Goal: Task Accomplishment & Management: Complete application form

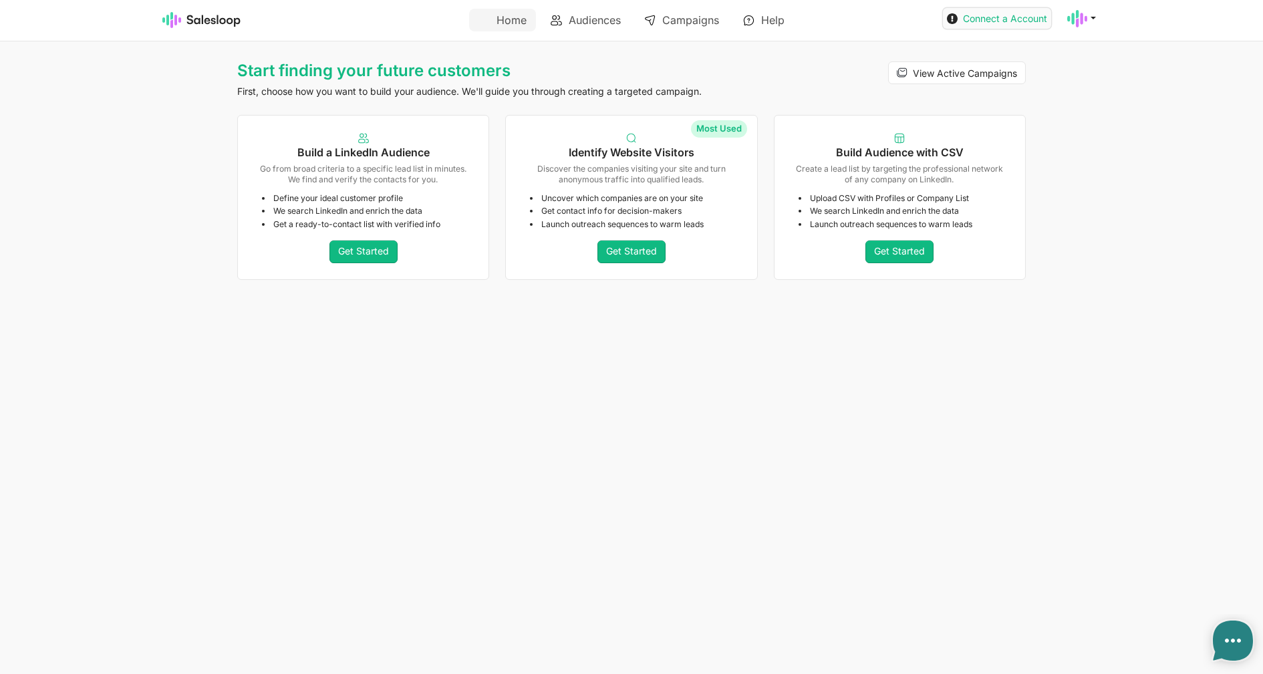
click at [950, 14] on use at bounding box center [952, 18] width 11 height 11
type textarea "x"
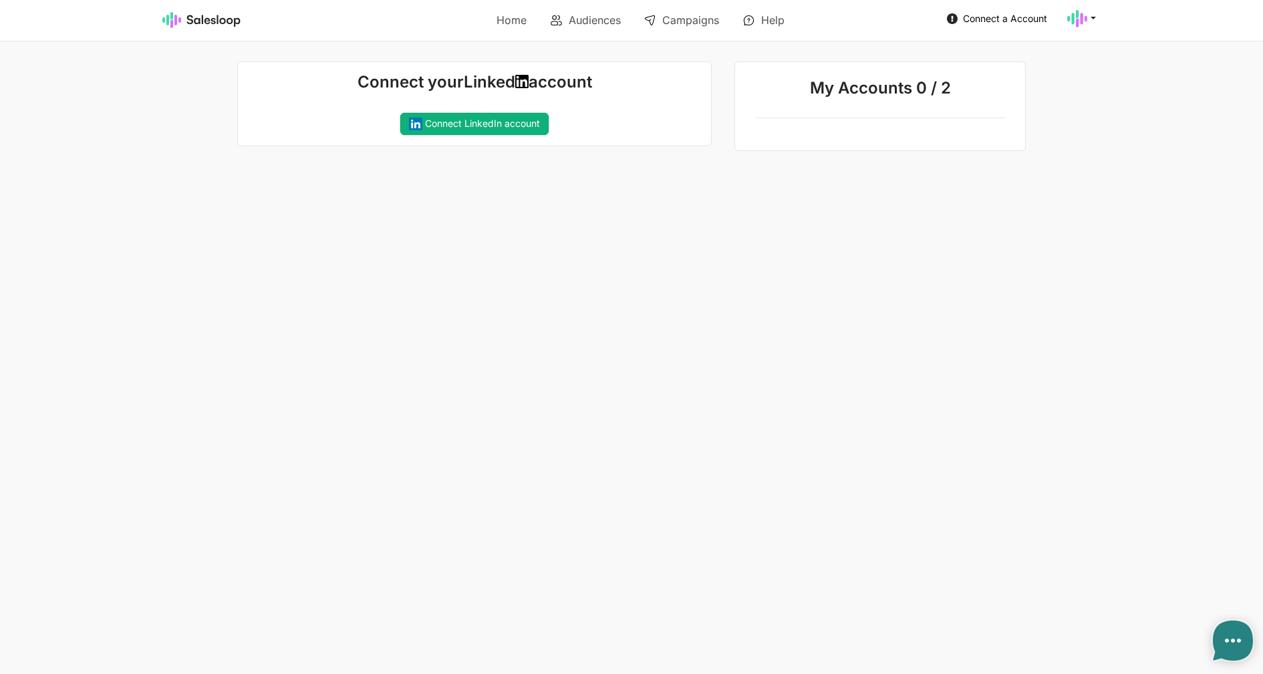
click at [508, 129] on link "Connect LinkedIn account" at bounding box center [474, 124] width 148 height 23
type textarea "x"
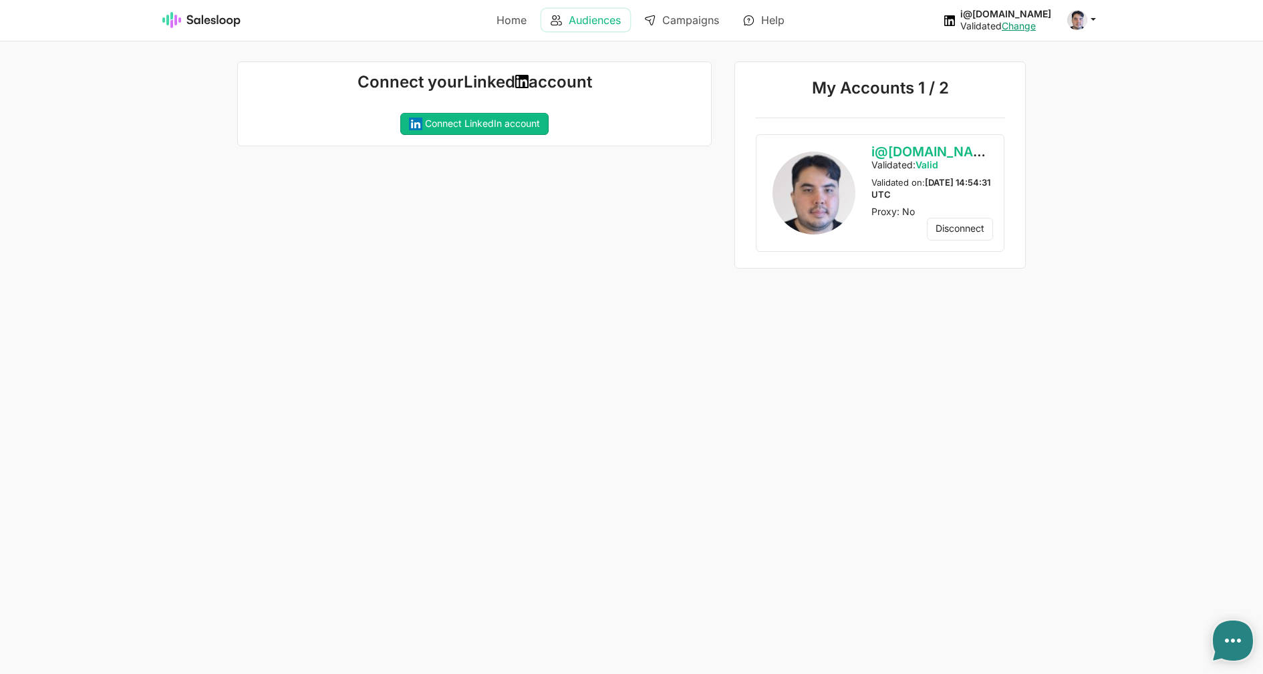
click at [579, 19] on link "Audiences" at bounding box center [585, 20] width 89 height 23
type textarea "x"
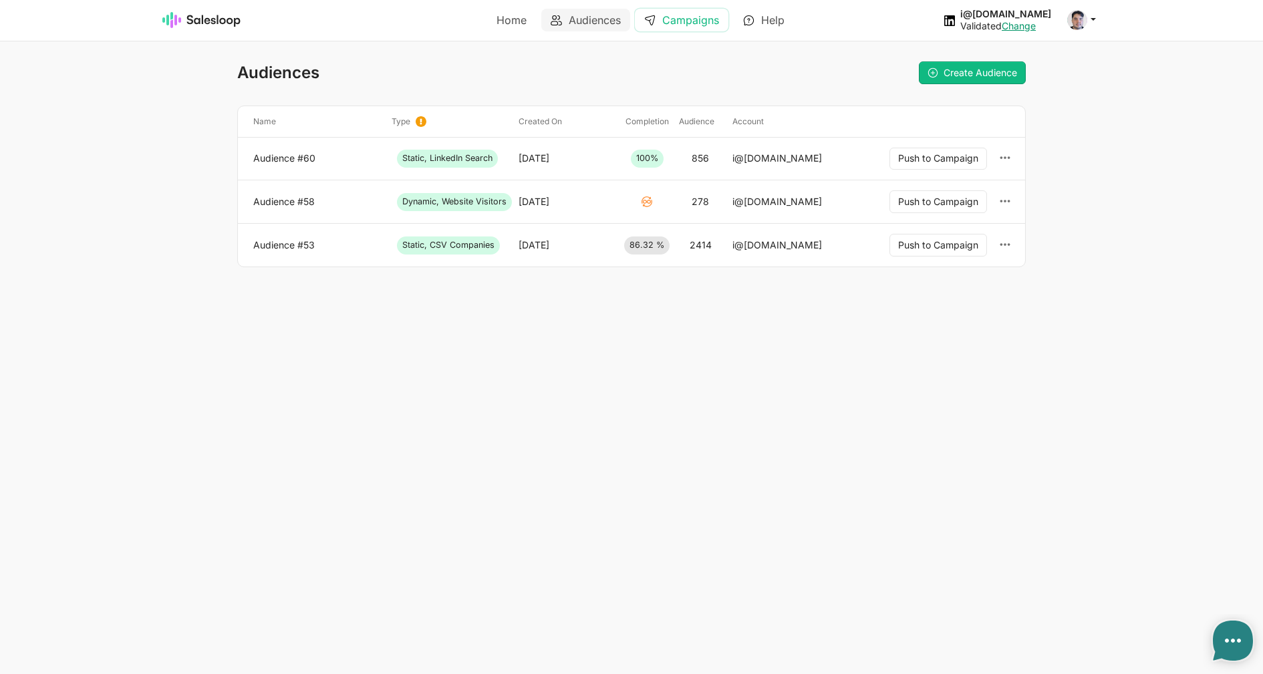
click at [698, 17] on link "Campaigns" at bounding box center [682, 20] width 94 height 23
type textarea "x"
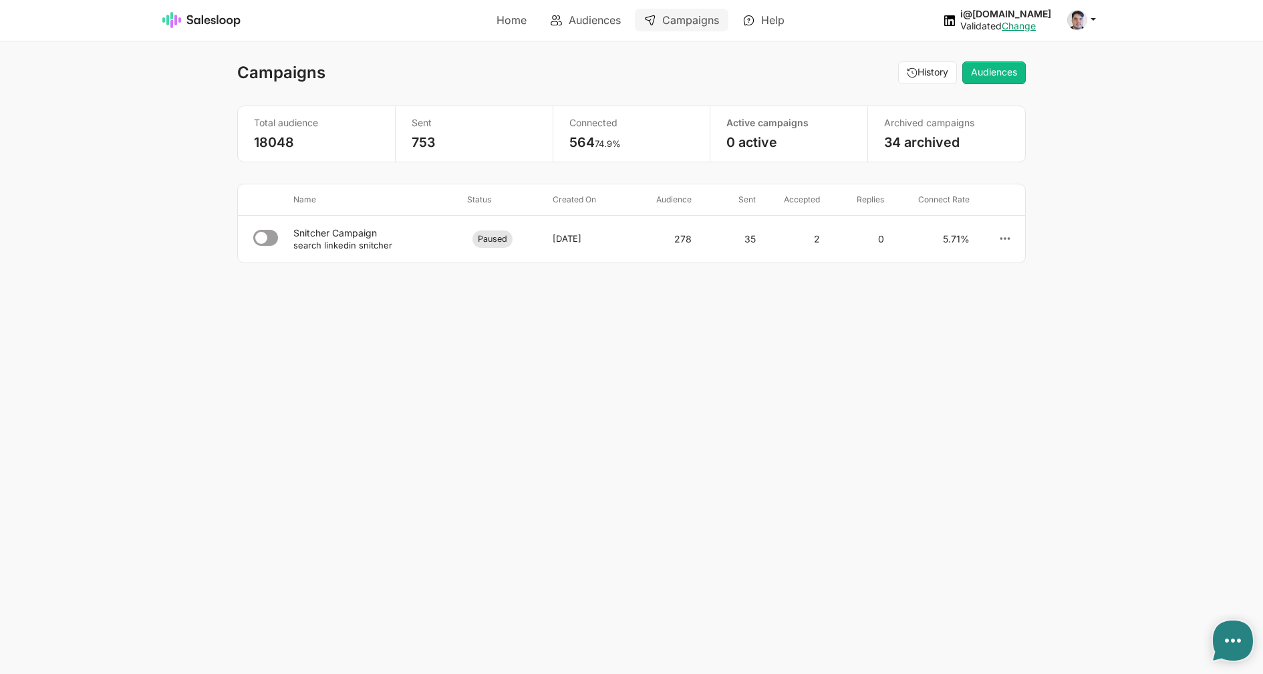
select select "21"
click at [266, 239] on icon at bounding box center [265, 238] width 25 height 16
type textarea "x"
drag, startPoint x: 412, startPoint y: 253, endPoint x: 291, endPoint y: 243, distance: 121.4
click at [291, 243] on li "Snitcher Campaign search linkedin snitcher Paused July 23, 2025 278 35 2 0 5.71…" at bounding box center [631, 238] width 787 height 47
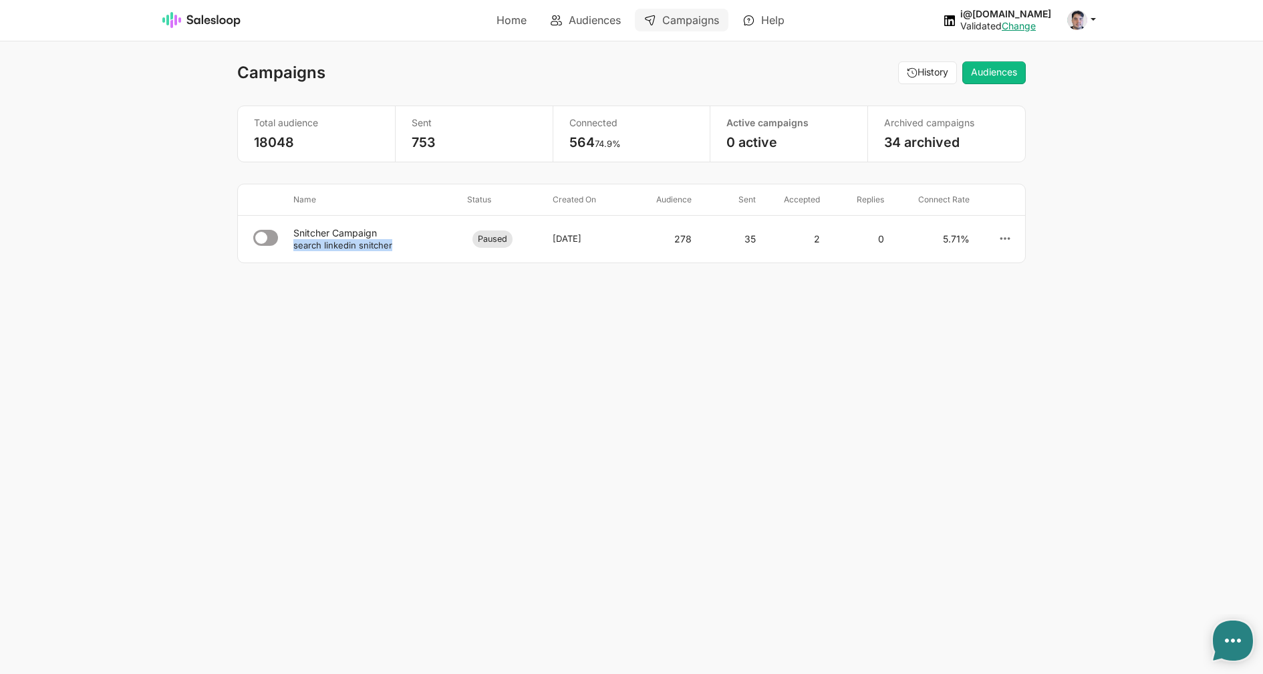
copy small "search linkedin snitcher"
select select "21"
click at [380, 239] on div "search linkedin snitcher" at bounding box center [374, 245] width 163 height 12
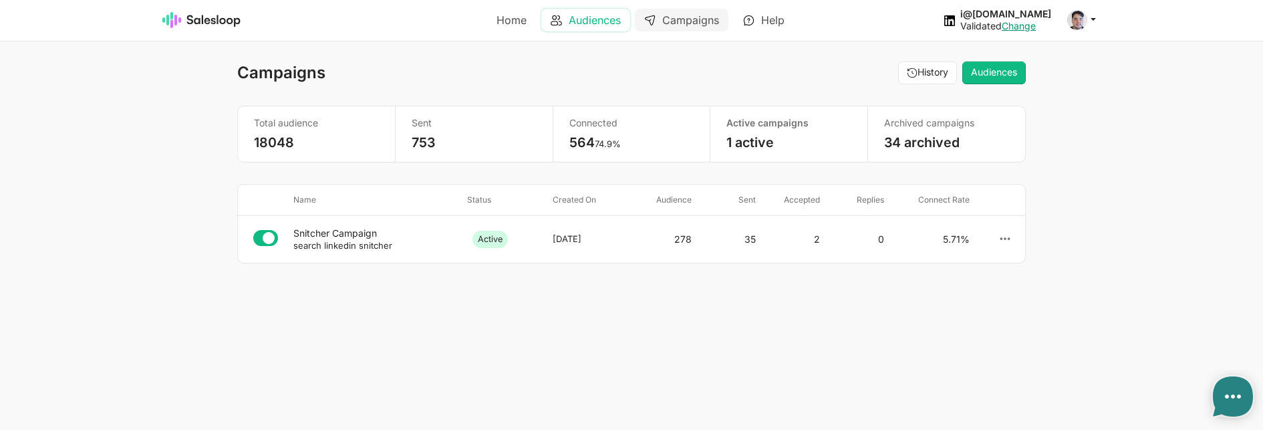
type textarea "x"
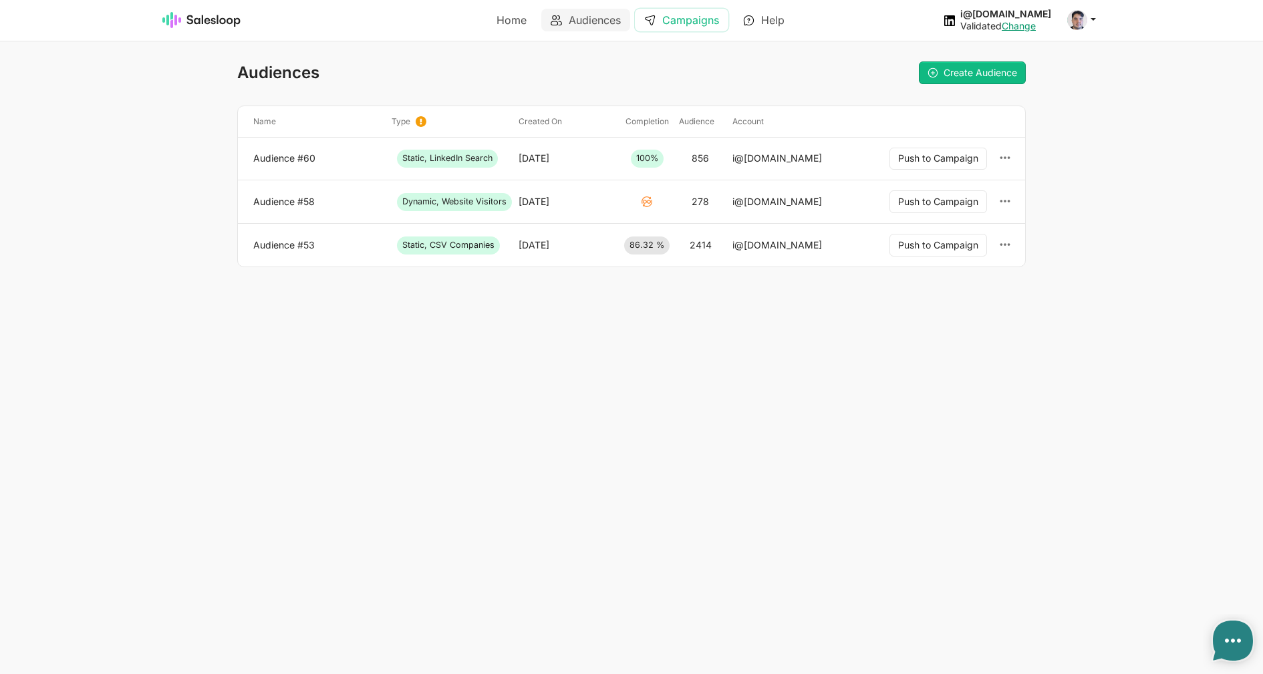
click at [682, 25] on link "Campaigns" at bounding box center [682, 20] width 94 height 23
type textarea "x"
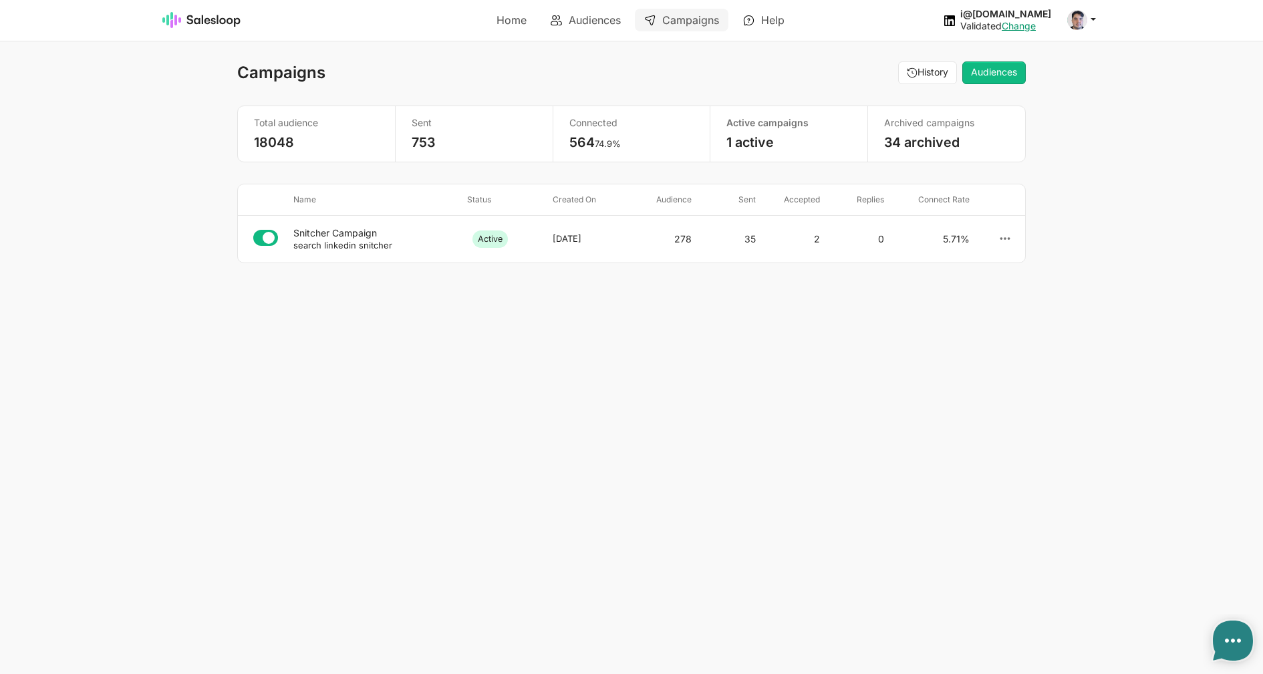
select select "21"
click at [370, 233] on div "Snitcher Campaign" at bounding box center [374, 233] width 163 height 12
click at [221, 20] on img at bounding box center [201, 20] width 79 height 16
type textarea "x"
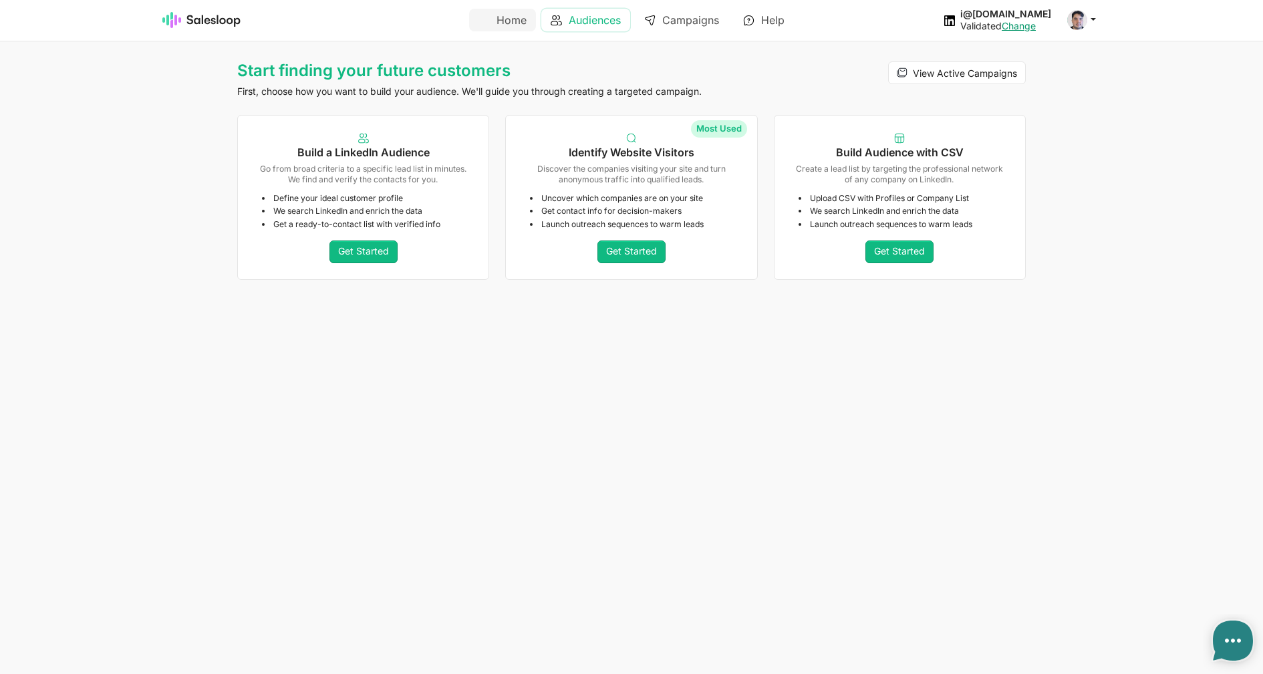
click at [595, 23] on link "Audiences" at bounding box center [585, 20] width 89 height 23
type textarea "x"
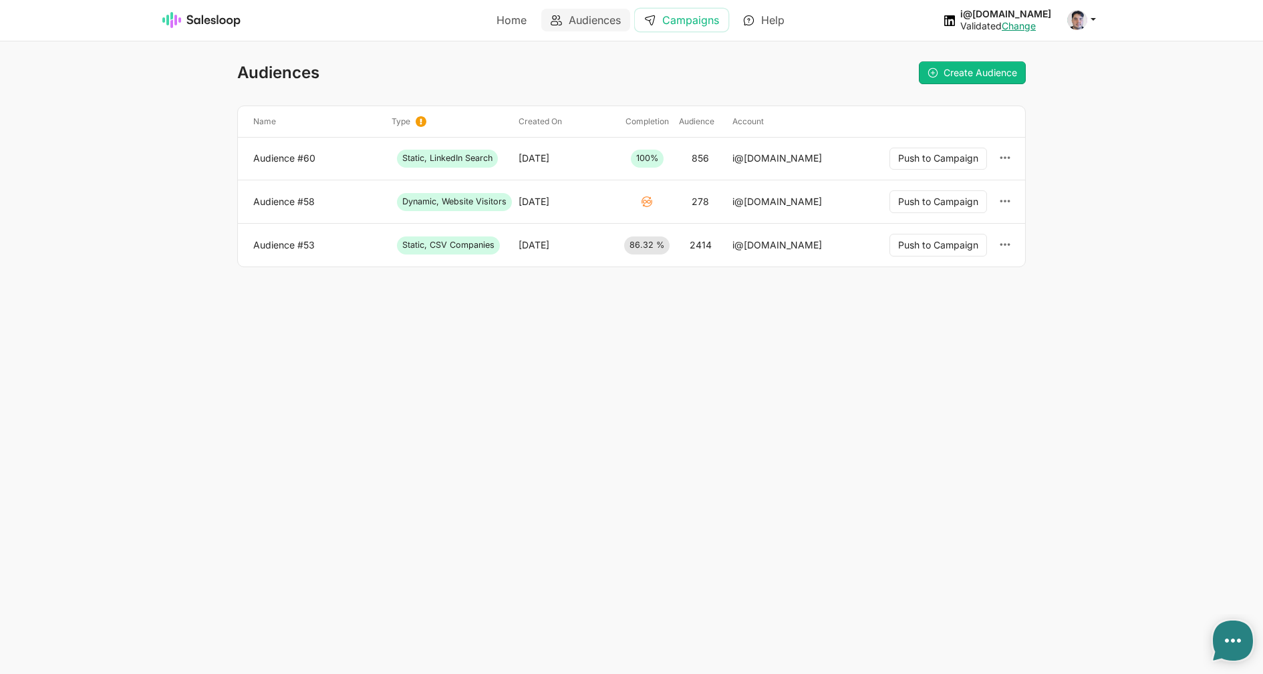
click at [667, 26] on link "Campaigns" at bounding box center [682, 20] width 94 height 23
type textarea "x"
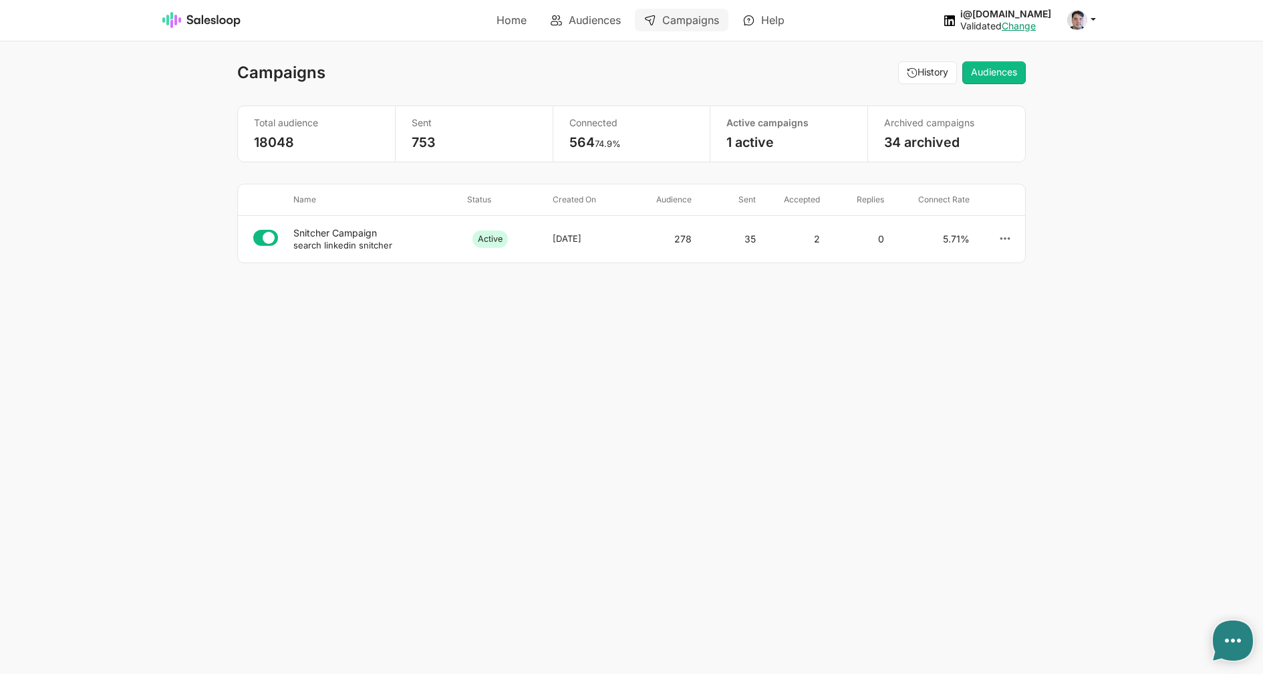
select select "21"
click at [921, 68] on button "History" at bounding box center [927, 72] width 59 height 23
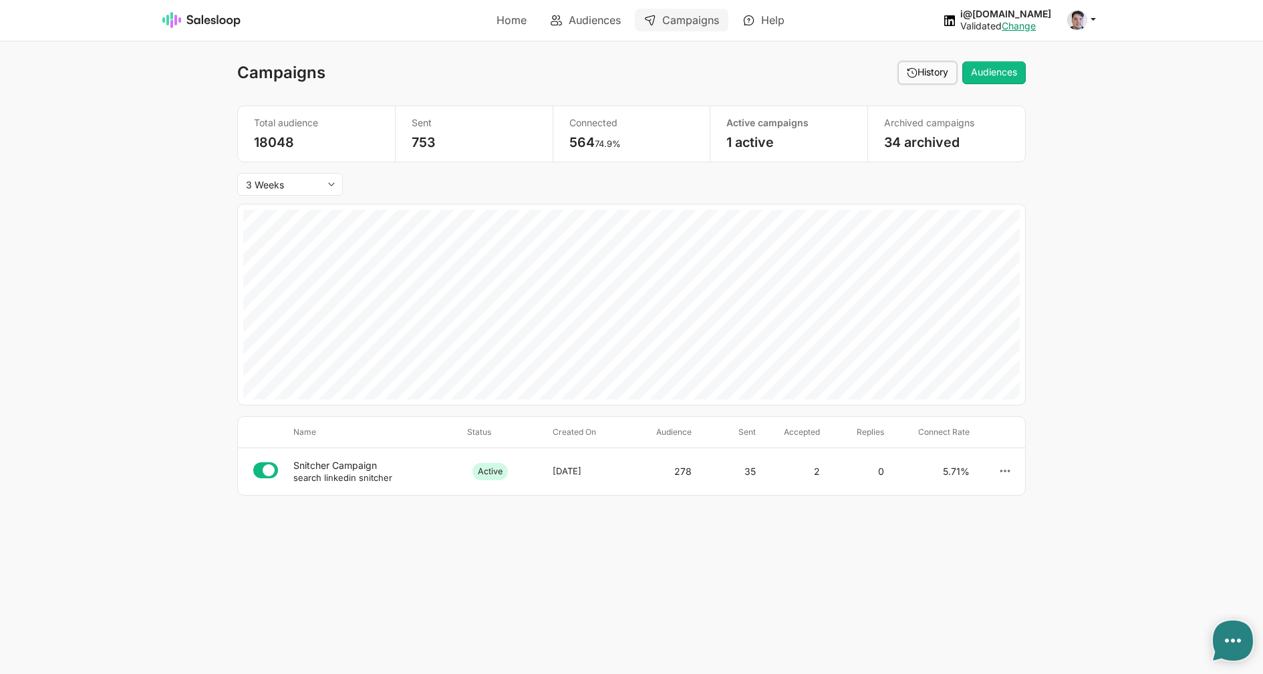
click at [921, 69] on button "History" at bounding box center [927, 72] width 59 height 23
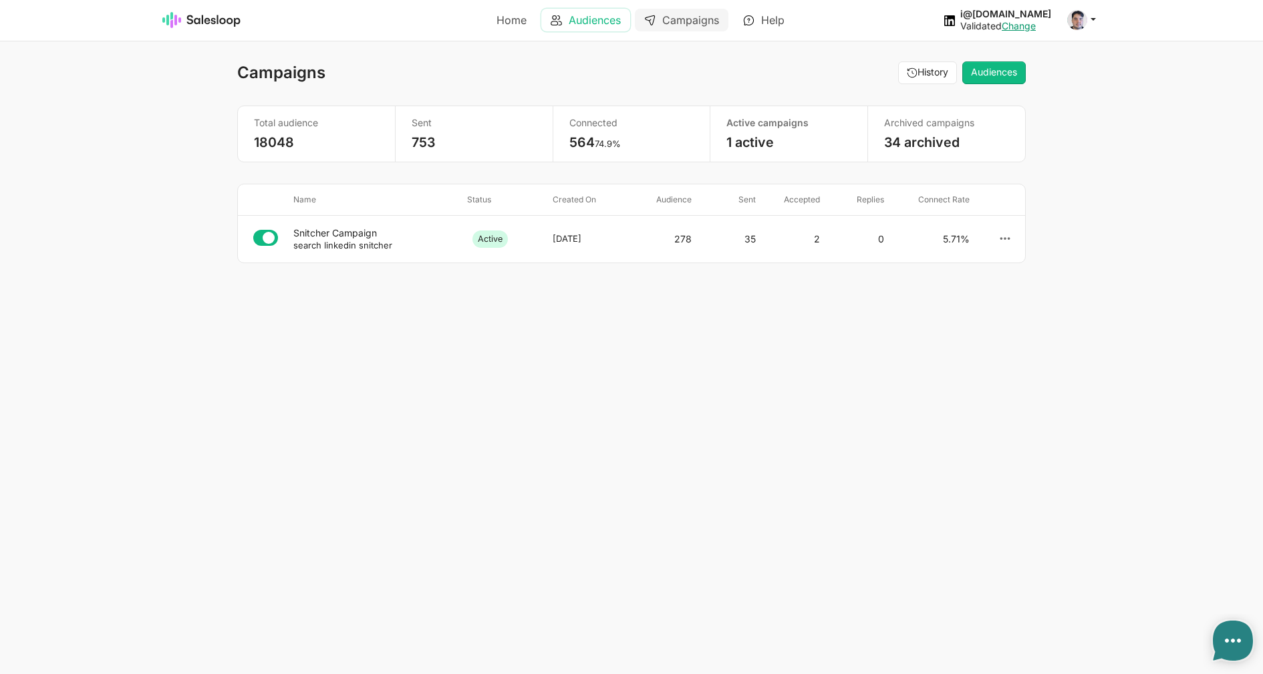
click at [566, 24] on link "Audiences" at bounding box center [585, 20] width 89 height 23
type textarea "x"
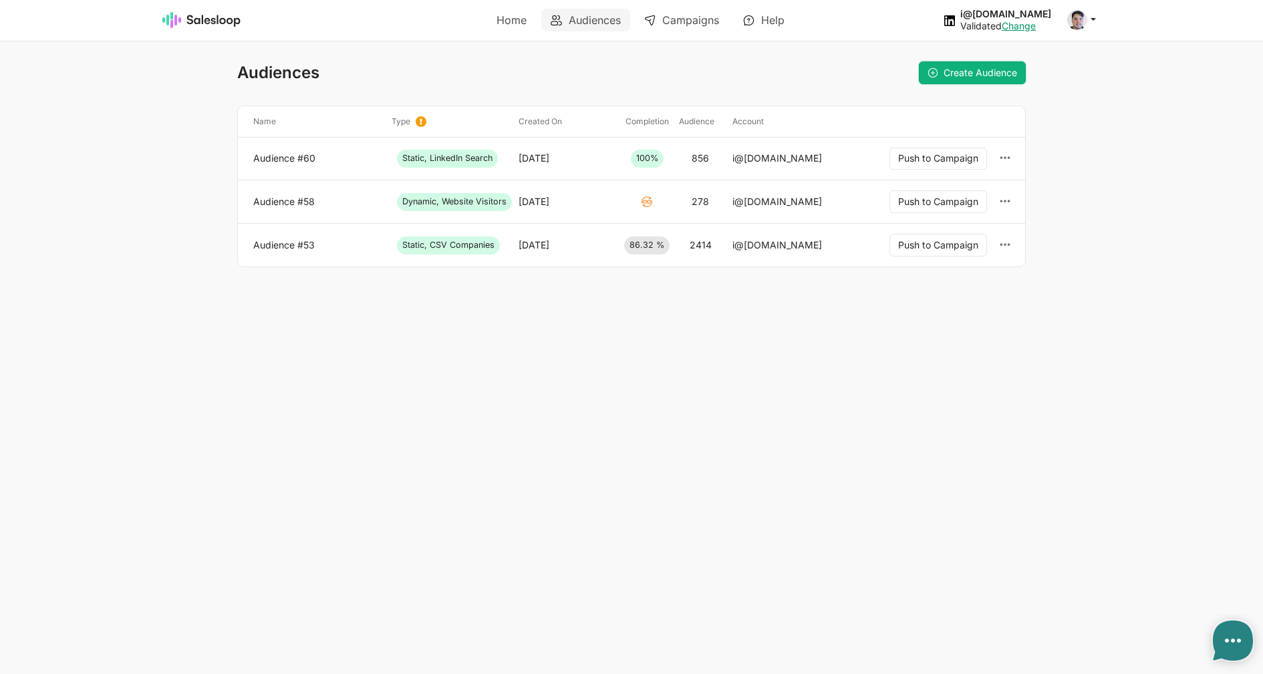
click at [947, 71] on span "Create Audience" at bounding box center [981, 72] width 74 height 11
type textarea "x"
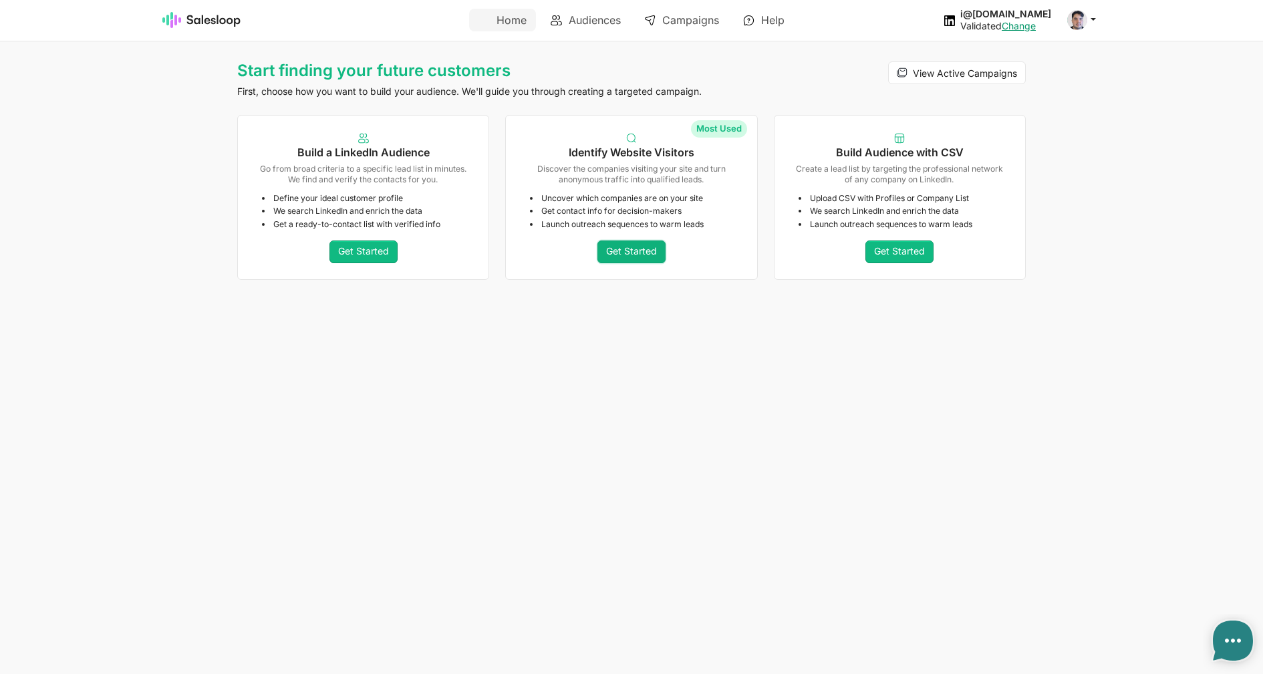
click at [609, 253] on link "Get Started" at bounding box center [631, 252] width 68 height 23
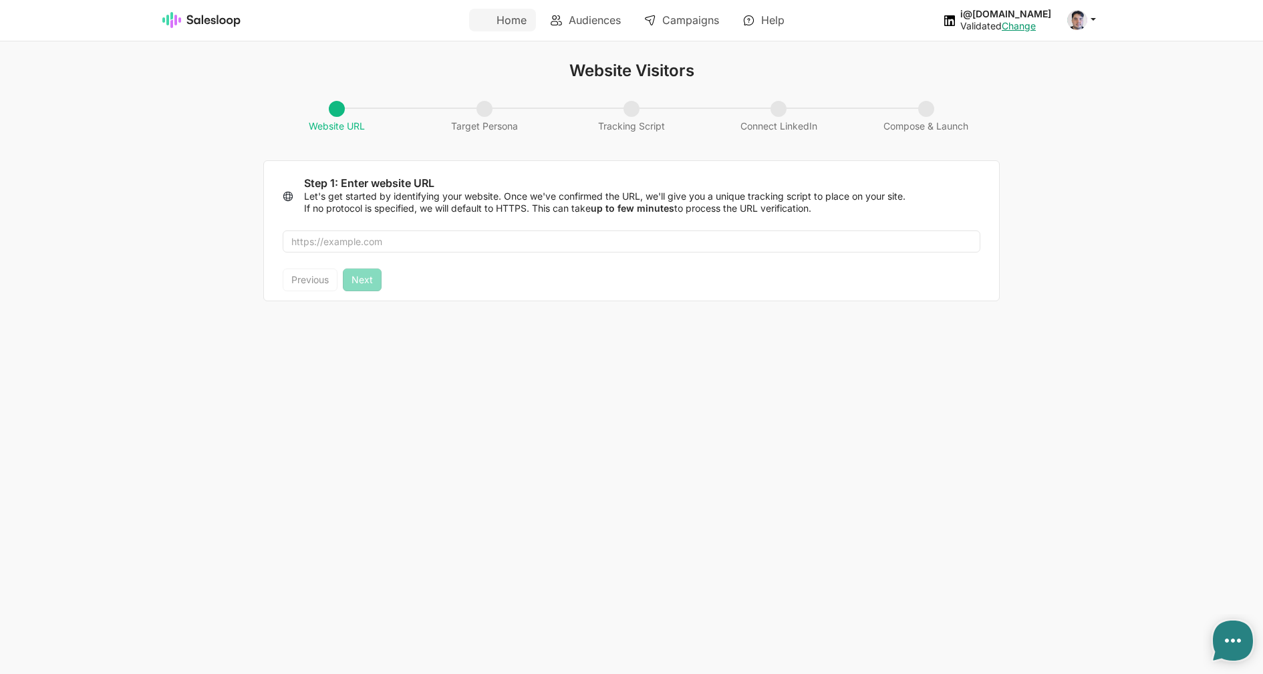
click at [448, 20] on ul "Home Audiences Campaigns Help" at bounding box center [631, 20] width 469 height 38
click at [201, 15] on img at bounding box center [201, 20] width 79 height 16
type textarea "x"
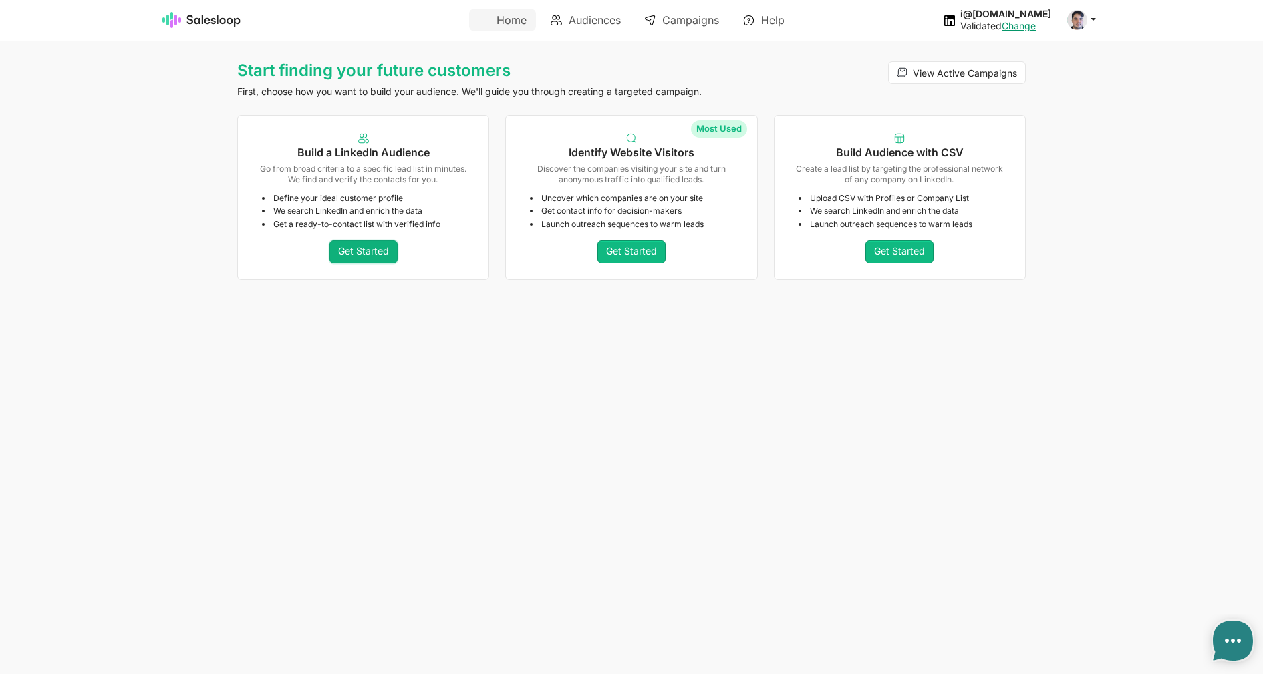
click at [352, 253] on link "Get Started" at bounding box center [363, 252] width 68 height 23
type textarea "x"
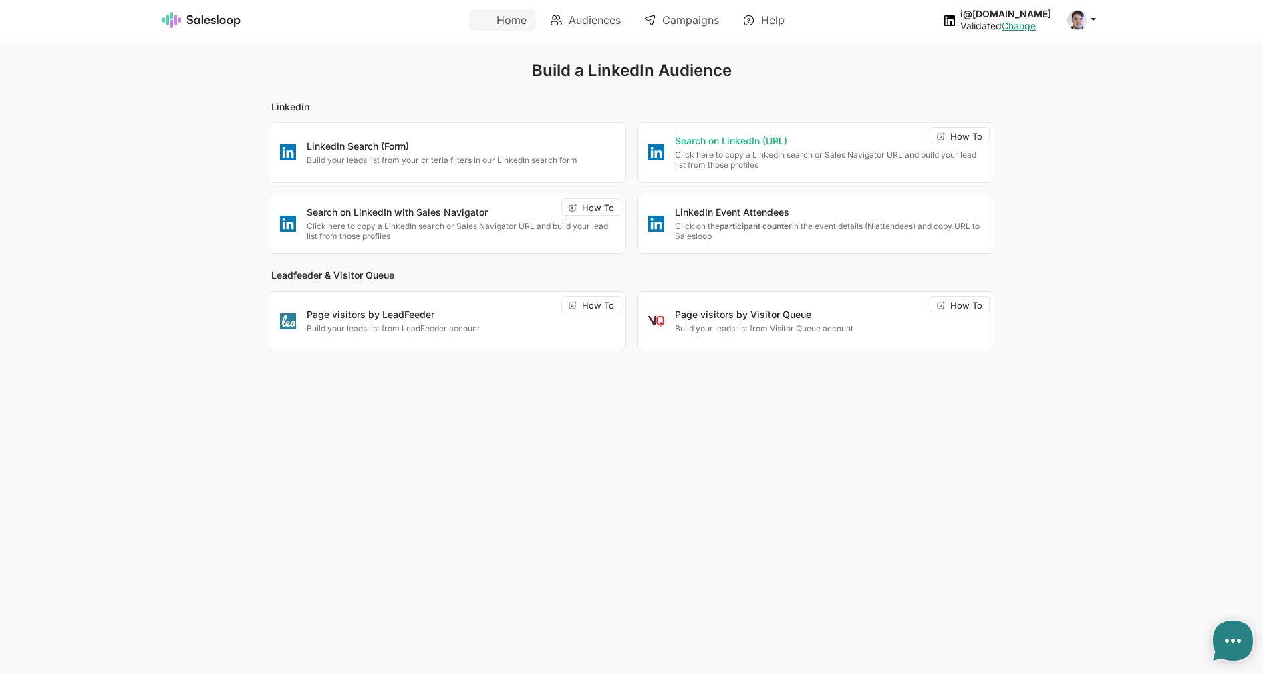
click at [787, 142] on p "Search on LinkedIn (URL)" at bounding box center [829, 141] width 308 height 13
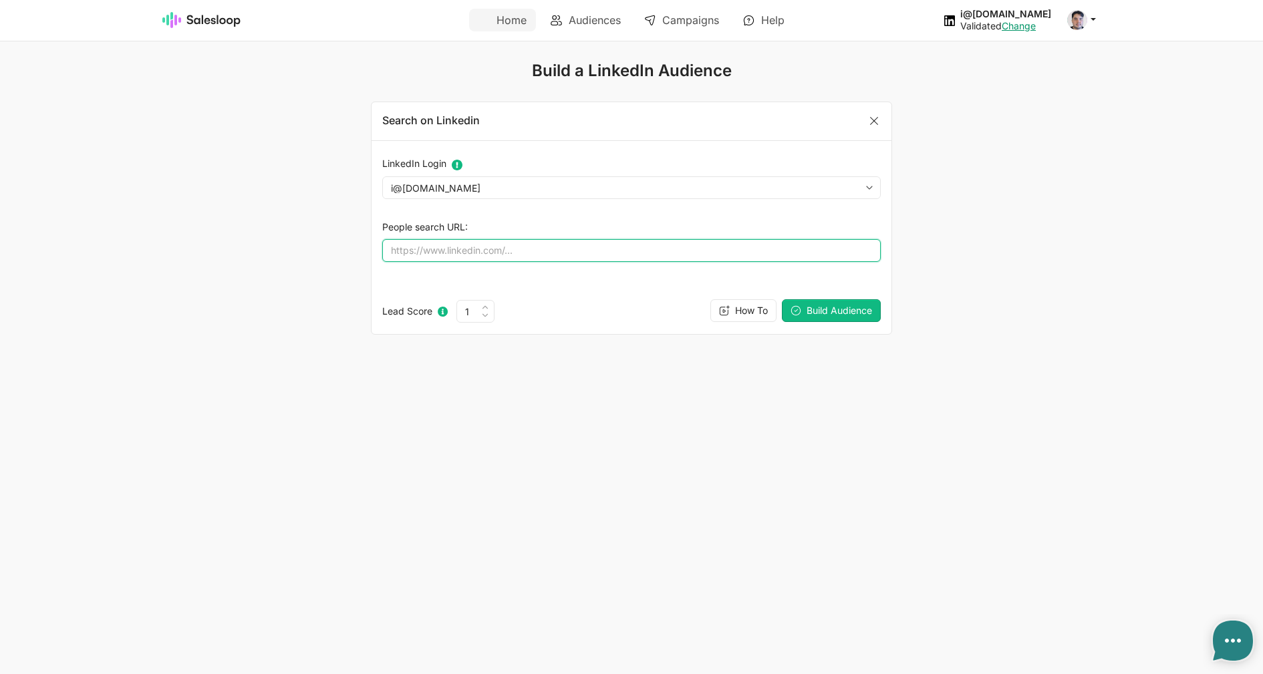
click at [547, 262] on input "People search URL:" at bounding box center [631, 250] width 499 height 23
paste input "https://www.linkedin.com/search/results/people/?keywords=css&origin=SWITCH_SEAR…"
type input "https://www.linkedin.com/search/results/people/?keywords=css&origin=SWITCH_SEAR…"
click at [841, 322] on div "Lead Score Change the priority for processing current leads. 1 2 3 4 5 6 7 8 9 …" at bounding box center [632, 311] width 520 height 45
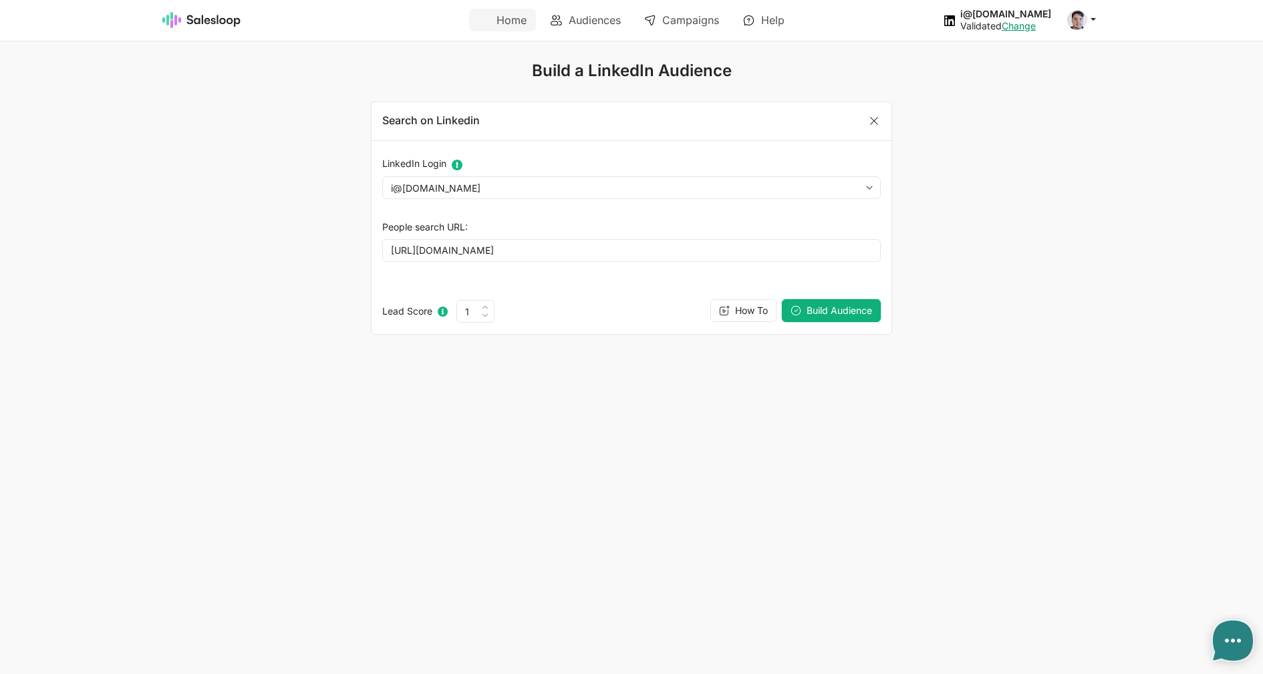
click at [841, 315] on span "Build Audience" at bounding box center [839, 310] width 65 height 11
type textarea "x"
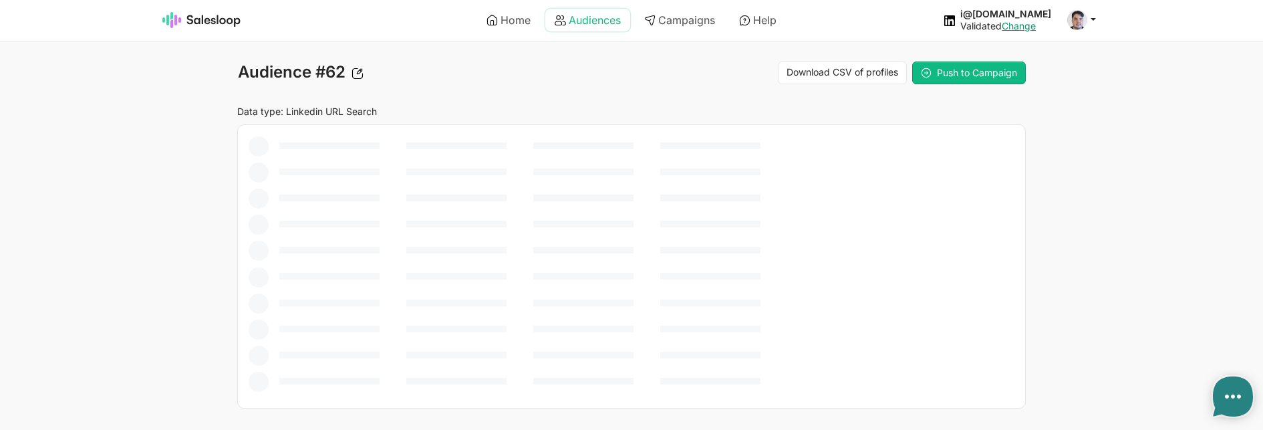
type textarea "x"
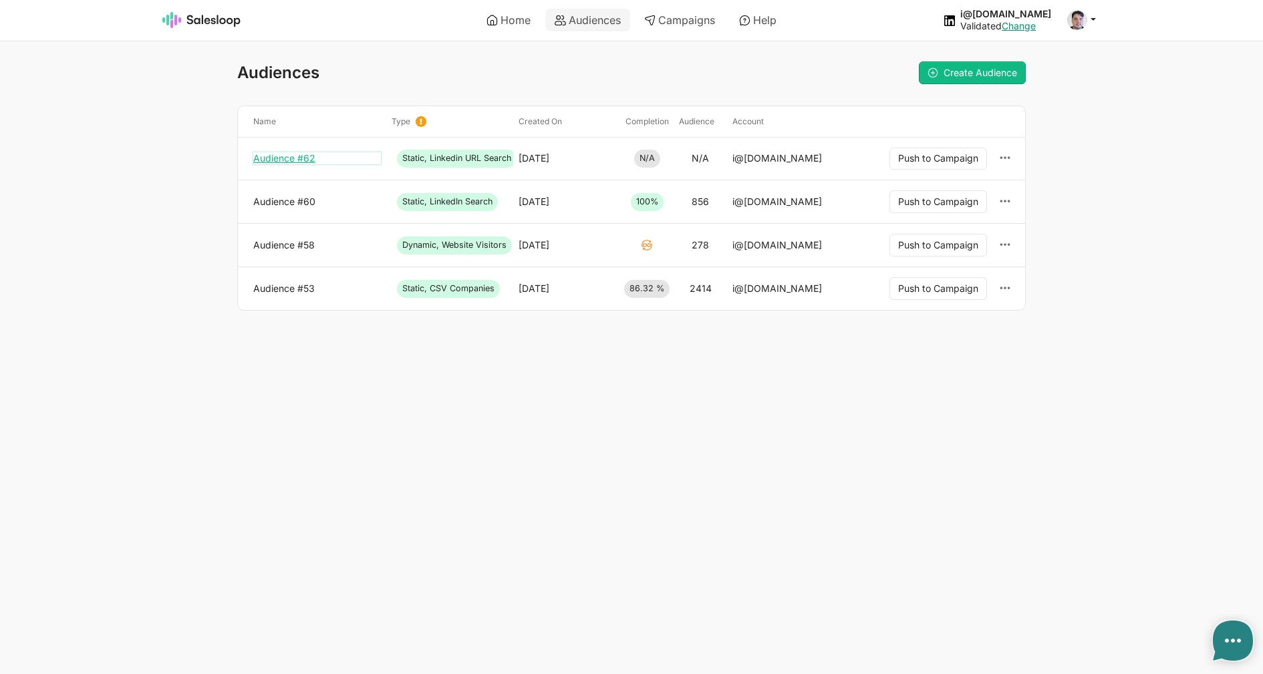
drag, startPoint x: 0, startPoint y: 0, endPoint x: 292, endPoint y: 158, distance: 331.9
click at [292, 158] on link "Audience #62" at bounding box center [317, 158] width 128 height 12
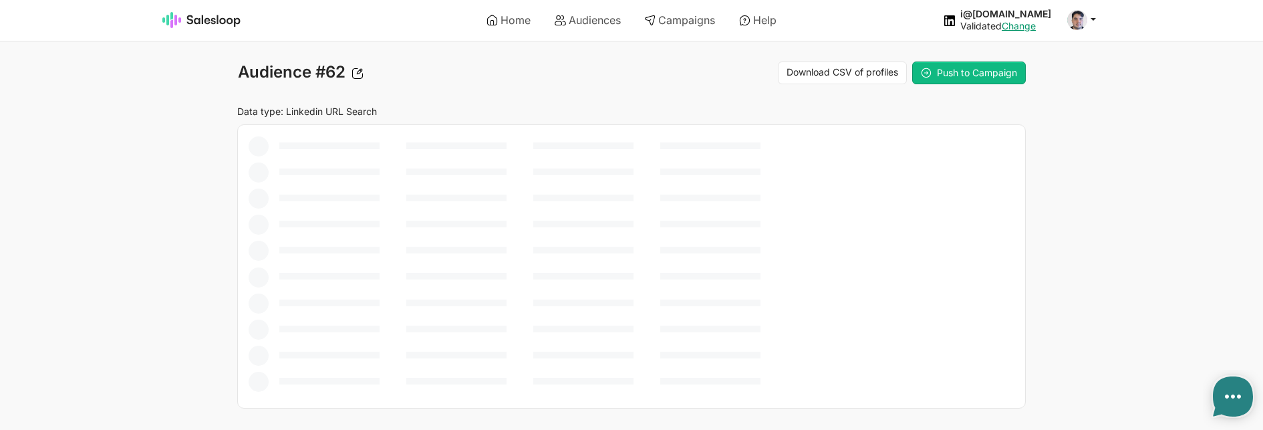
type textarea "x"
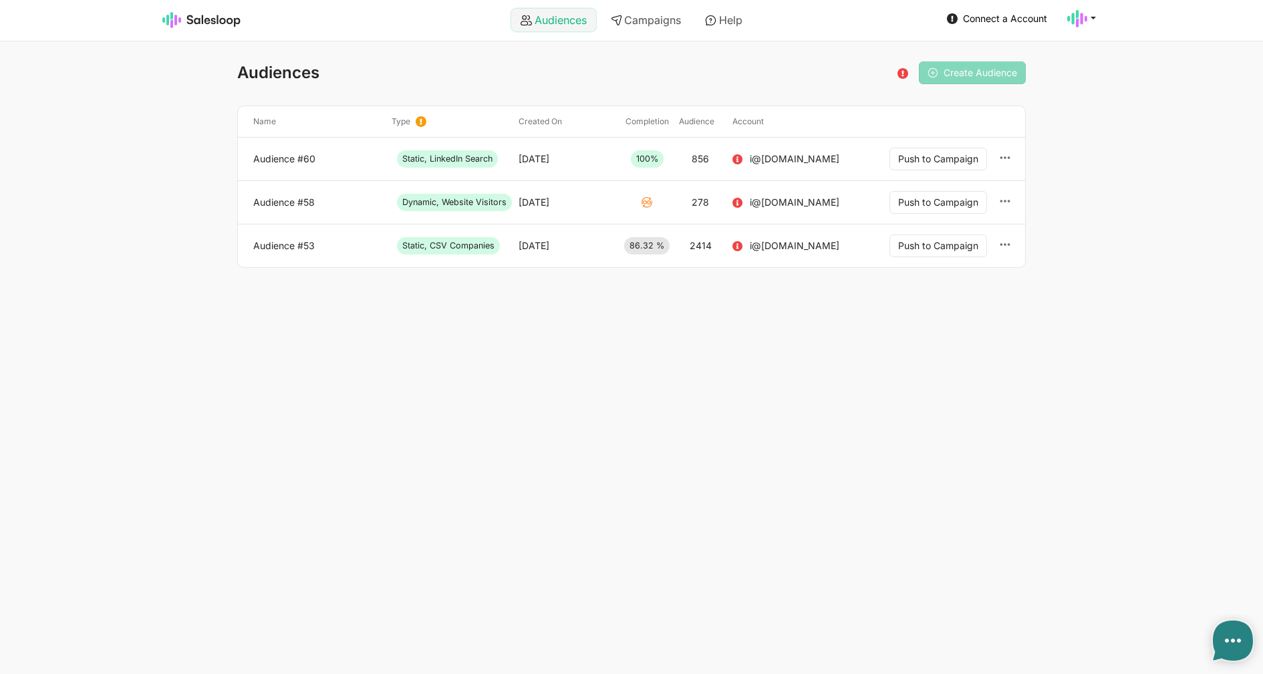
click at [539, 25] on link "Audiences" at bounding box center [553, 20] width 85 height 23
type textarea "x"
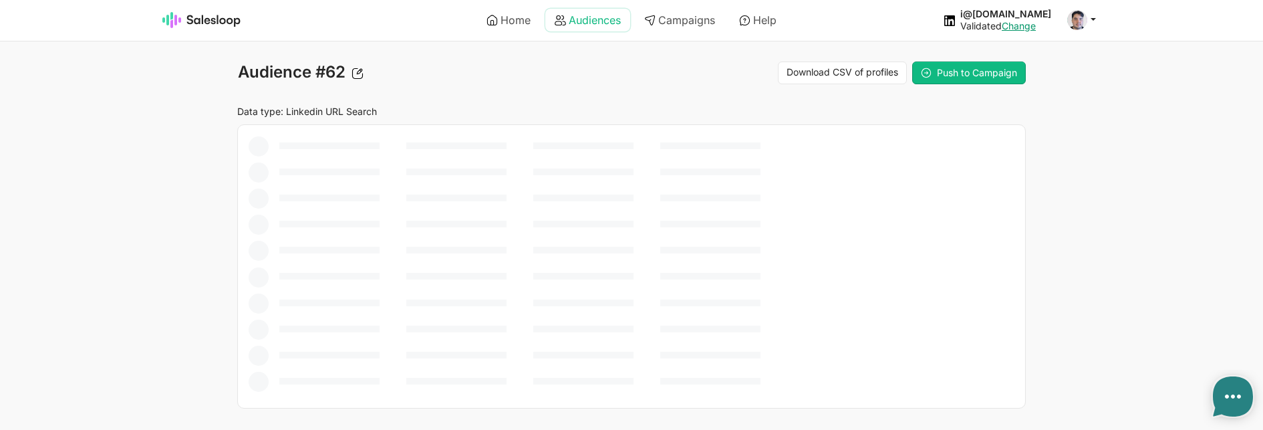
click at [578, 19] on link "Audiences" at bounding box center [587, 20] width 85 height 23
type textarea "x"
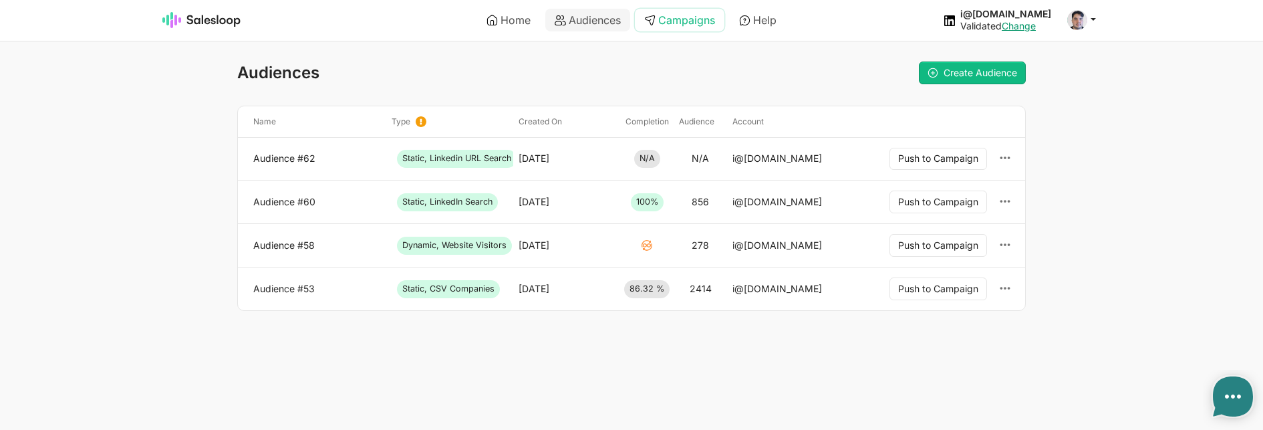
click at [664, 27] on link "Campaigns" at bounding box center [680, 20] width 90 height 23
type textarea "x"
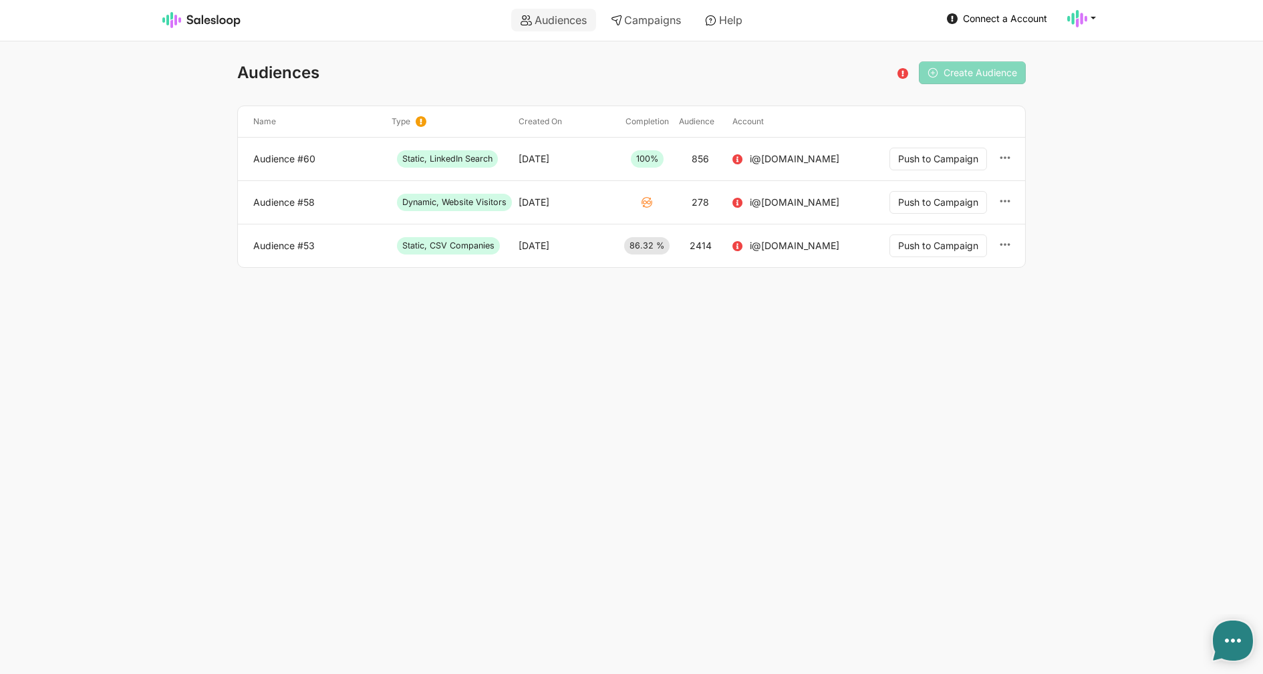
type textarea "x"
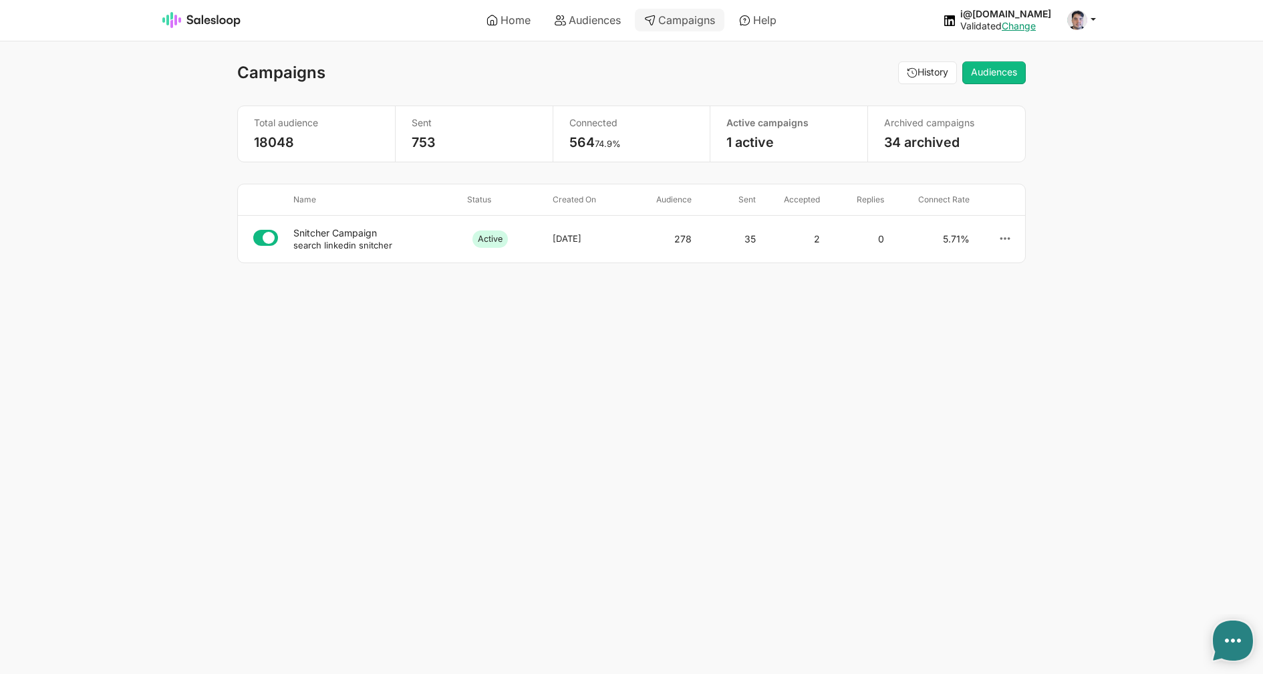
select select "21"
click at [340, 243] on small "search linkedin snitcher" at bounding box center [342, 245] width 99 height 11
type textarea "x"
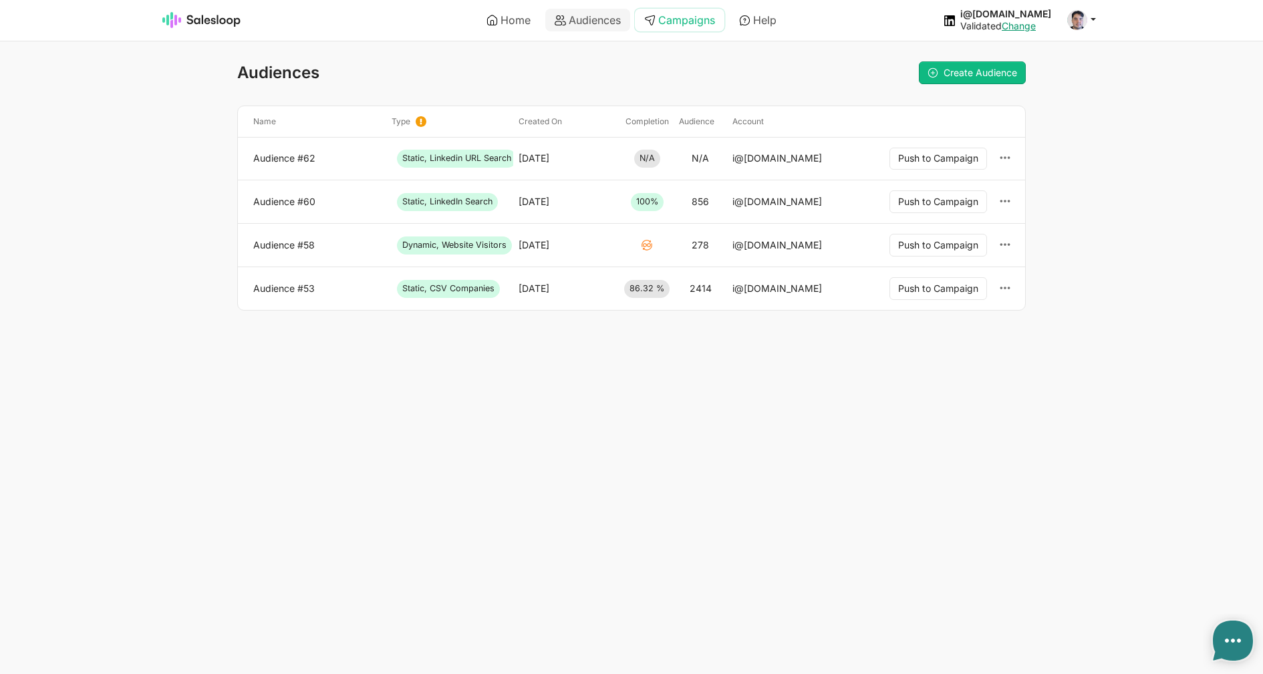
click at [672, 15] on link "Campaigns" at bounding box center [680, 20] width 90 height 23
type textarea "x"
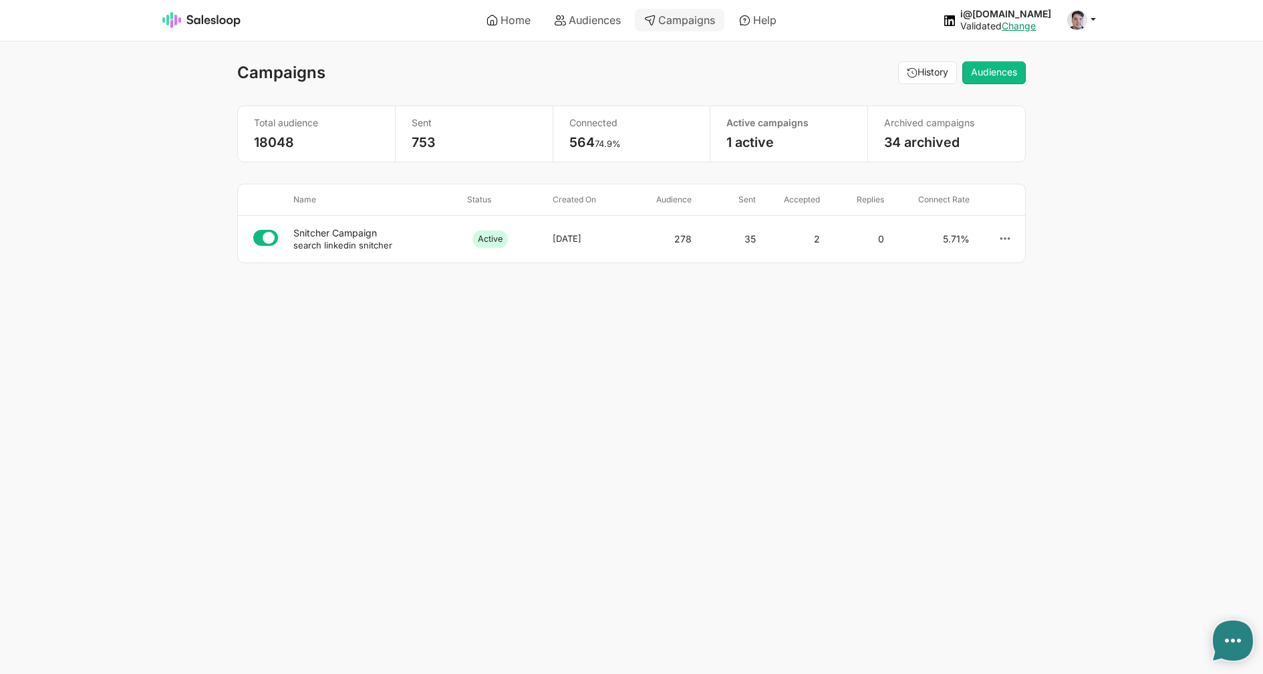
select select "21"
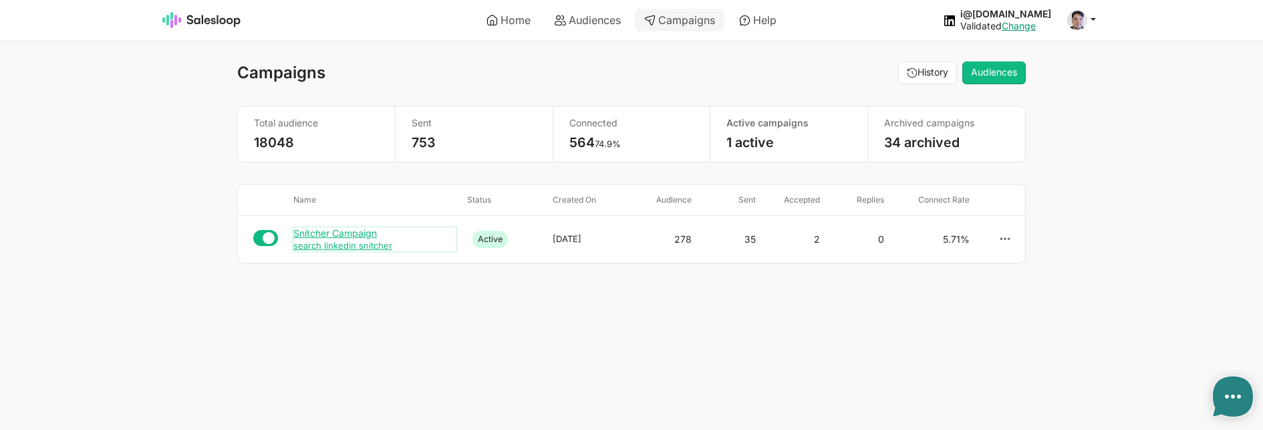
click at [323, 227] on div "Snitcher Campaign" at bounding box center [374, 233] width 163 height 12
type textarea "x"
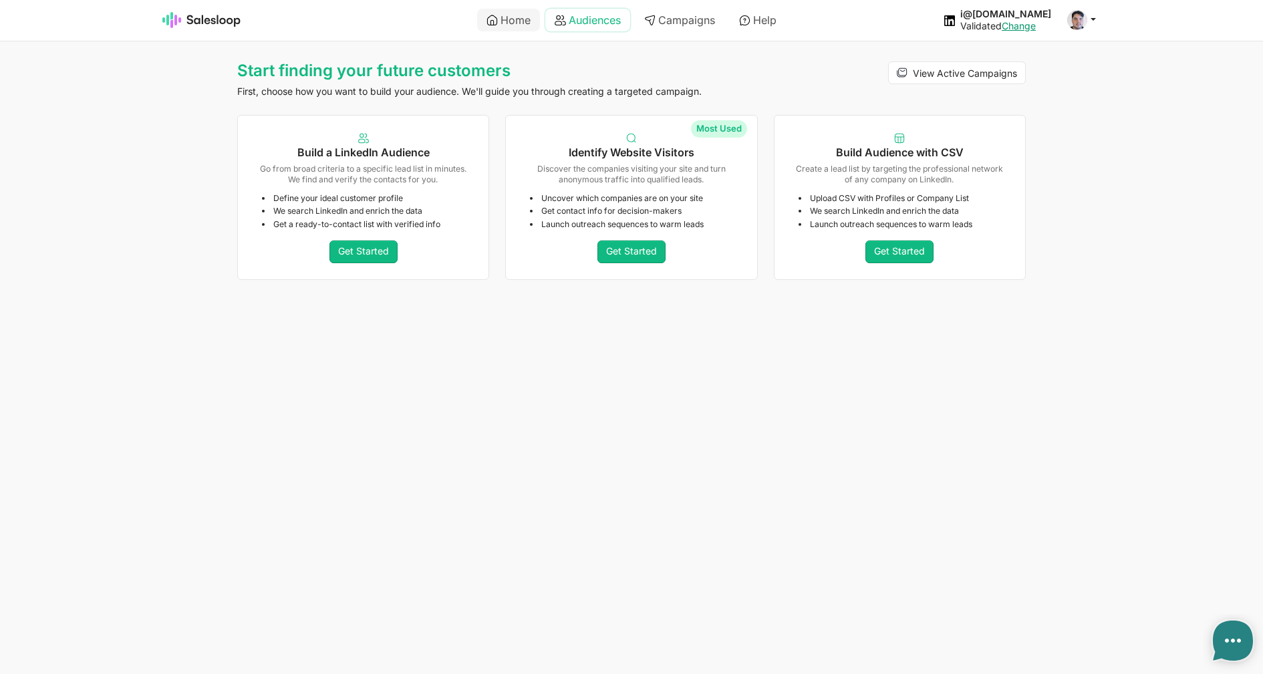
click at [607, 29] on link "Audiences" at bounding box center [587, 20] width 85 height 23
type textarea "x"
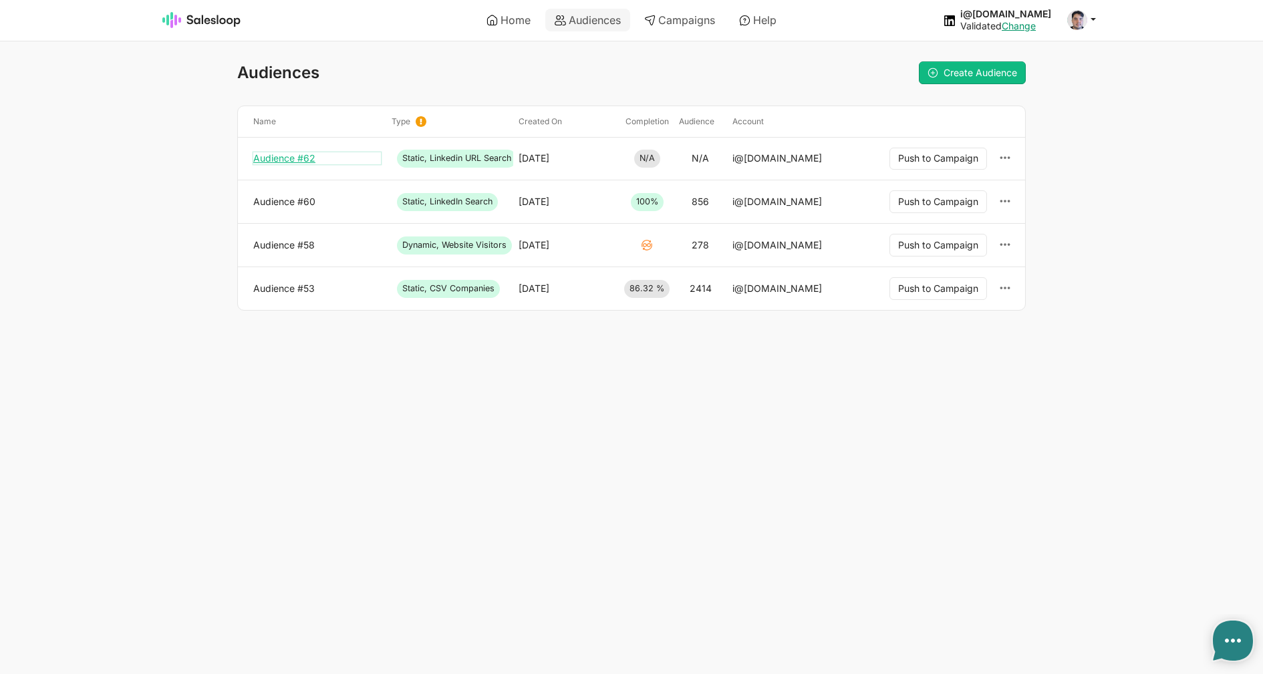
click at [300, 156] on link "Audience #62" at bounding box center [317, 158] width 128 height 12
type textarea "x"
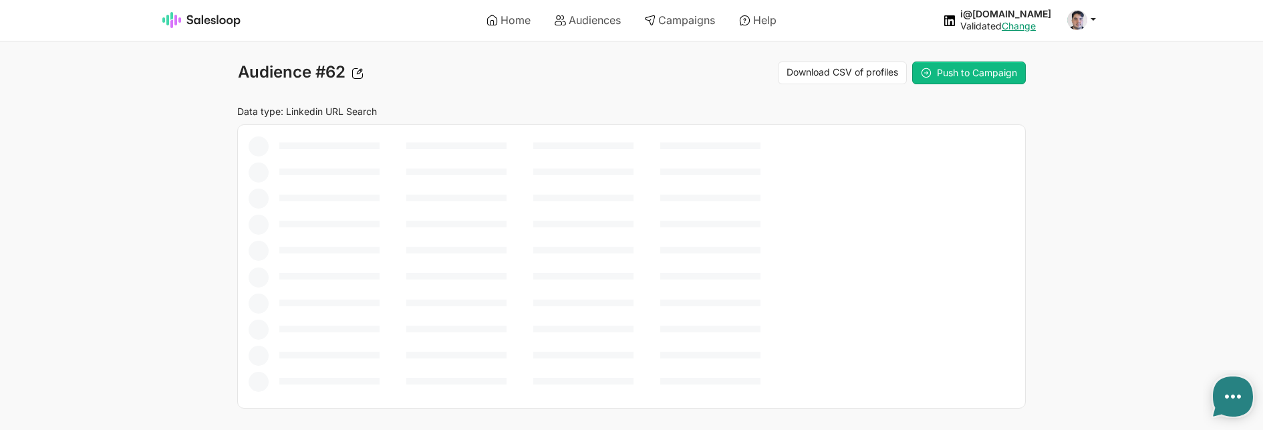
type textarea "x"
click at [509, 21] on link "Home" at bounding box center [508, 20] width 63 height 23
type textarea "x"
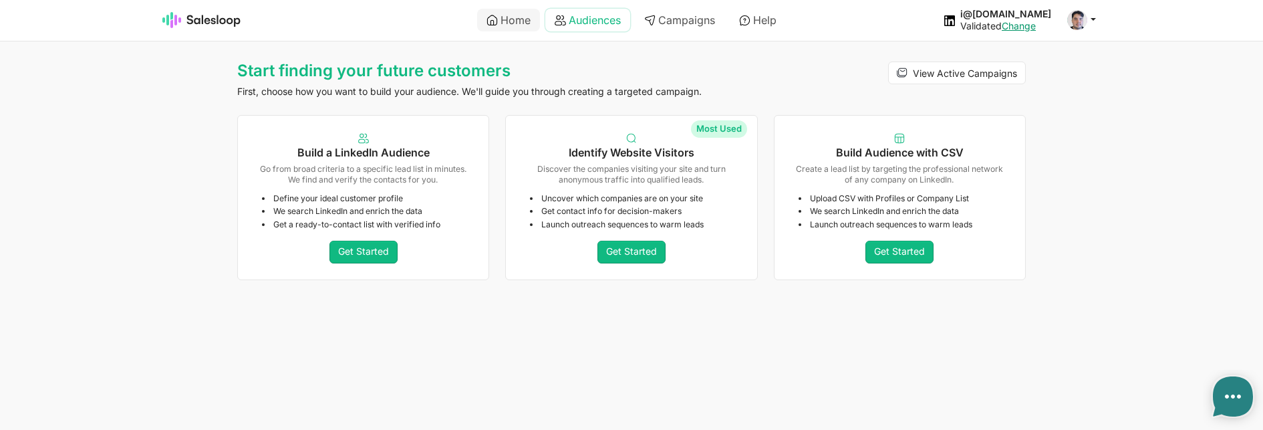
click at [568, 27] on link "Audiences" at bounding box center [587, 20] width 85 height 23
type textarea "x"
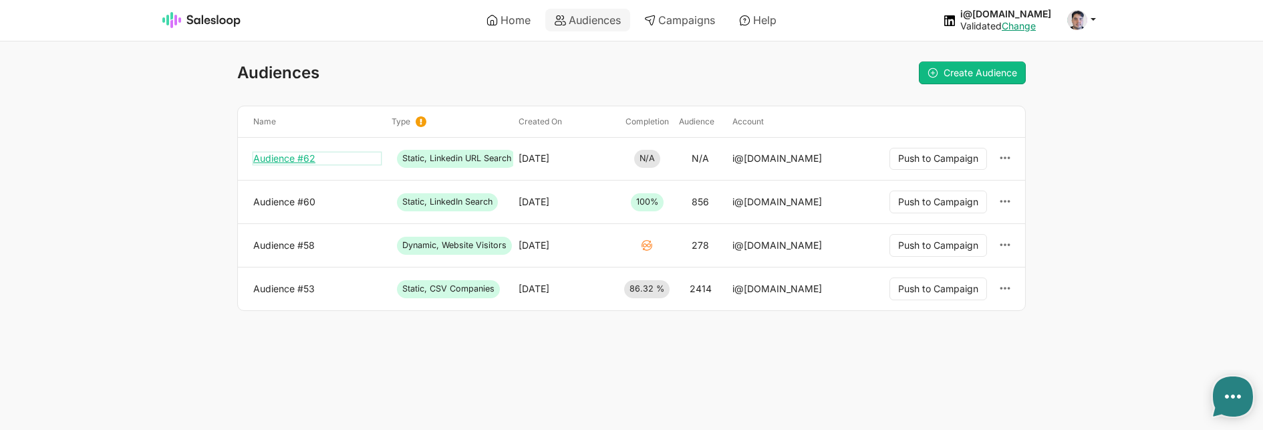
click at [293, 158] on link "Audience #62" at bounding box center [317, 158] width 128 height 12
type textarea "x"
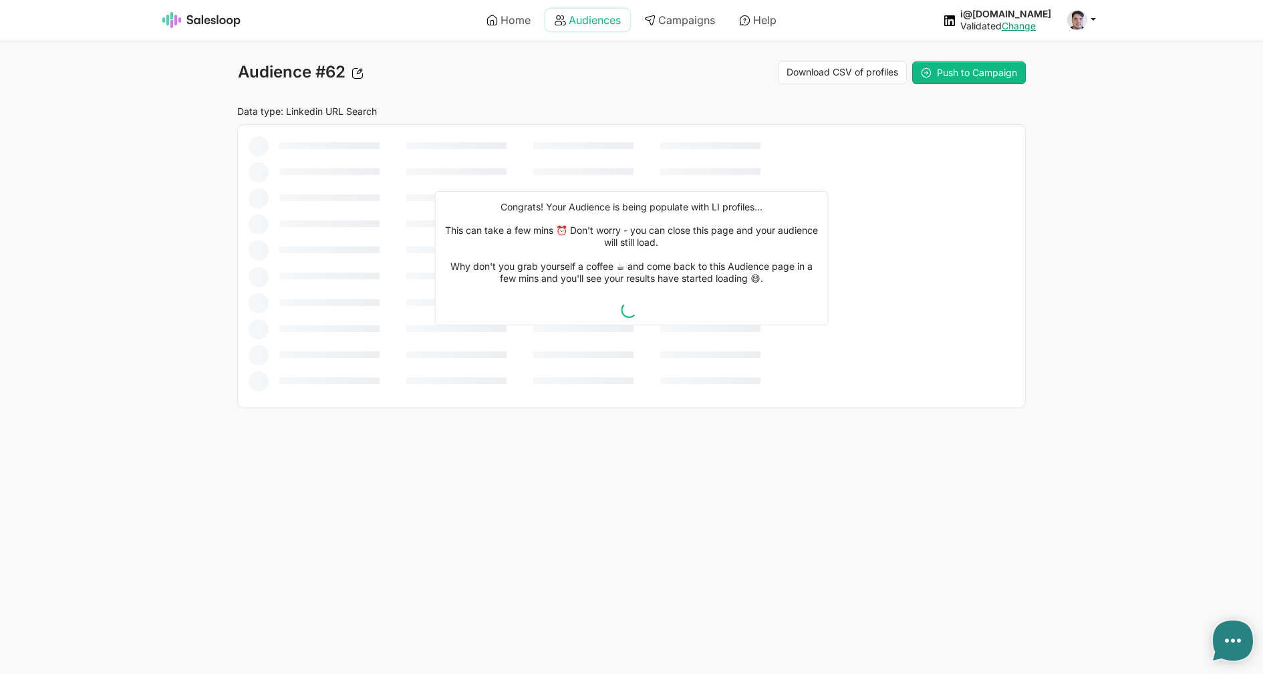
click at [605, 28] on link "Audiences" at bounding box center [587, 20] width 85 height 23
type textarea "x"
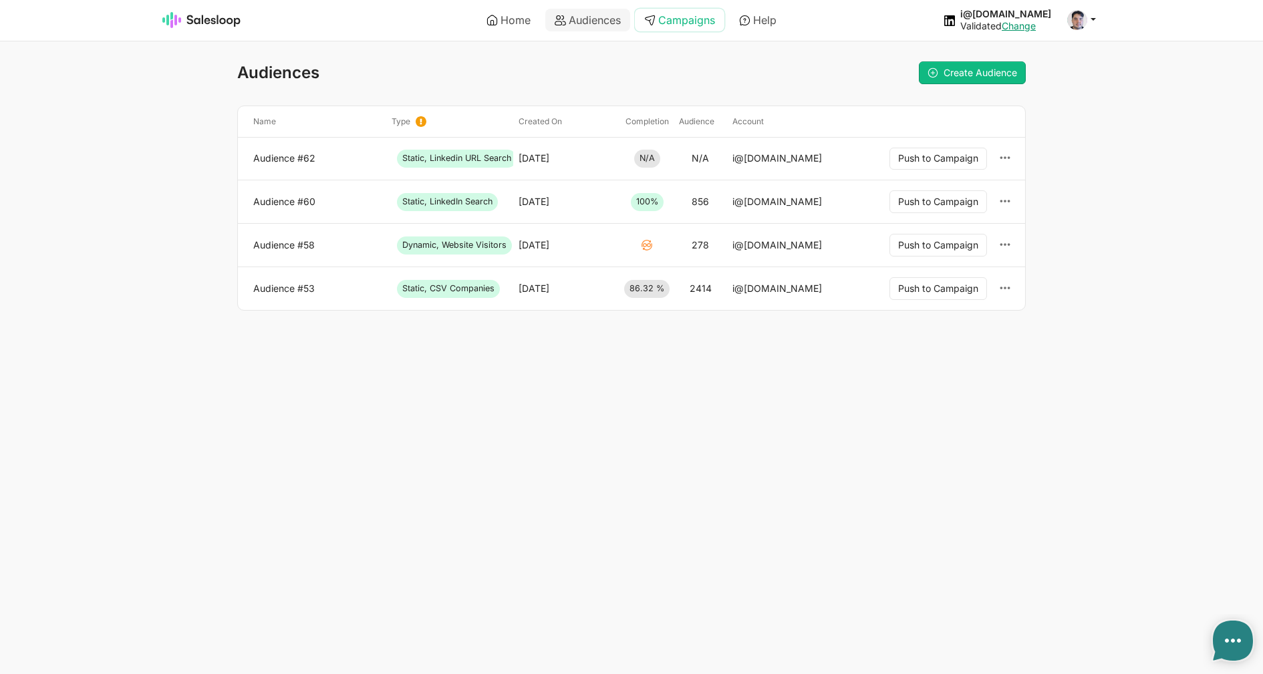
click at [664, 26] on link "Campaigns" at bounding box center [680, 20] width 90 height 23
type textarea "x"
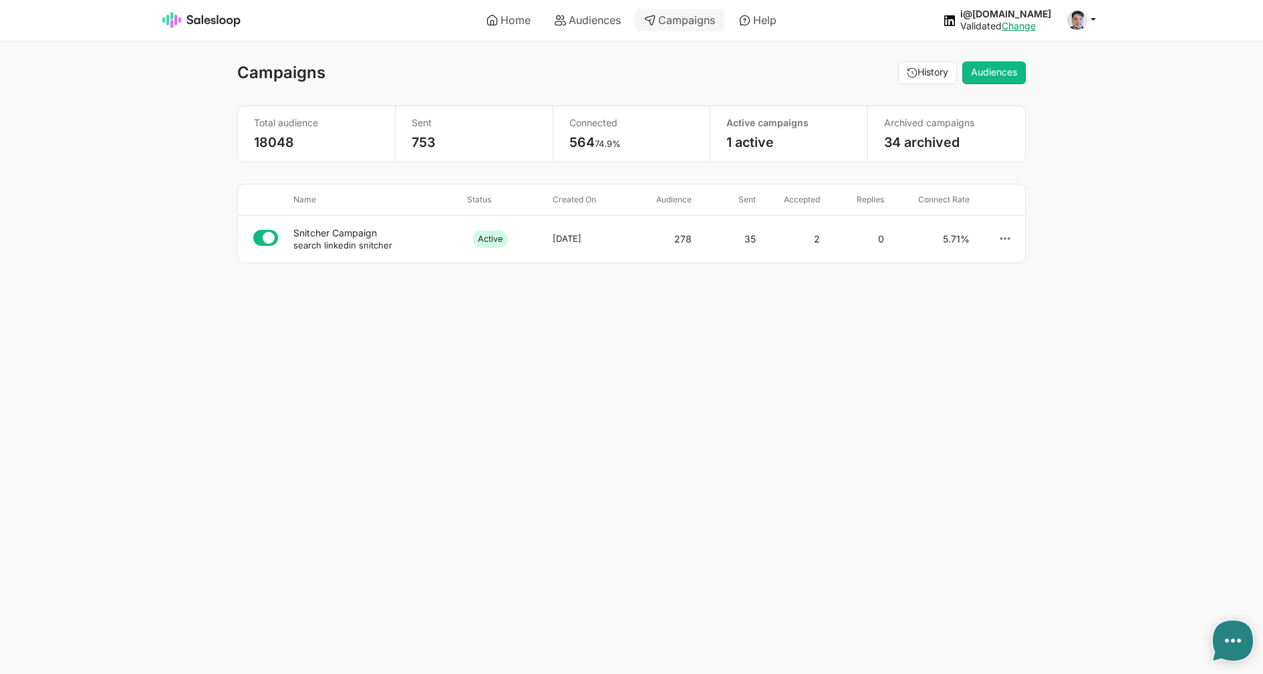
select select "21"
click at [360, 241] on small "search linkedin snitcher" at bounding box center [342, 245] width 99 height 11
type textarea "x"
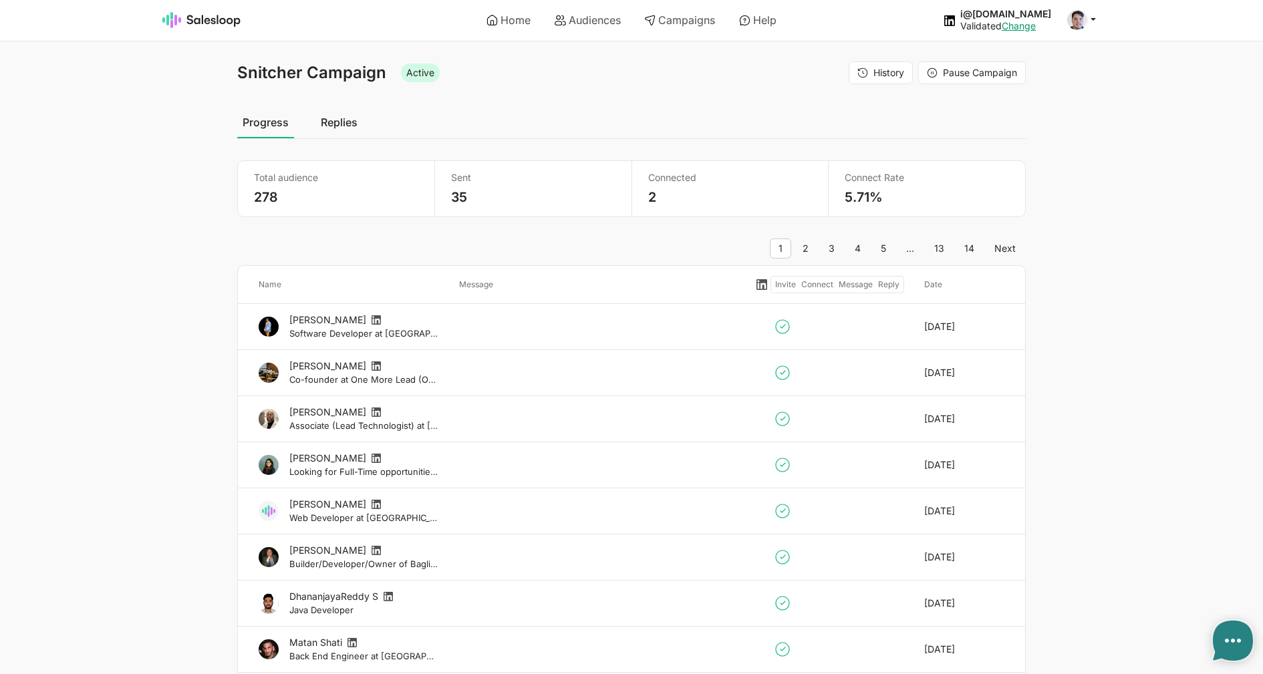
select select "21"
click at [888, 78] on span "History" at bounding box center [888, 72] width 31 height 11
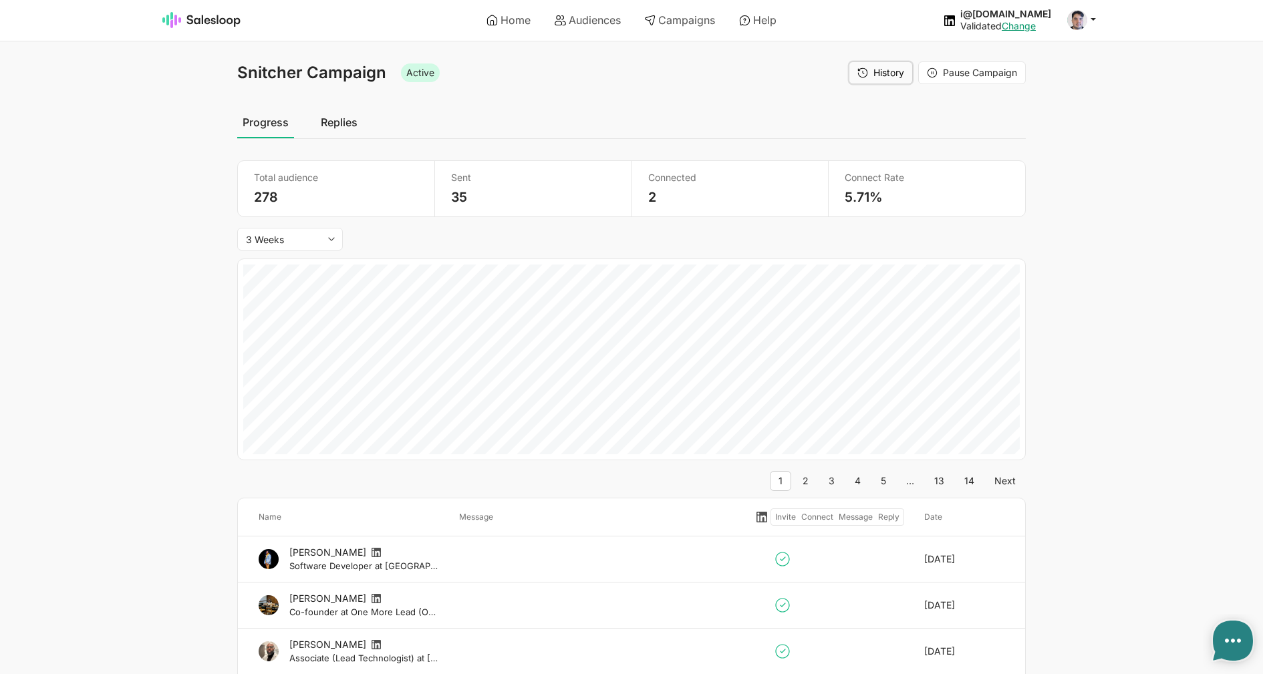
type textarea "x"
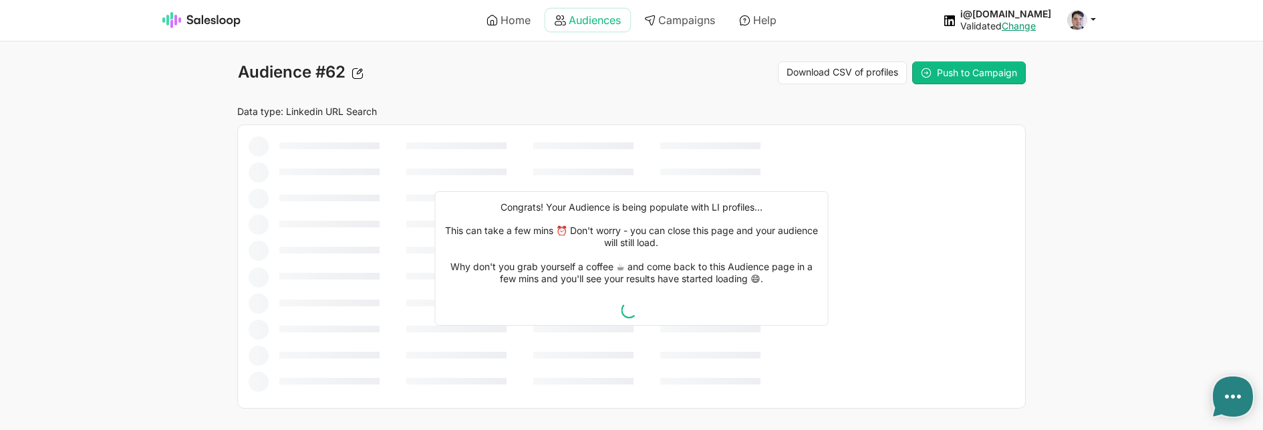
click at [577, 20] on link "Audiences" at bounding box center [587, 20] width 85 height 23
type textarea "x"
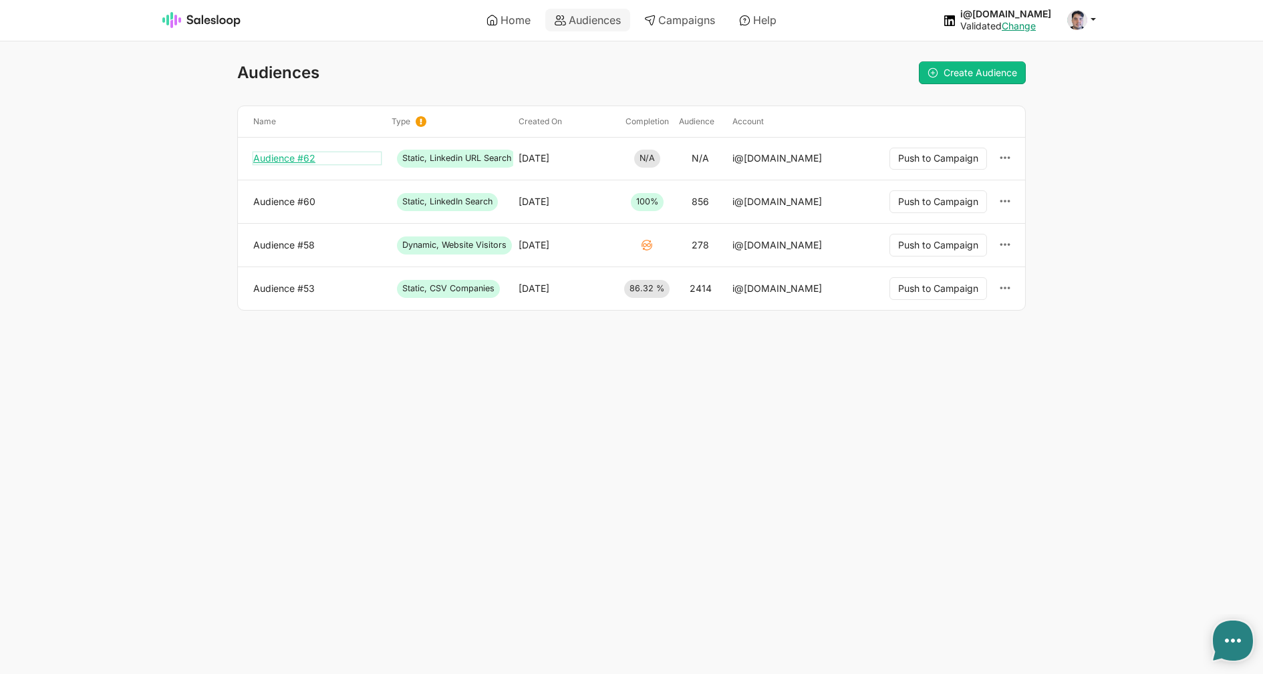
click at [313, 156] on link "Audience #62" at bounding box center [317, 158] width 128 height 12
type textarea "x"
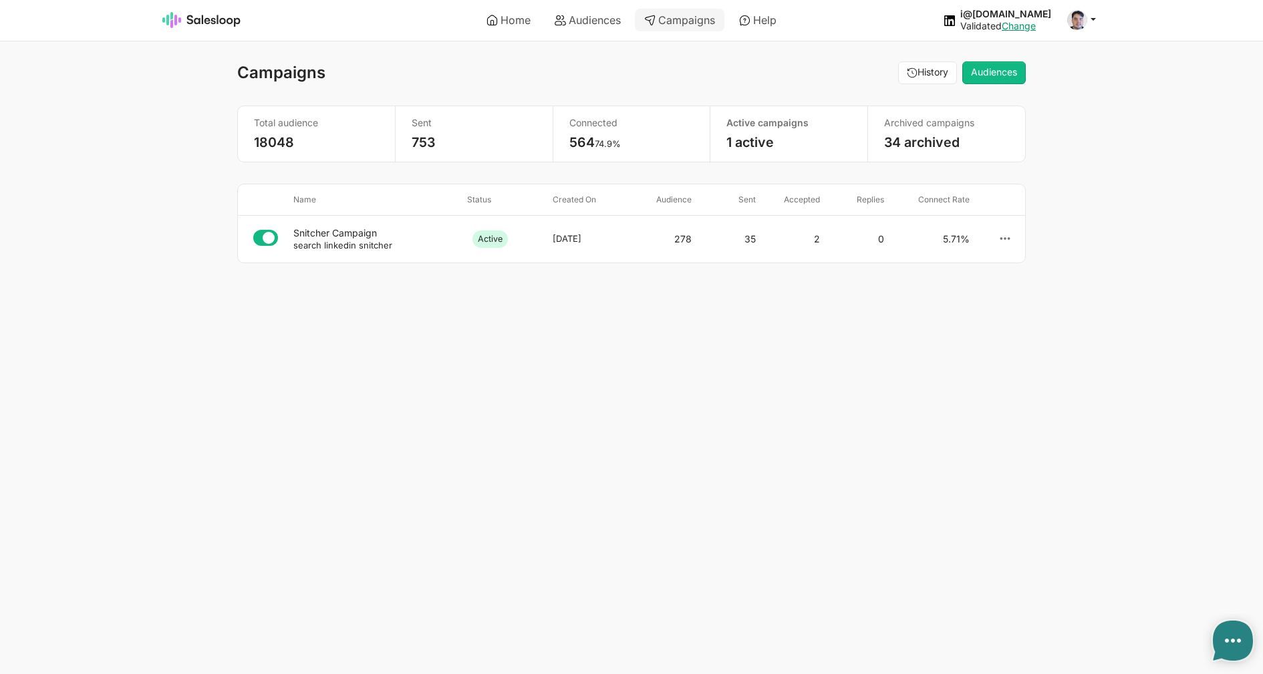
select select "21"
type textarea "x"
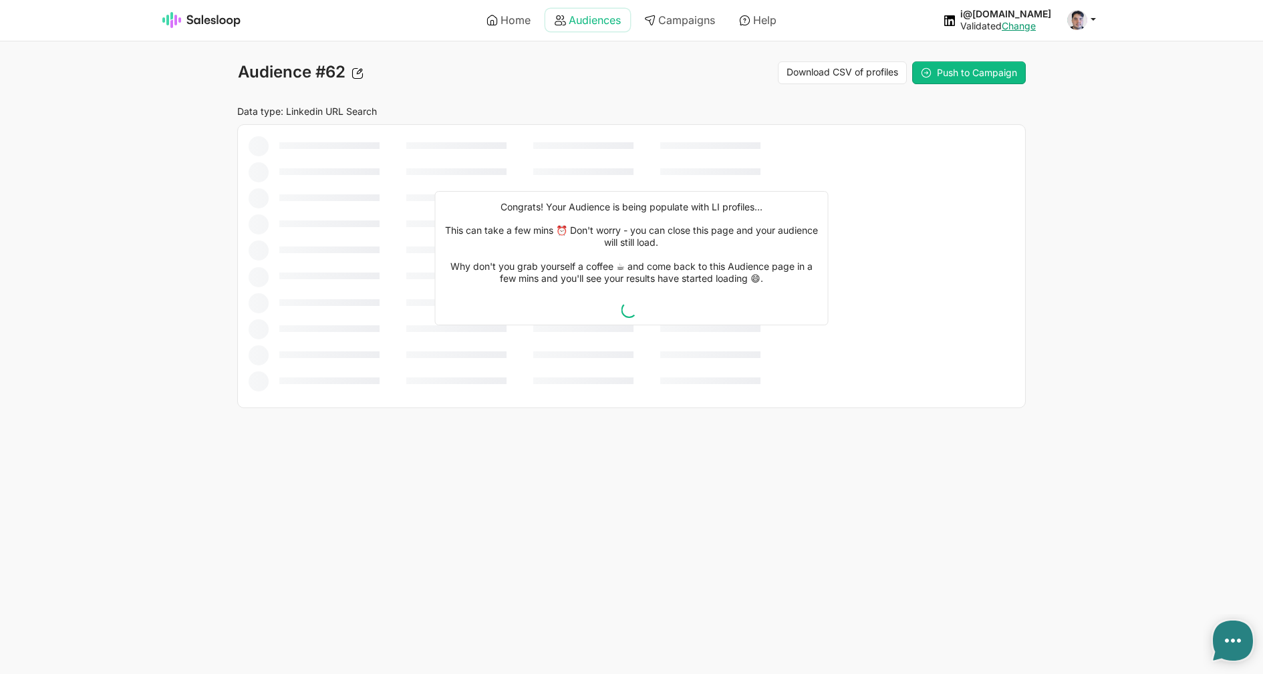
click at [555, 19] on icon at bounding box center [560, 20] width 11 height 11
type textarea "x"
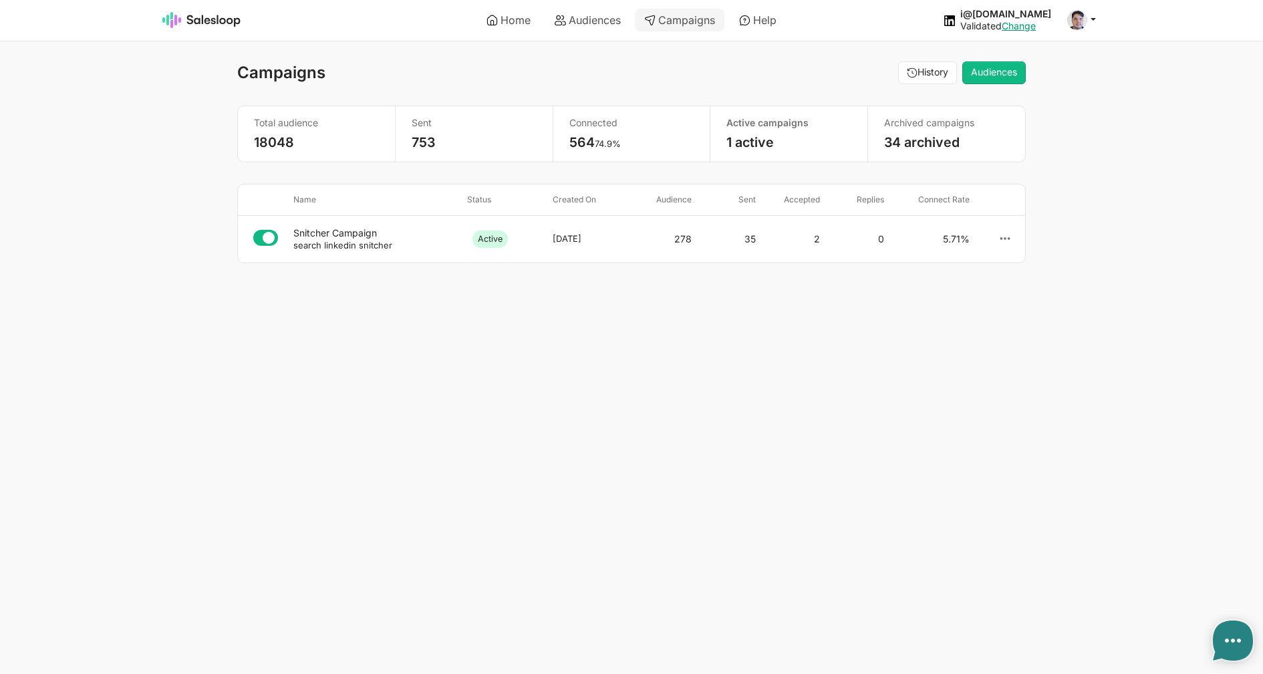
select select "21"
click at [567, 17] on link "Audiences" at bounding box center [587, 20] width 85 height 23
type textarea "x"
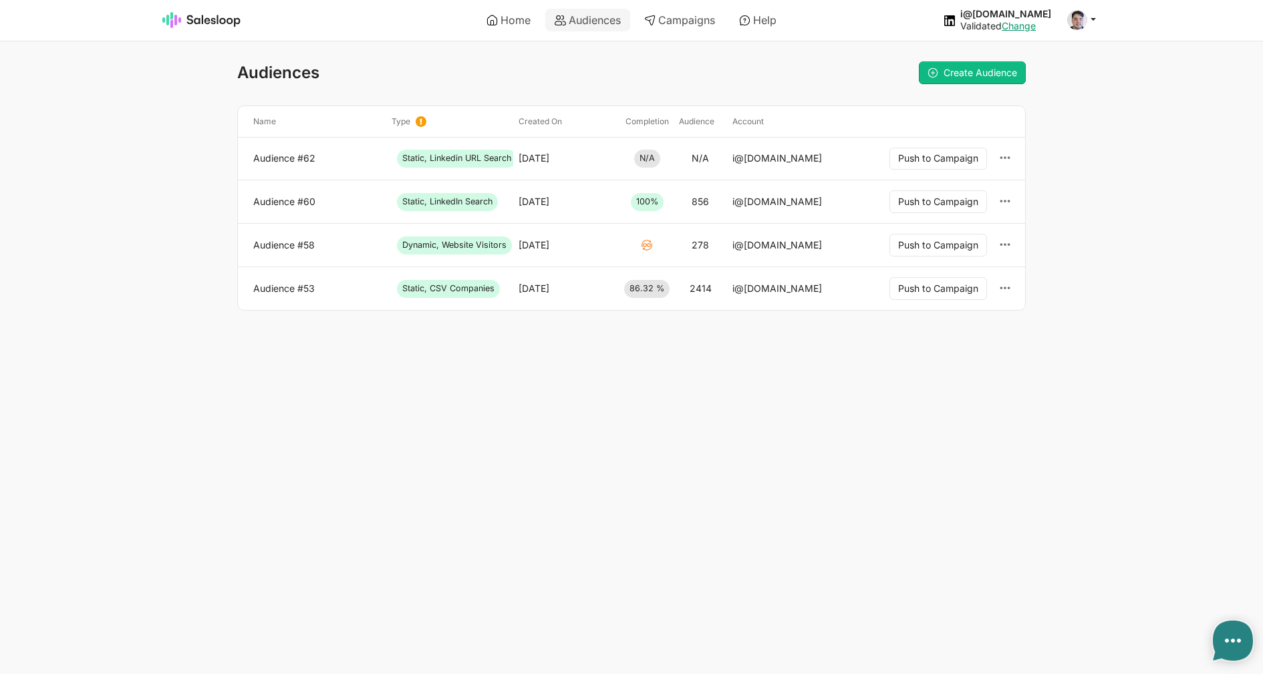
type textarea "x"
click at [511, 13] on link "Home" at bounding box center [508, 20] width 63 height 23
type textarea "x"
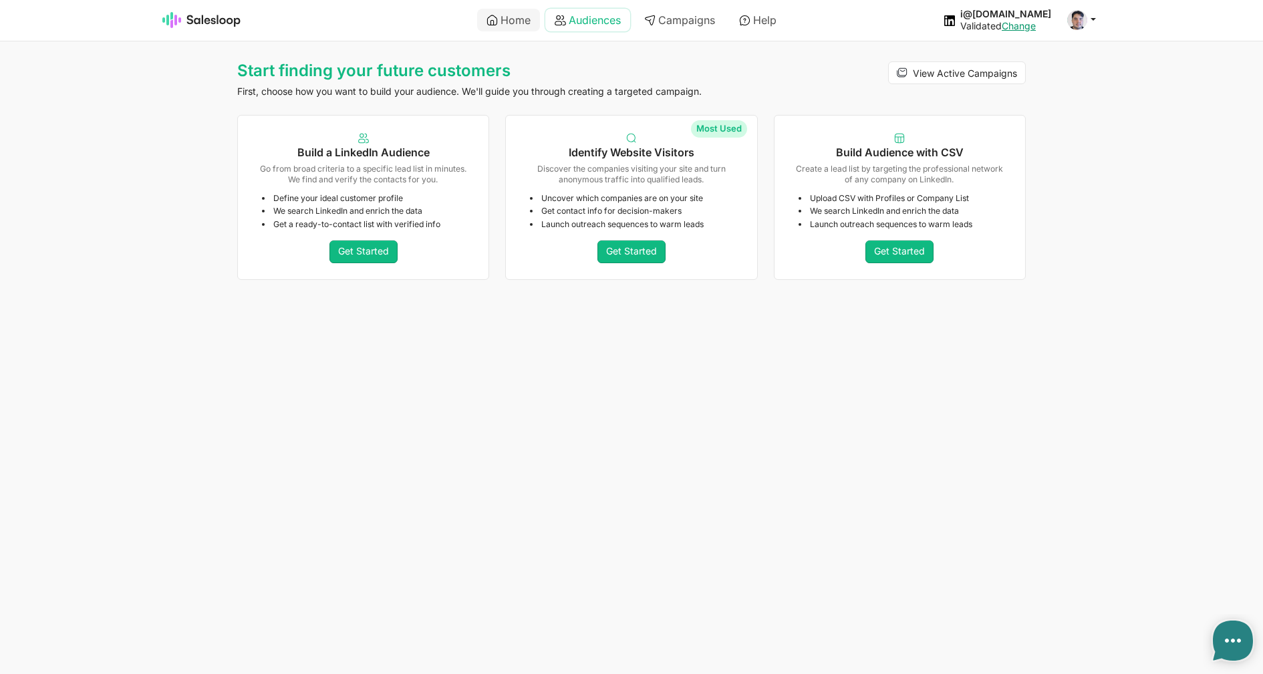
click at [595, 13] on link "Audiences" at bounding box center [587, 20] width 85 height 23
type textarea "x"
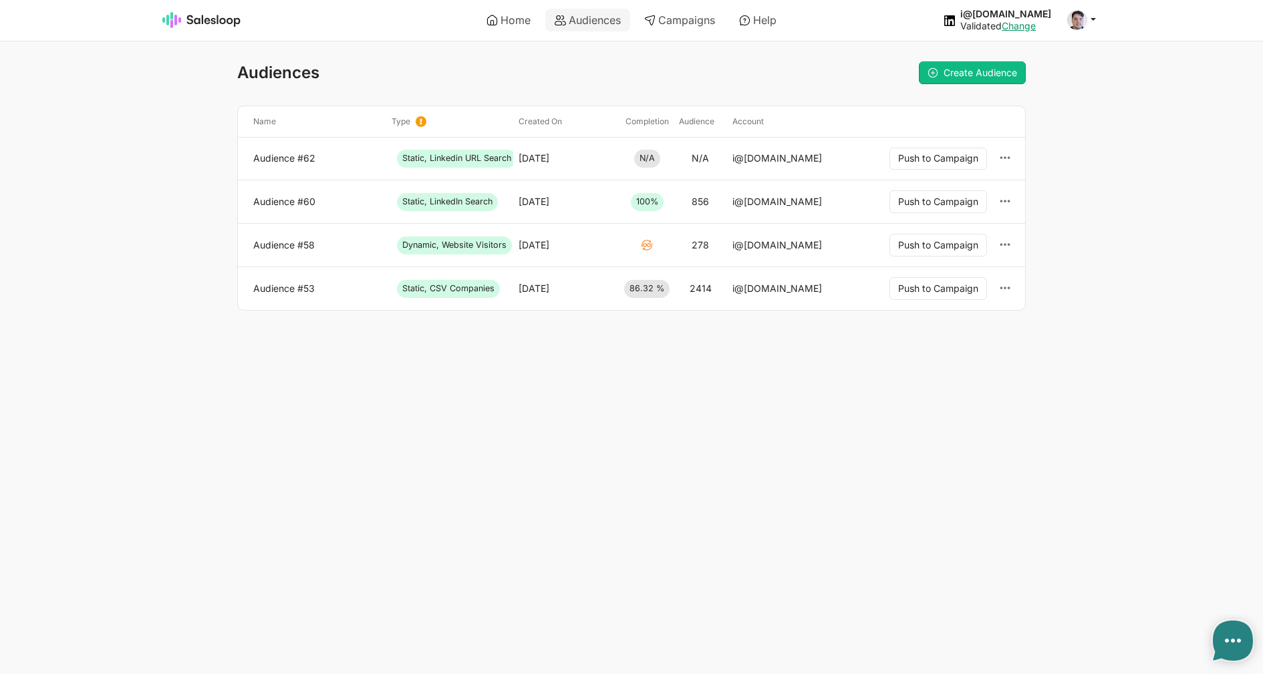
type textarea "x"
click at [177, 14] on img at bounding box center [201, 20] width 79 height 16
type textarea "x"
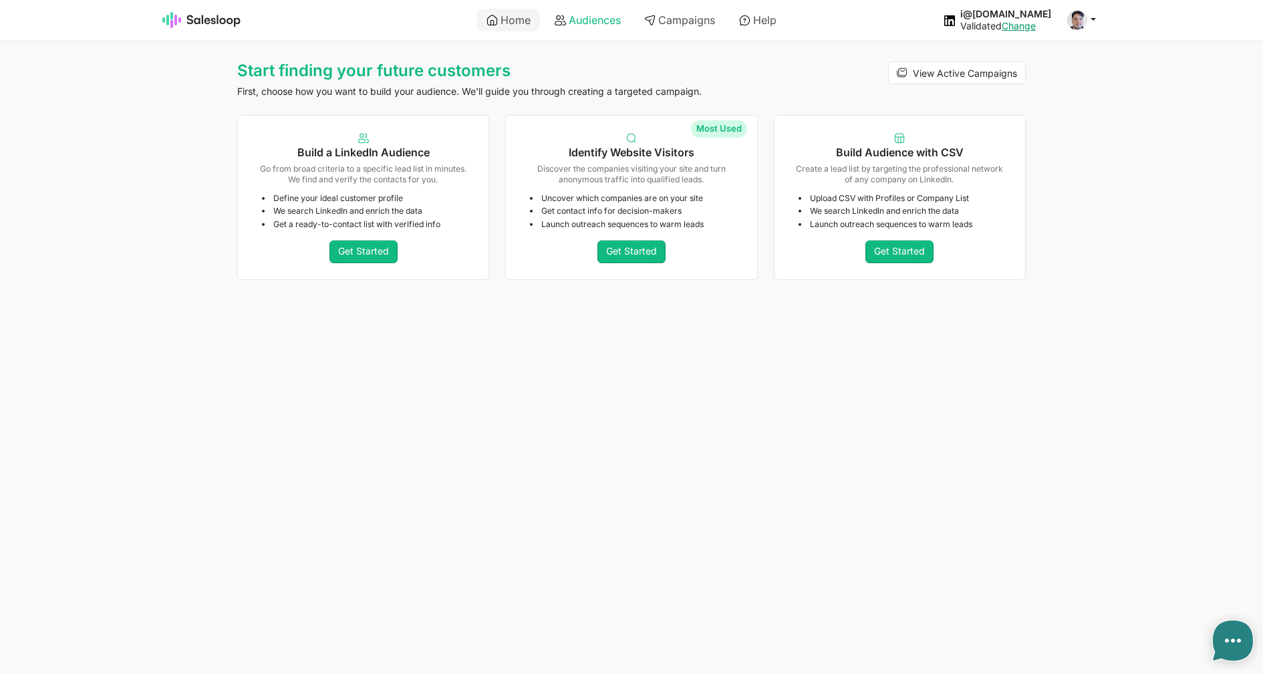
click at [620, 17] on link "Audiences" at bounding box center [587, 20] width 85 height 23
type textarea "x"
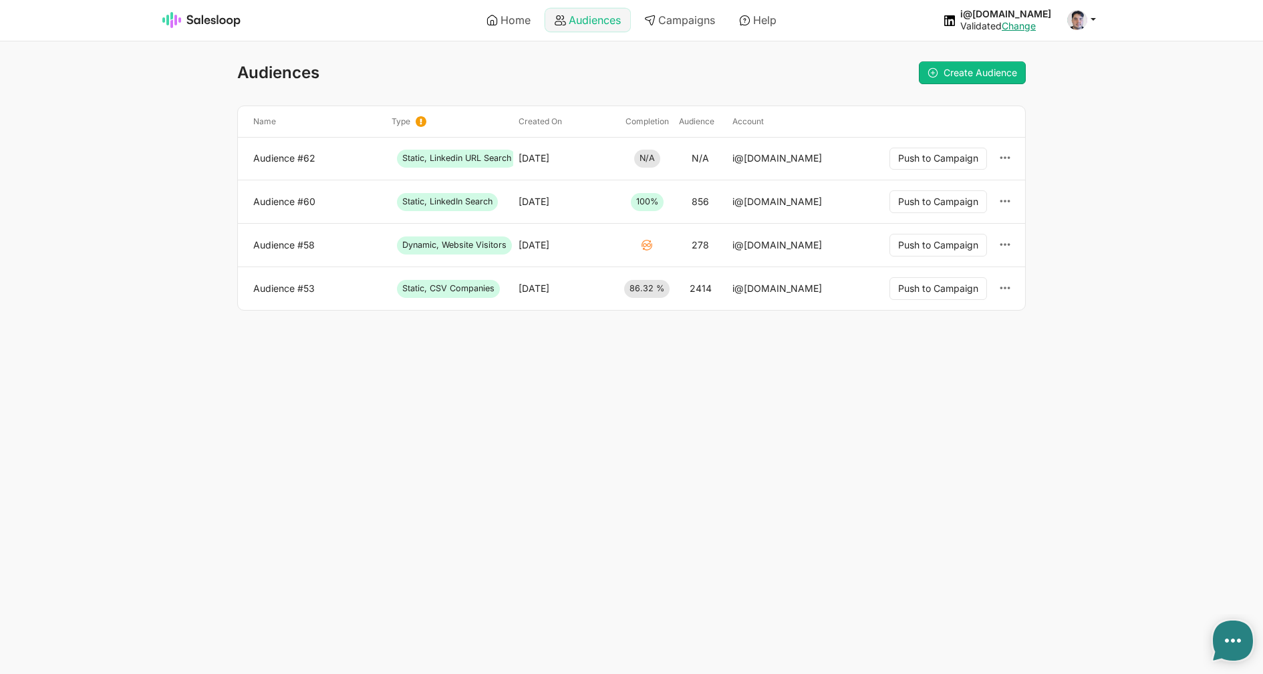
click at [564, 21] on link "Audiences" at bounding box center [587, 20] width 85 height 23
type textarea "x"
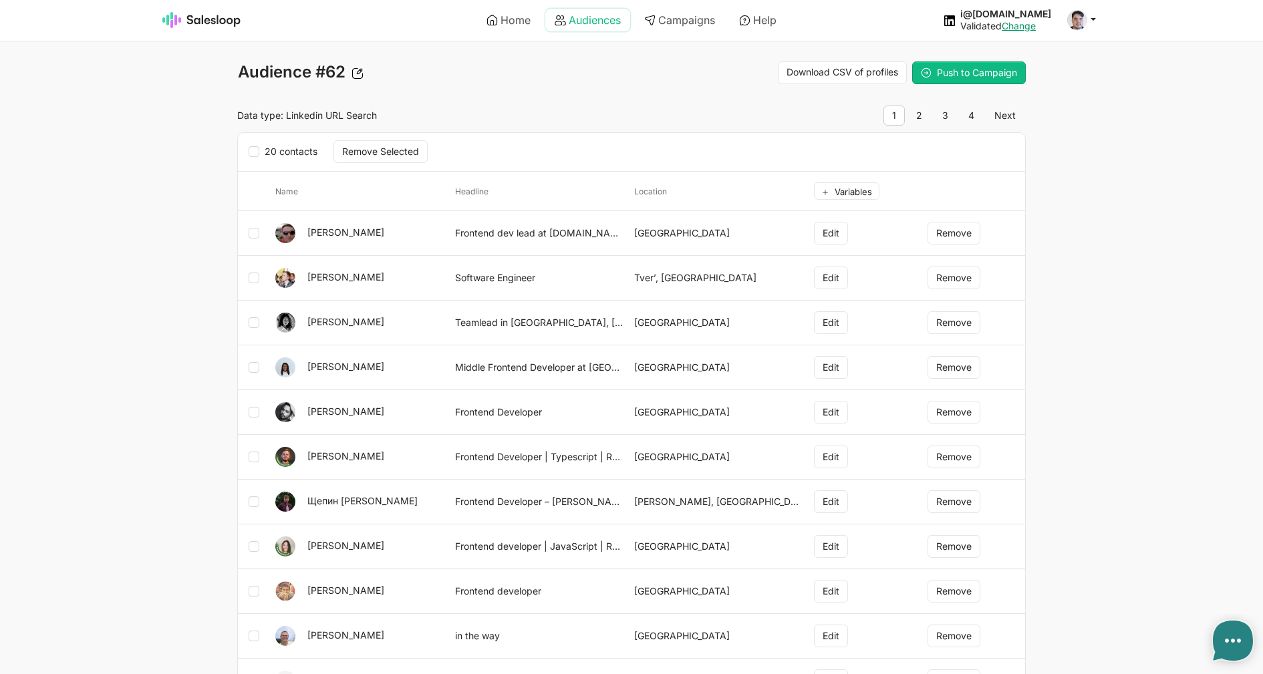
click at [557, 19] on icon at bounding box center [560, 20] width 11 height 11
type textarea "x"
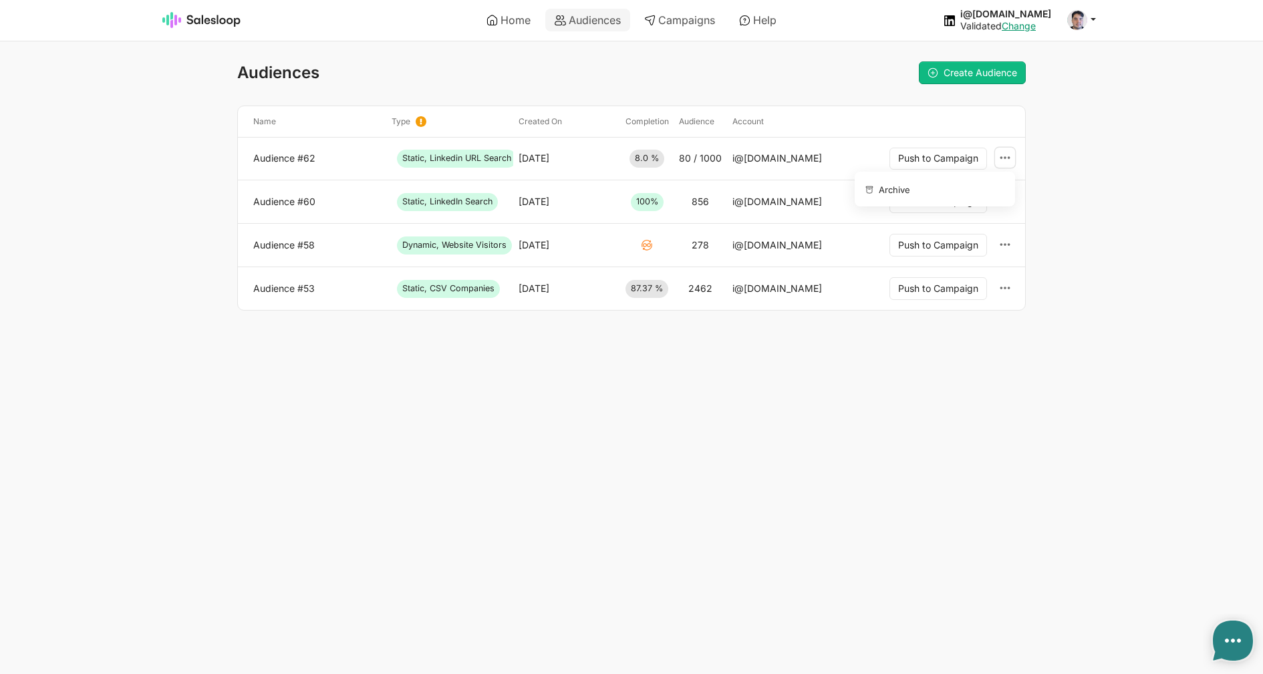
click at [1004, 159] on icon at bounding box center [1005, 158] width 12 height 12
click at [934, 190] on button "Archive" at bounding box center [932, 188] width 144 height 23
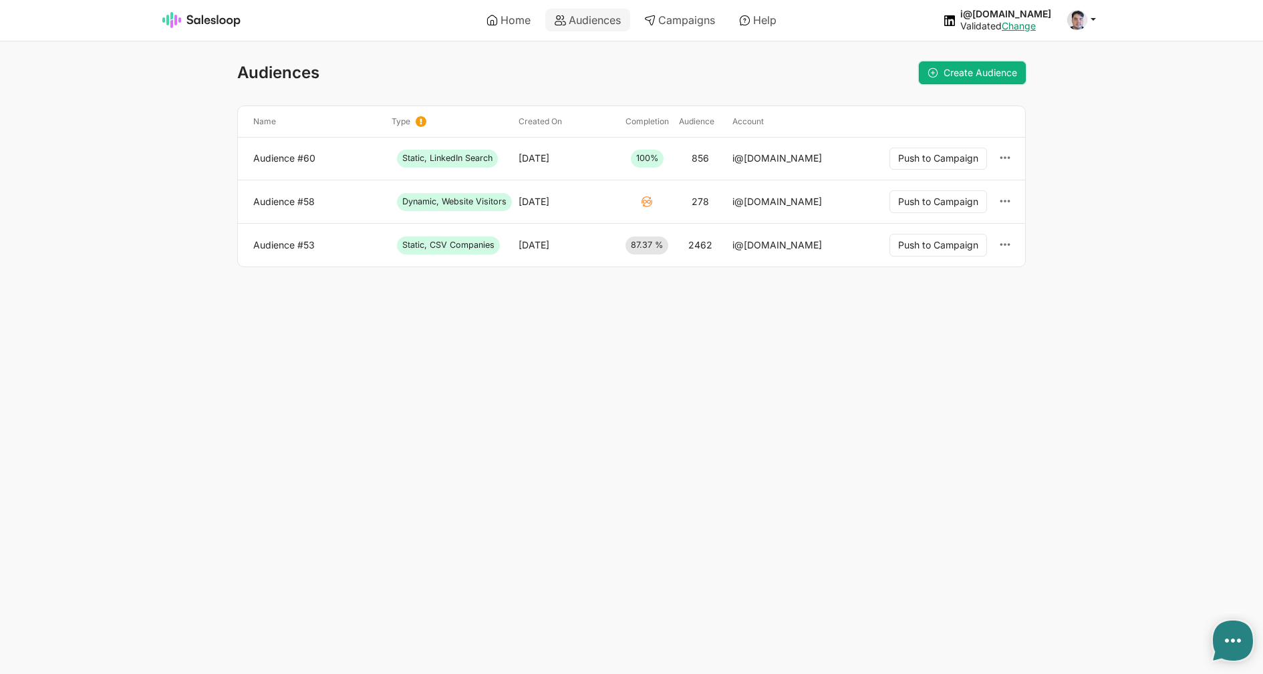
click at [999, 67] on link "Create Audience" at bounding box center [972, 72] width 107 height 23
type textarea "x"
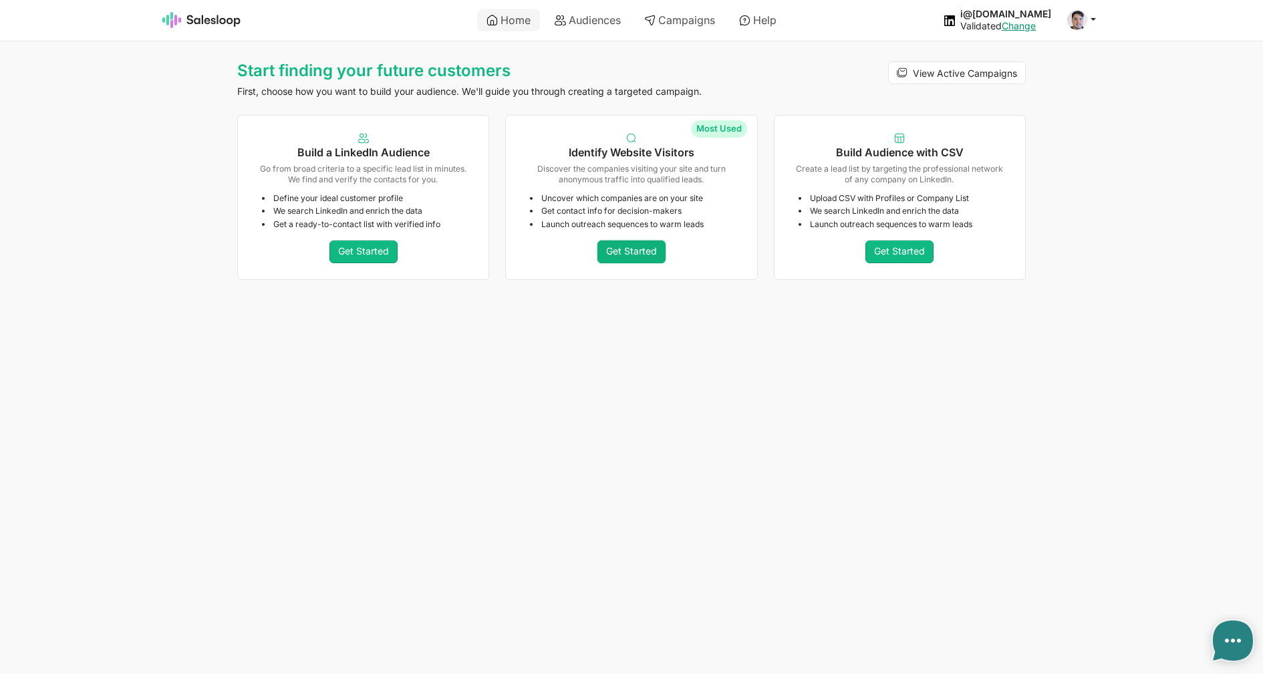
click at [640, 248] on link "Get Started" at bounding box center [631, 252] width 68 height 23
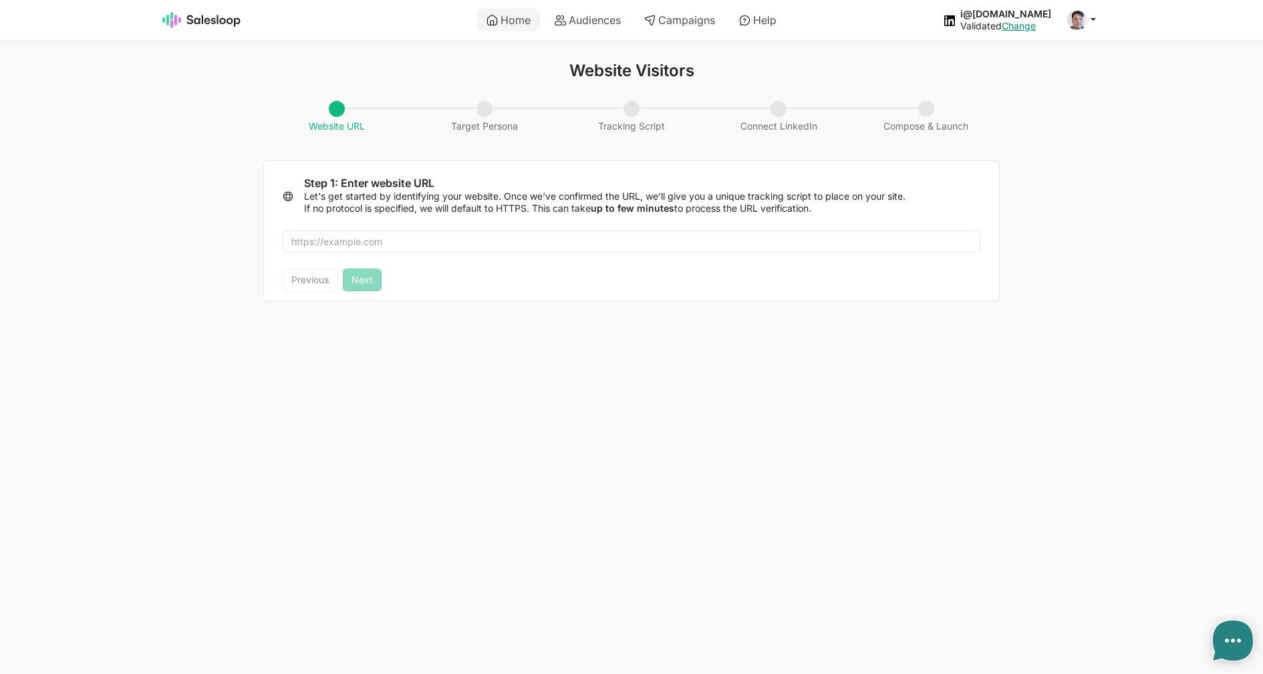
type textarea "x"
click at [543, 249] on input "text" at bounding box center [632, 242] width 698 height 23
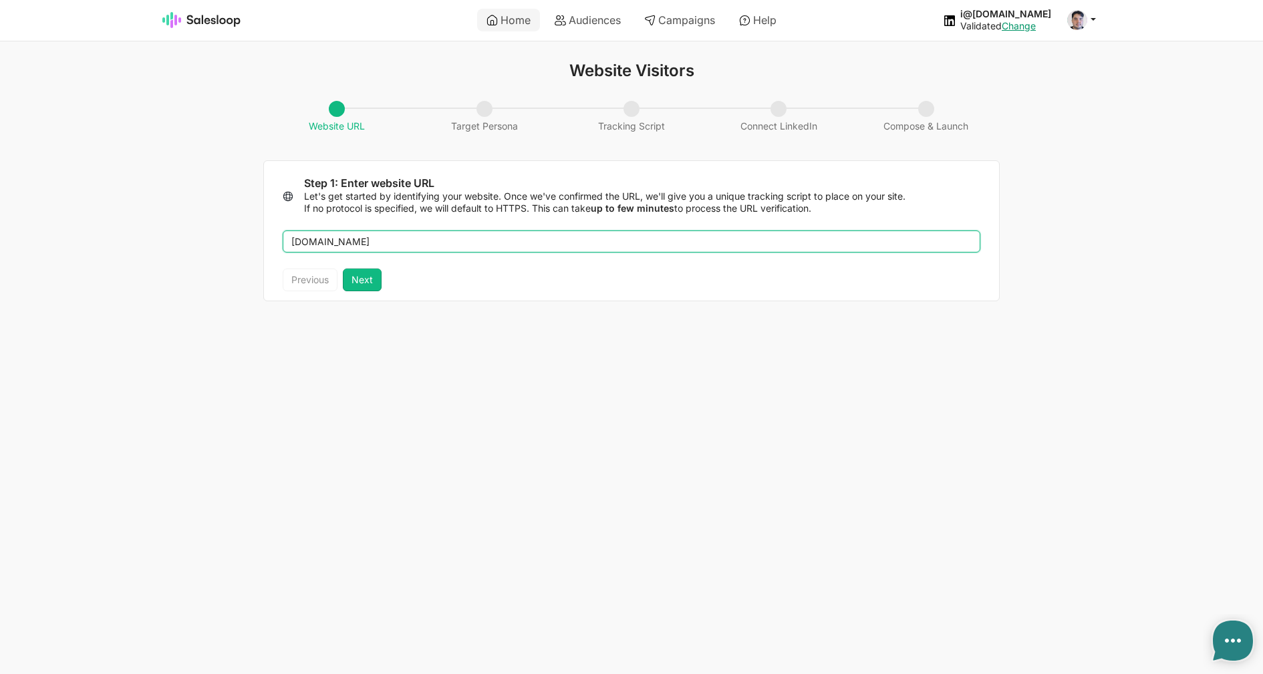
drag, startPoint x: 374, startPoint y: 242, endPoint x: 205, endPoint y: 231, distance: 169.4
click at [283, 231] on input "salesloop.io" at bounding box center [632, 242] width 698 height 23
type input "salesloop.io"
type textarea "x"
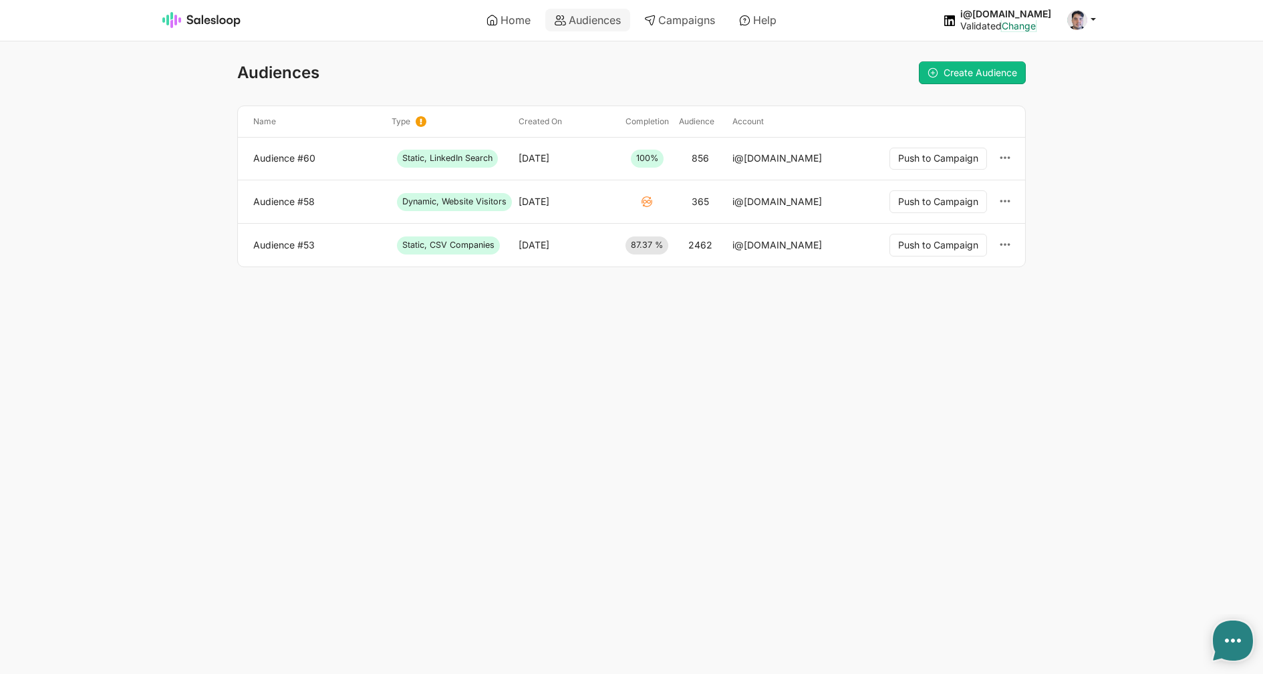
click at [1036, 25] on link "Change" at bounding box center [1019, 25] width 34 height 11
type textarea "x"
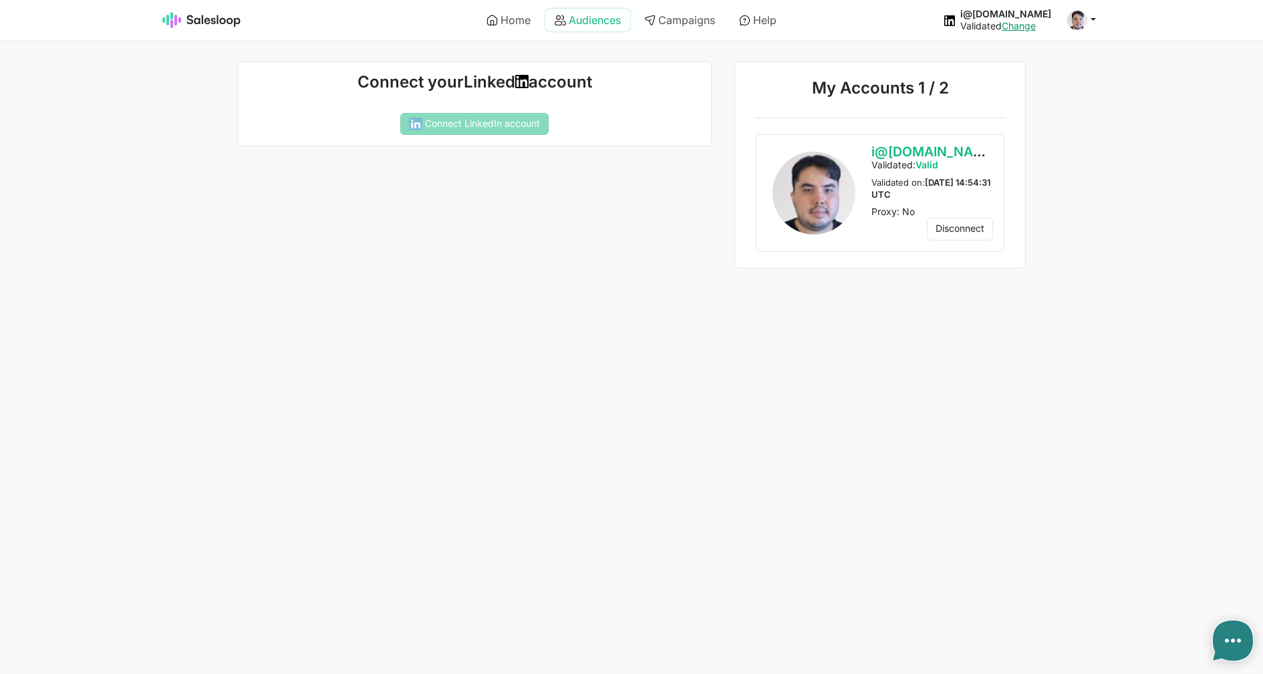
click at [559, 17] on icon at bounding box center [560, 20] width 11 height 11
type textarea "x"
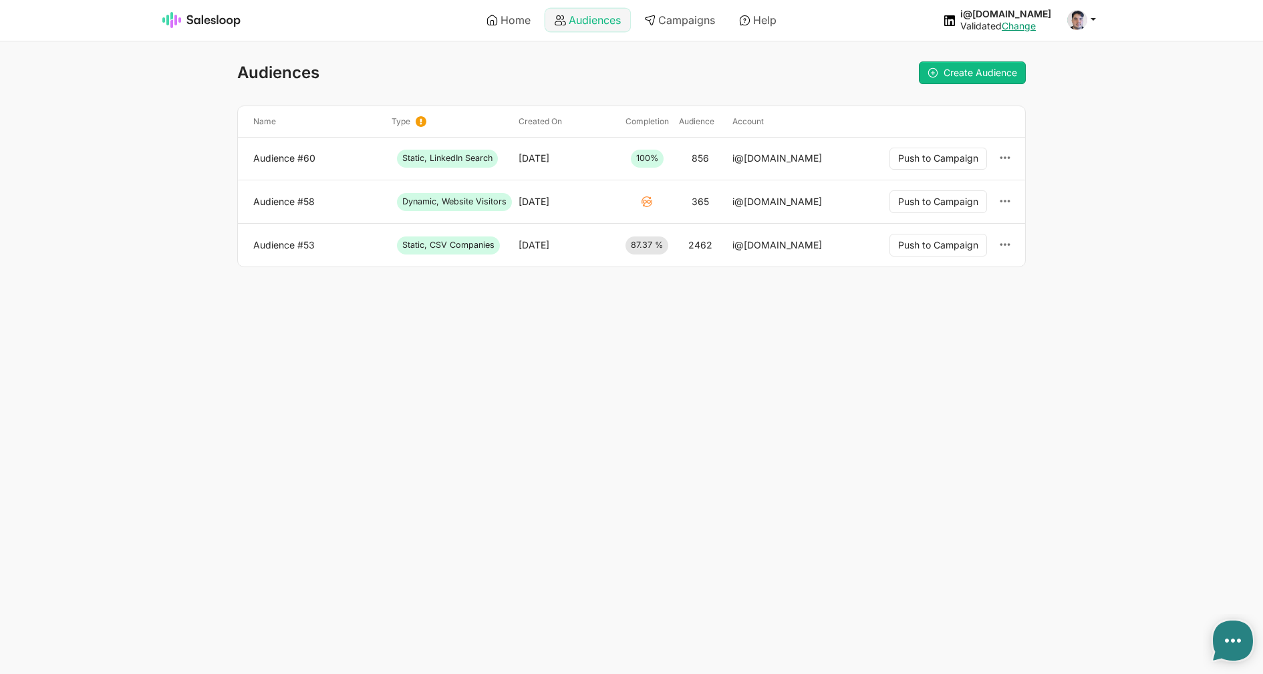
click at [586, 26] on link "Audiences" at bounding box center [587, 20] width 85 height 23
type textarea "x"
click at [1016, 75] on span "Create Audience" at bounding box center [981, 72] width 74 height 11
type textarea "x"
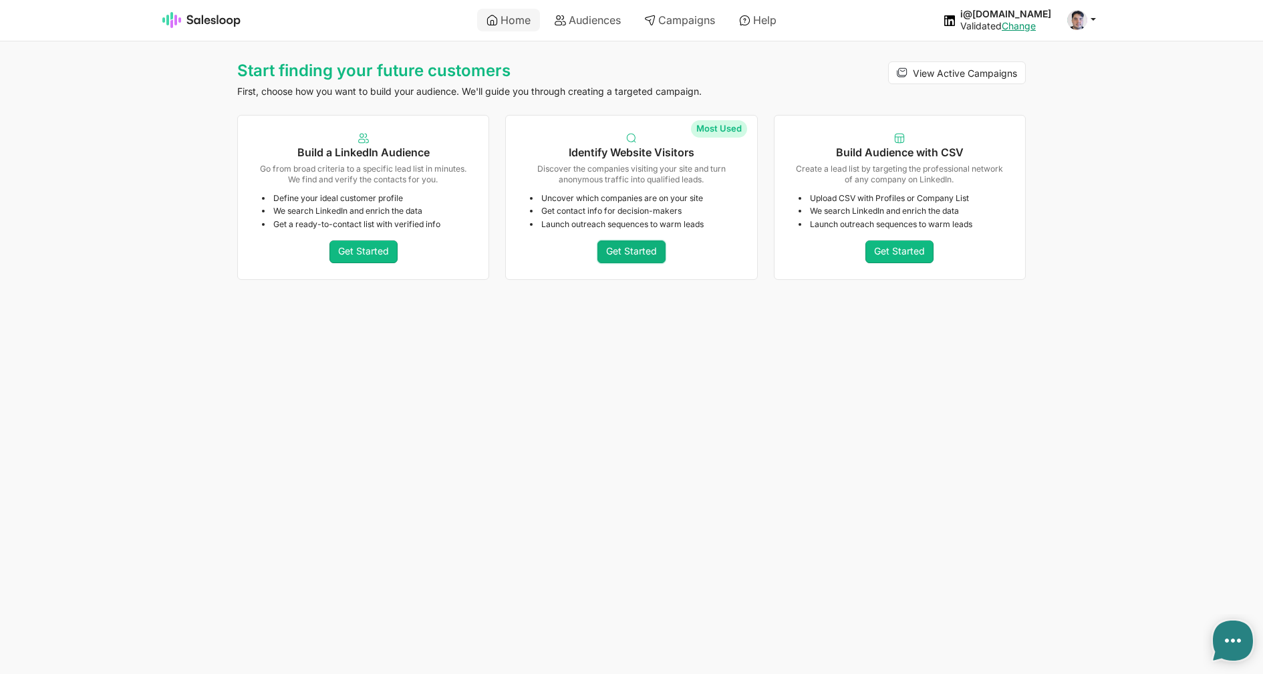
click at [611, 253] on link "Get Started" at bounding box center [631, 252] width 68 height 23
type textarea "x"
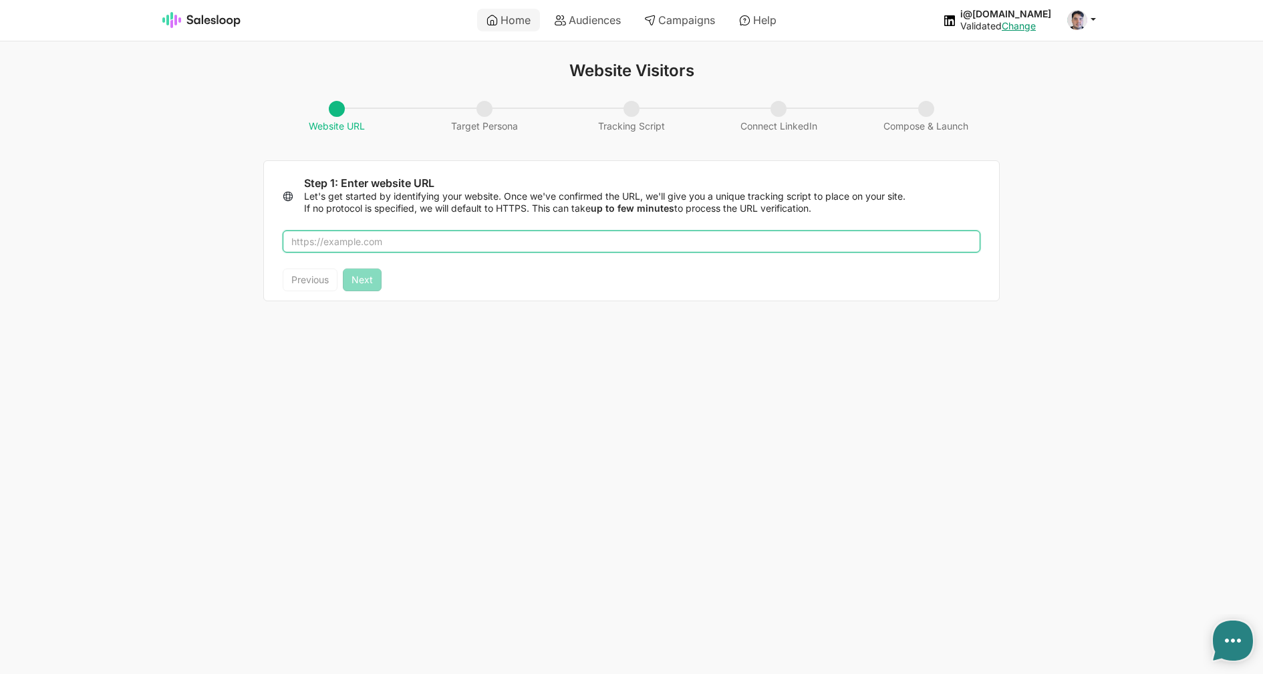
click at [605, 247] on input "text" at bounding box center [632, 242] width 698 height 23
type input "salesloop.io"
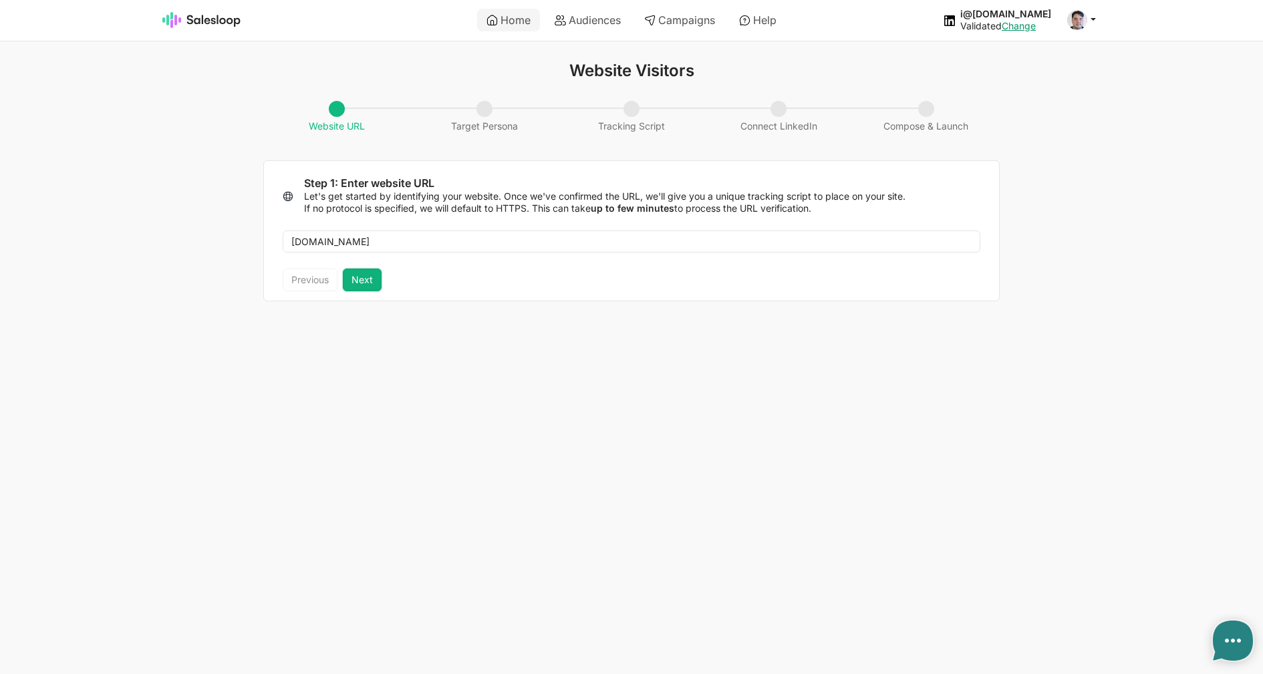
drag, startPoint x: 348, startPoint y: 279, endPoint x: 364, endPoint y: 279, distance: 16.1
click at [348, 279] on button "Next" at bounding box center [362, 280] width 39 height 23
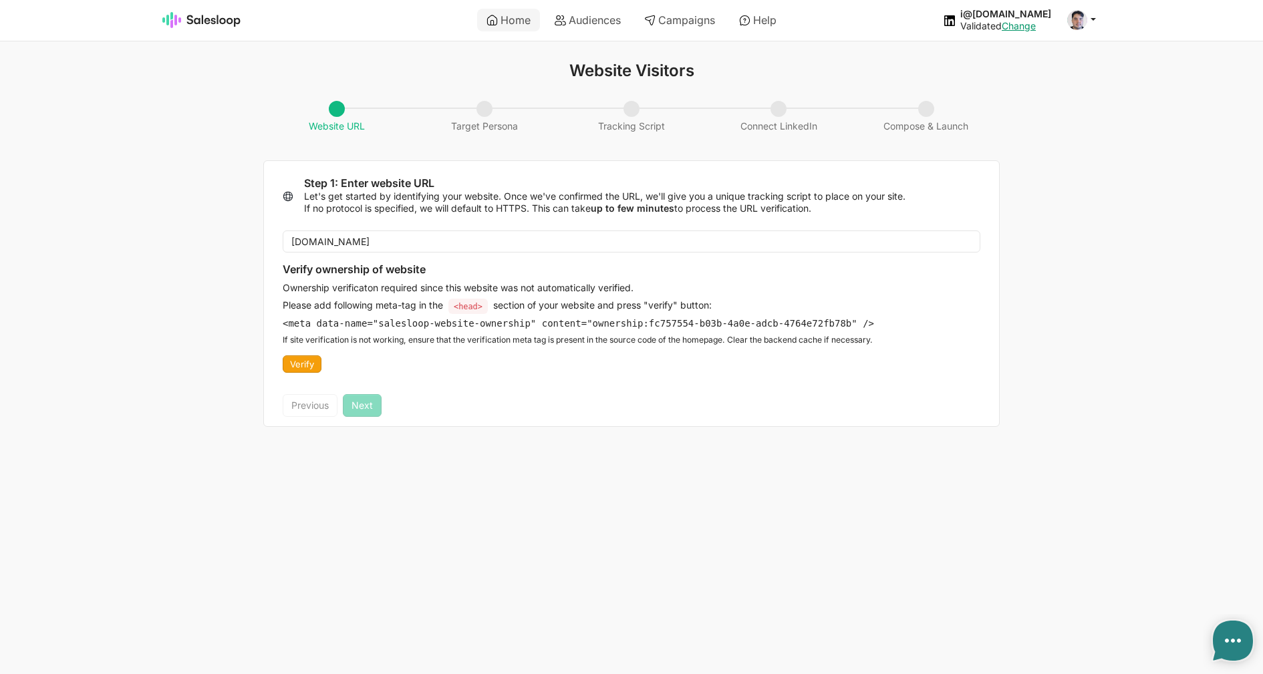
type textarea "x"
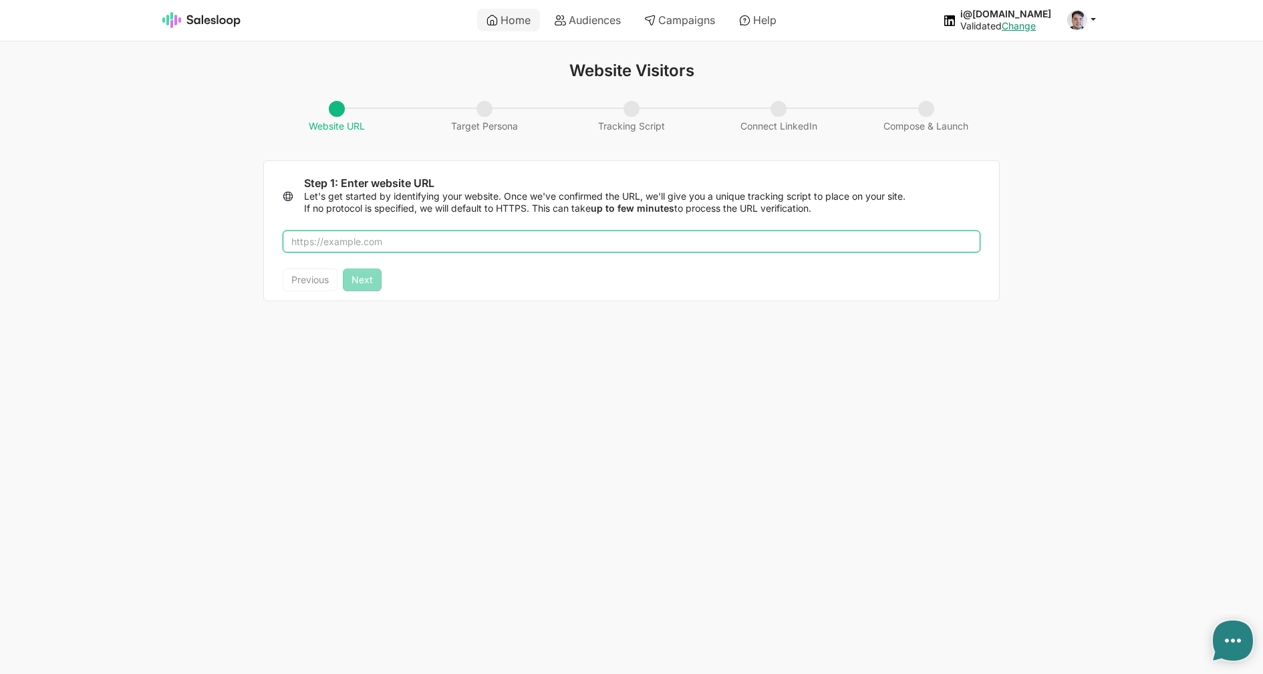
click at [399, 243] on input "text" at bounding box center [632, 242] width 698 height 23
type textarea "x"
type input "salesloop.io"
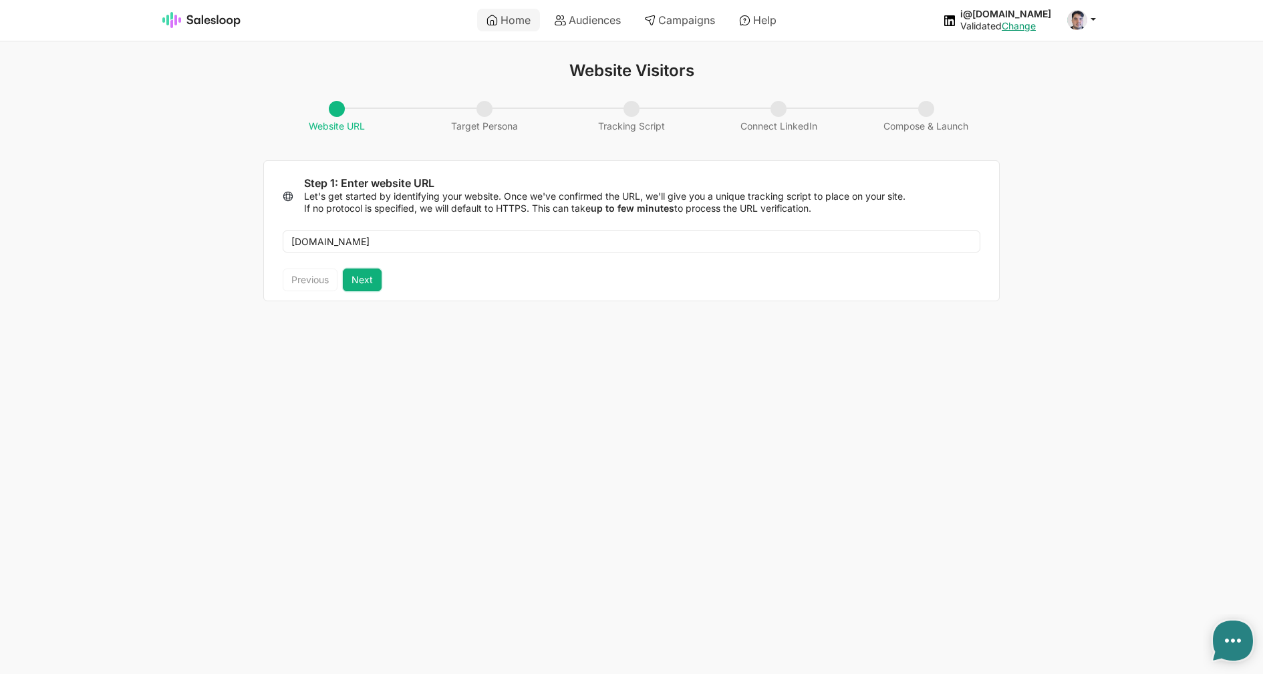
click at [368, 284] on button "Next" at bounding box center [362, 280] width 39 height 23
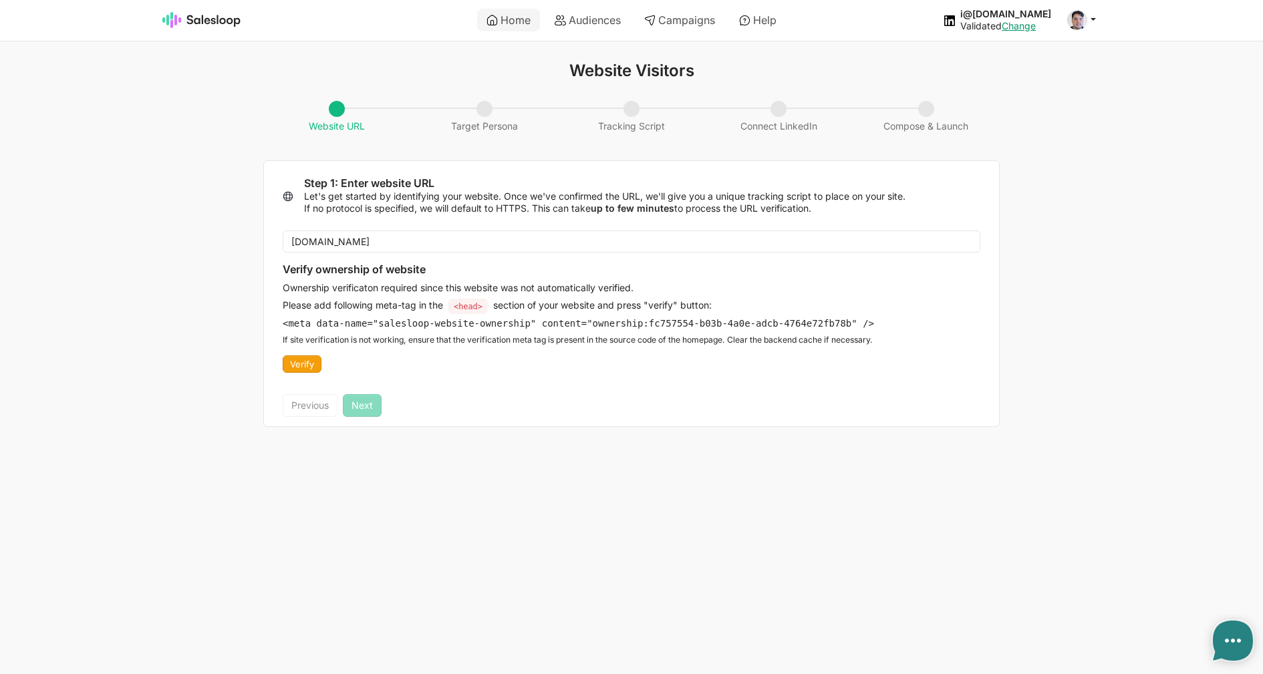
type textarea "x"
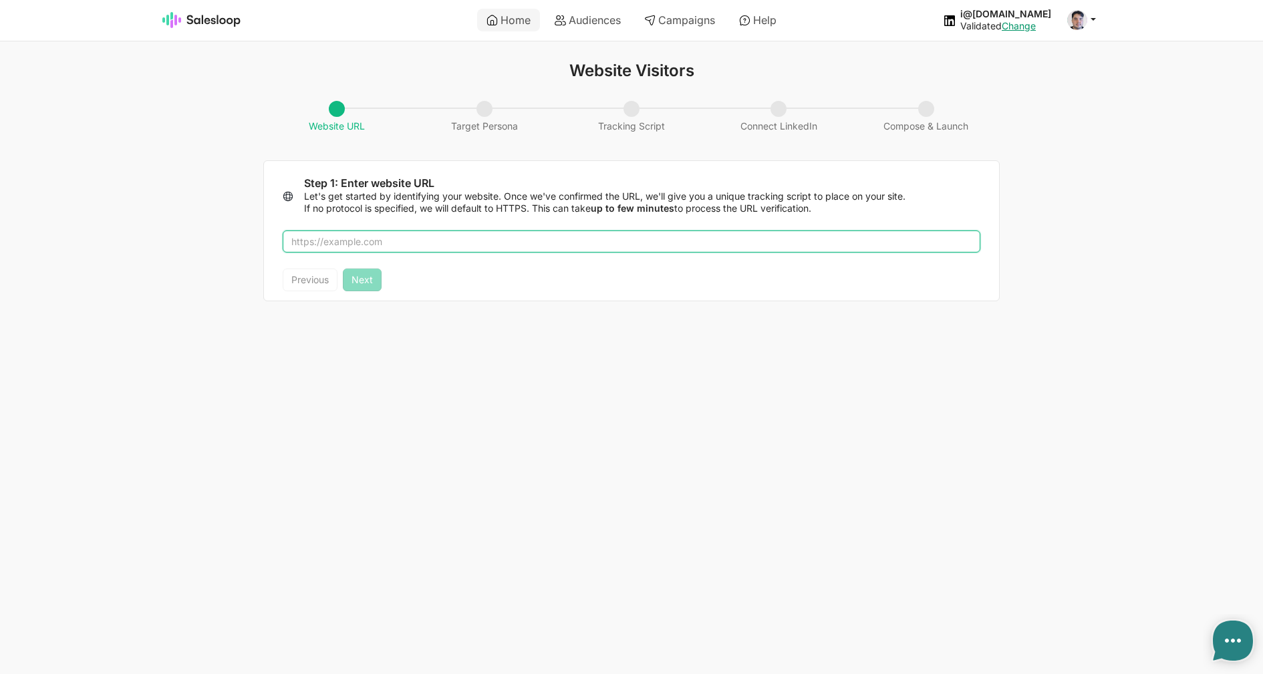
click at [368, 249] on input "text" at bounding box center [632, 242] width 698 height 23
type textarea "x"
type input "s"
type textarea "x"
type input "sa"
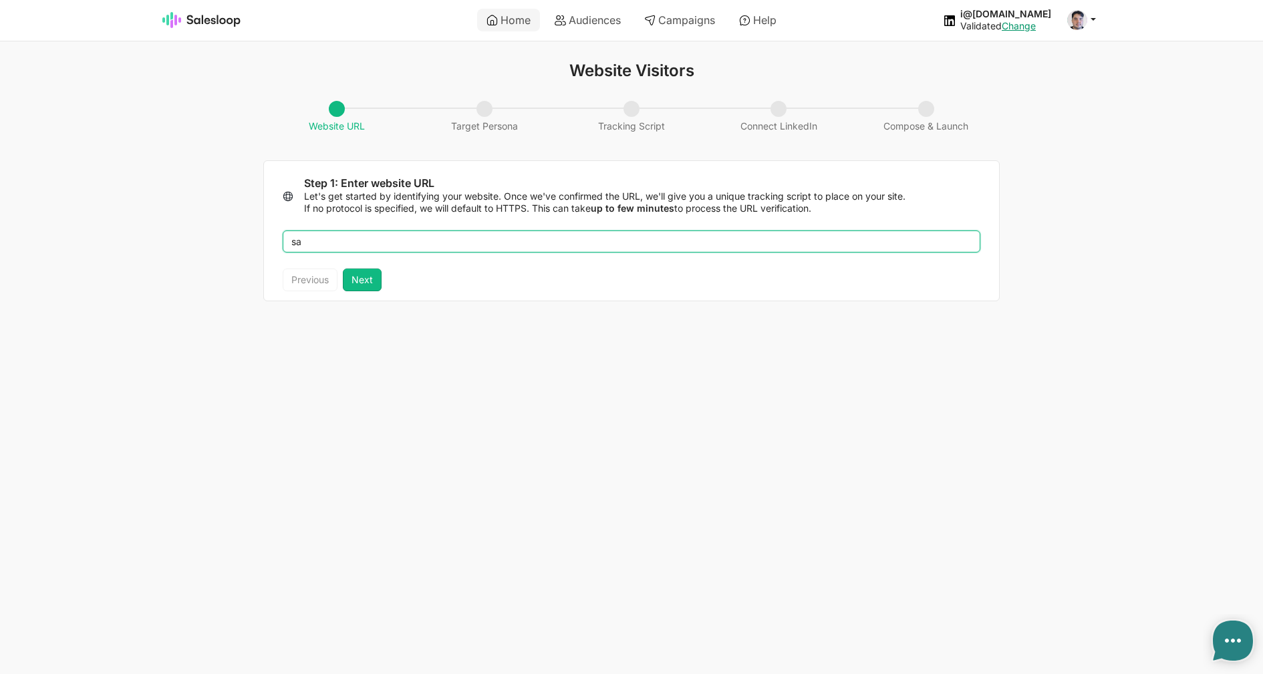
type textarea "x"
type input "salesloop.io"
click at [356, 272] on button "Next" at bounding box center [362, 280] width 39 height 23
type textarea "x"
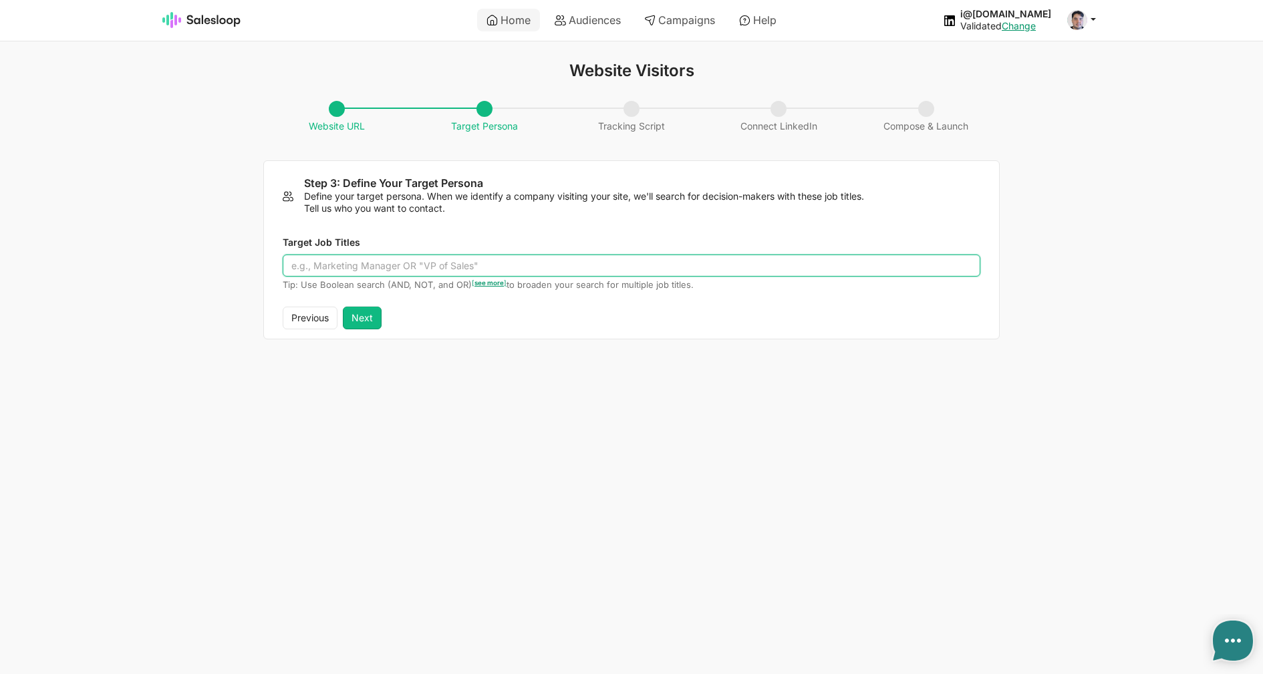
click at [361, 270] on input "Target Job Titles" at bounding box center [632, 266] width 698 height 23
type input "Developer"
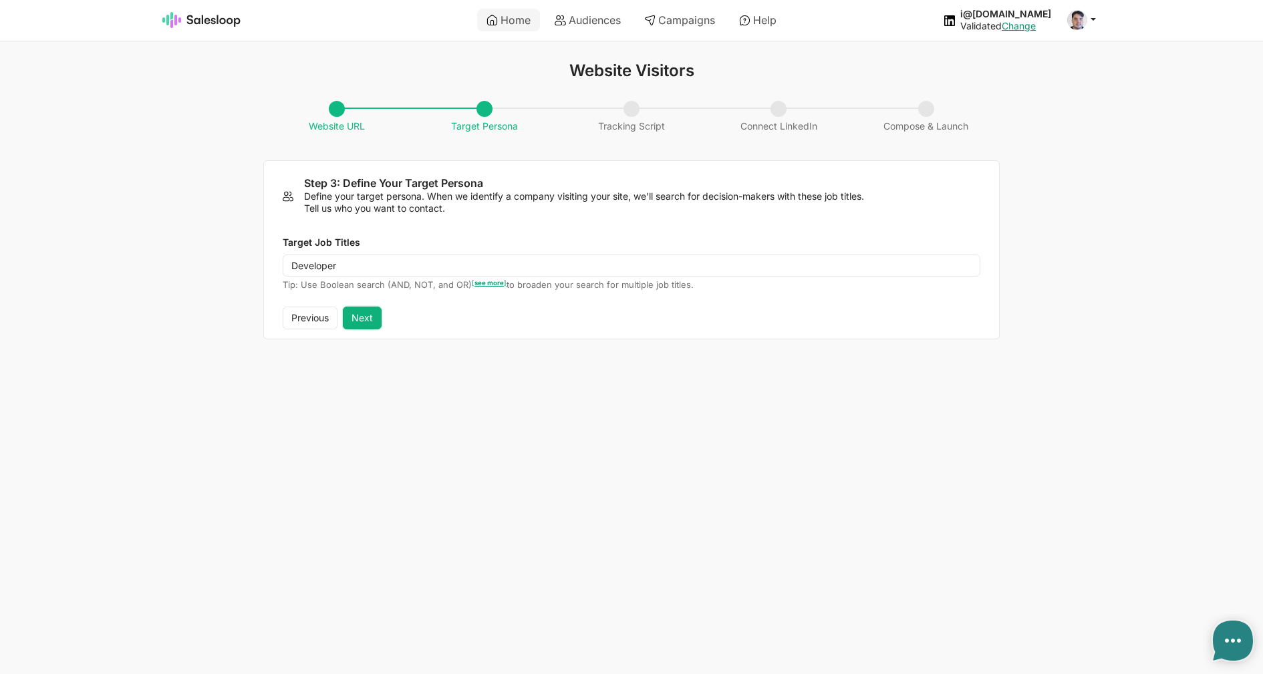
click at [374, 327] on button "Next" at bounding box center [362, 318] width 39 height 23
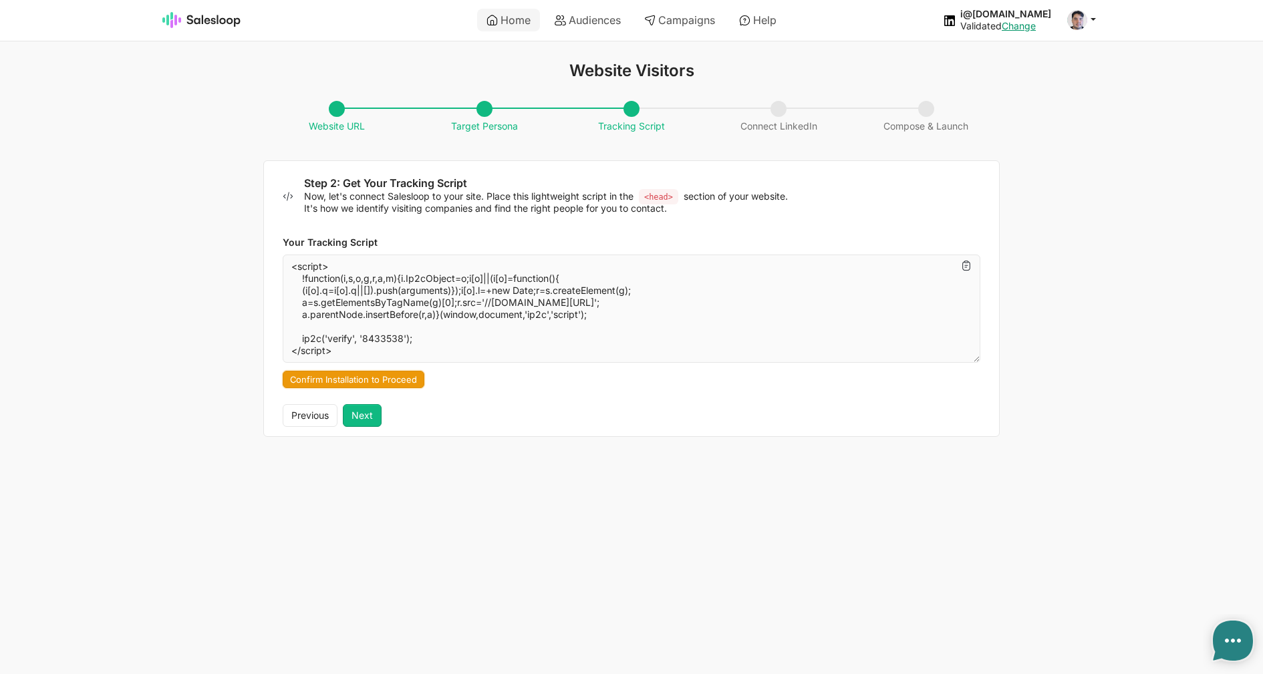
click at [357, 382] on button "Confirm Installation to Proceed" at bounding box center [354, 379] width 142 height 17
click at [362, 406] on button "Next" at bounding box center [362, 415] width 39 height 23
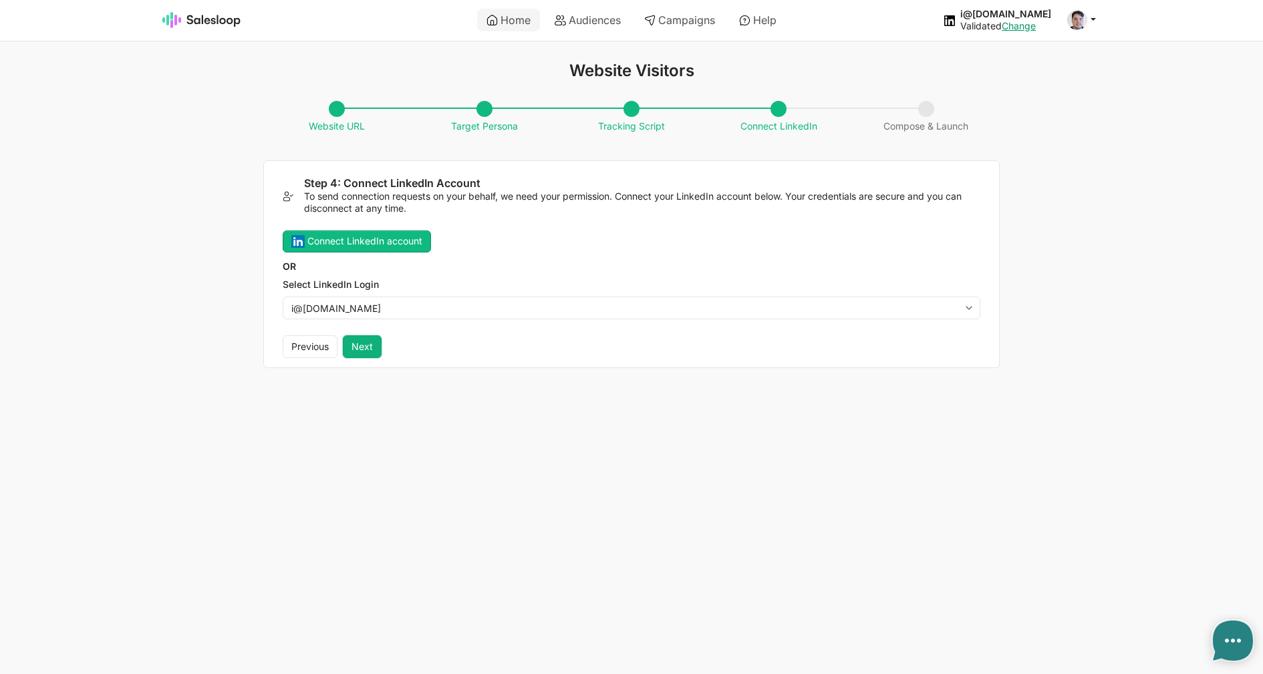
click at [359, 350] on button "Next" at bounding box center [362, 346] width 39 height 23
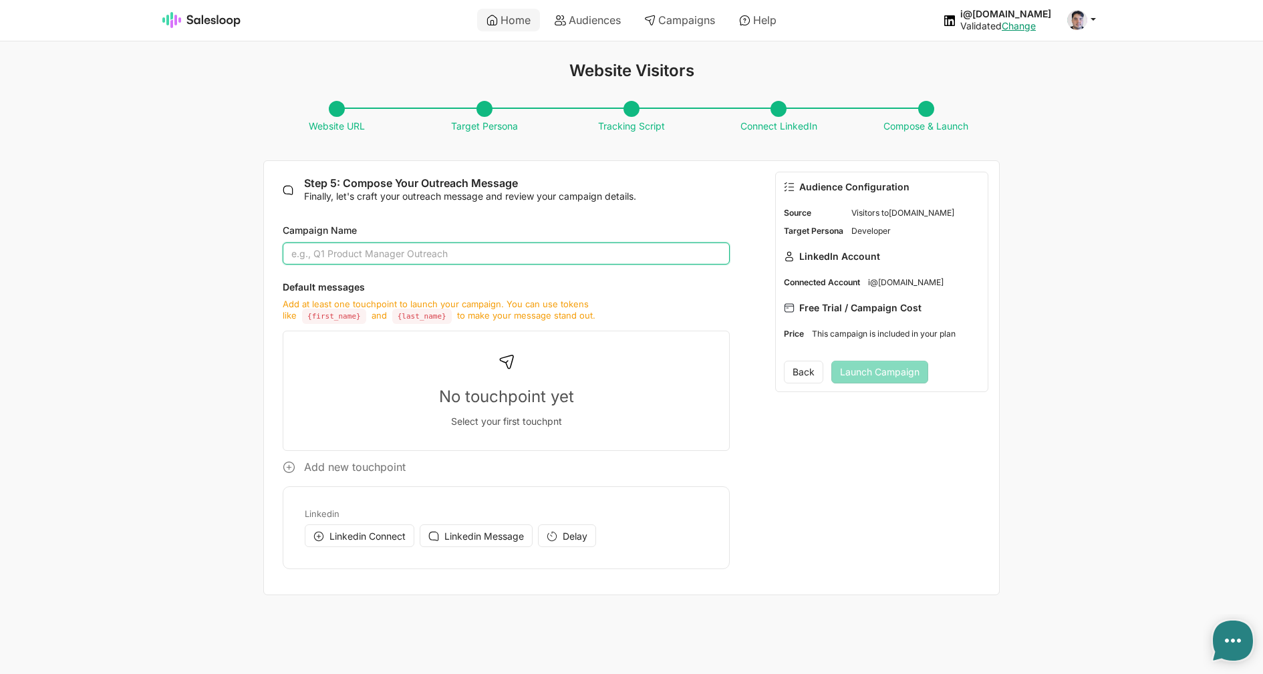
click at [437, 250] on input "Campaign Name" at bounding box center [506, 254] width 447 height 23
type input "Dev"
click at [361, 534] on span "Linkedin Connect" at bounding box center [367, 536] width 76 height 11
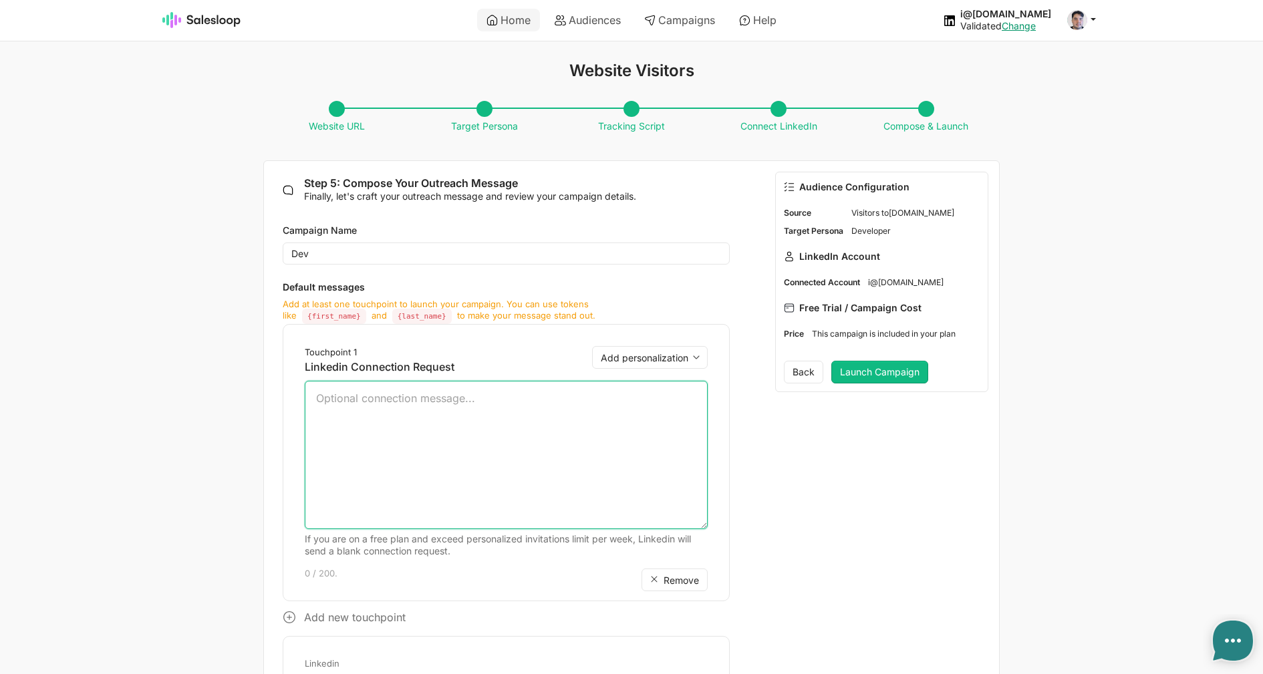
click at [392, 465] on textarea at bounding box center [506, 455] width 403 height 148
type textarea "Hello"
click at [638, 343] on div "Touchpoint 1 Linkedin Connection Request Add personalization first_name last_na…" at bounding box center [506, 462] width 447 height 277
click at [592, 346] on select "Add personalization first_name last_name company position location company_loca…" at bounding box center [650, 357] width 116 height 23
select select "{first_name}"
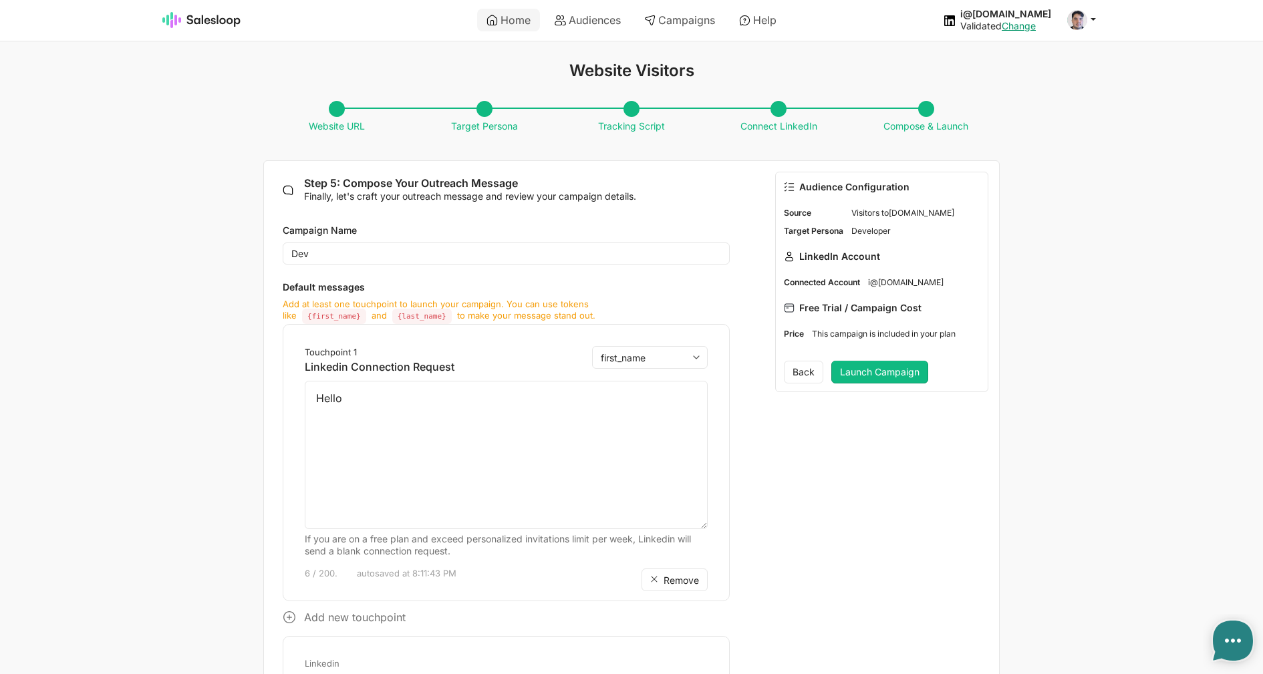
click option "first_name" at bounding box center [0, 0] width 0 height 0
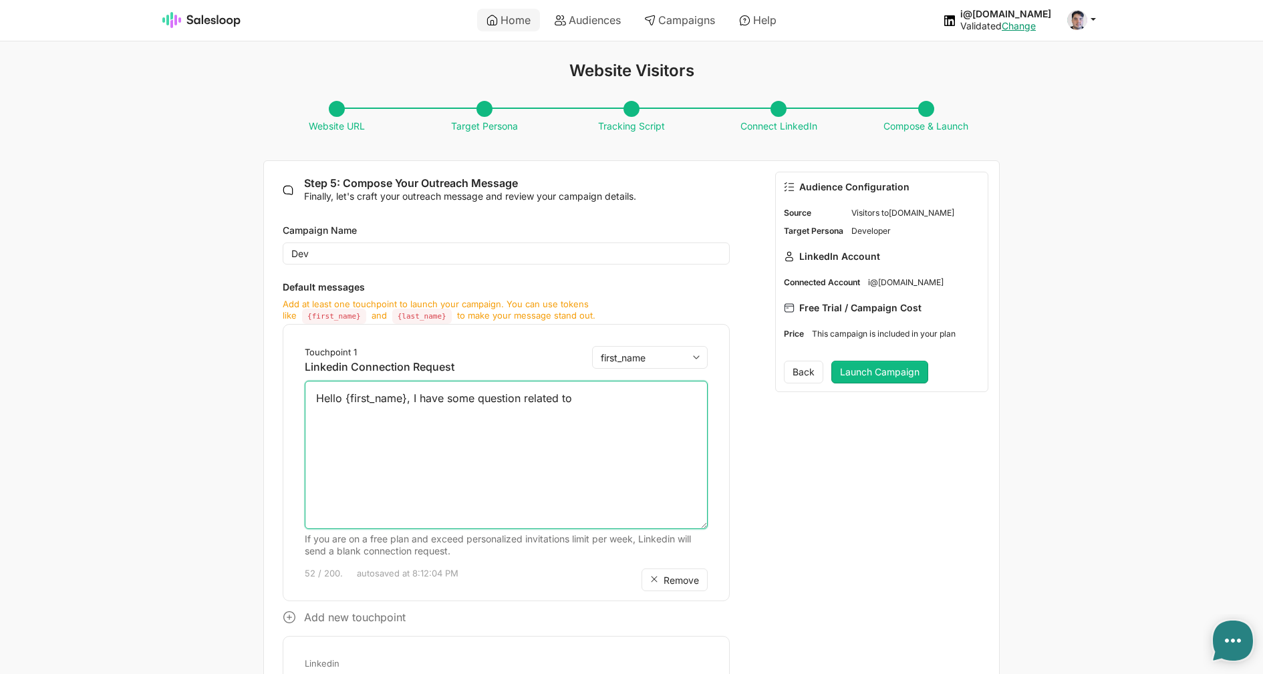
type textarea "Hello {first_name}, I have some question related to"
click at [592, 346] on select "Add personalization first_name last_name company position location company_loca…" at bounding box center [650, 357] width 116 height 23
select select "{company}"
click option "company" at bounding box center [0, 0] width 0 height 0
click at [571, 402] on textarea "Hello {first_name}, I have some question related to {company}, can we connect?" at bounding box center [506, 455] width 403 height 148
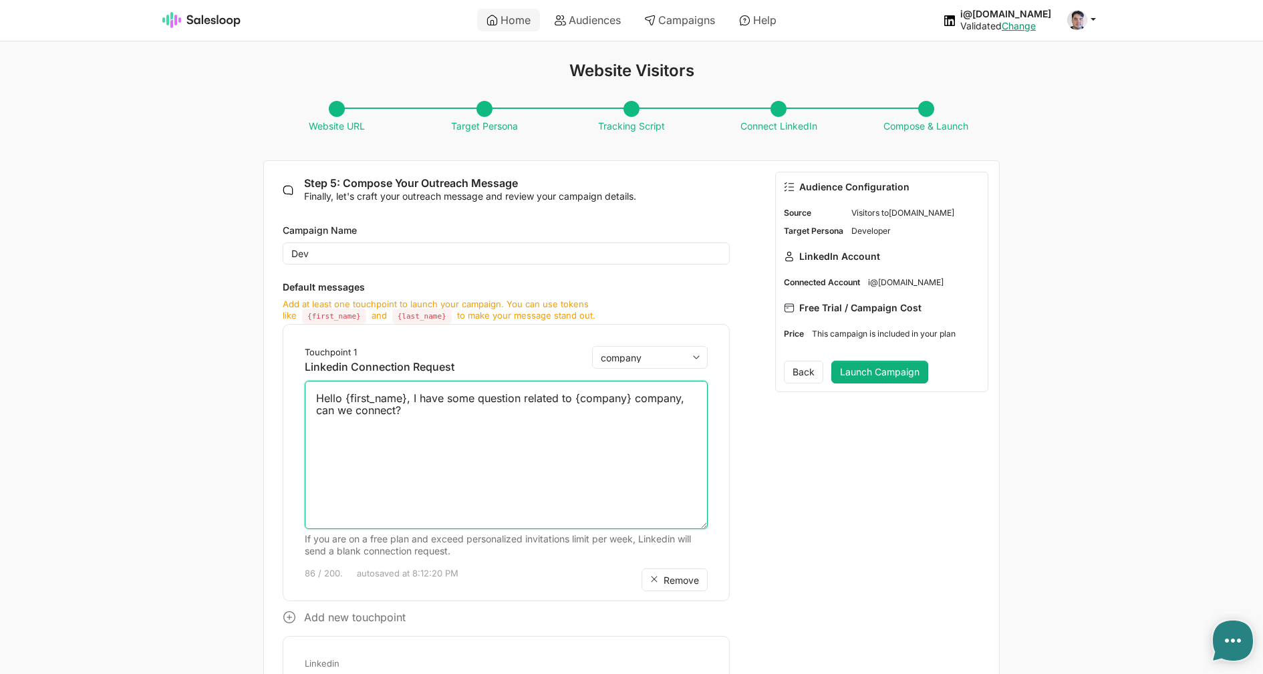
type textarea "Hello {first_name}, I have some question related to {company} company, can we c…"
click at [877, 378] on button "Launch Campaign" at bounding box center [879, 372] width 97 height 23
type textarea "x"
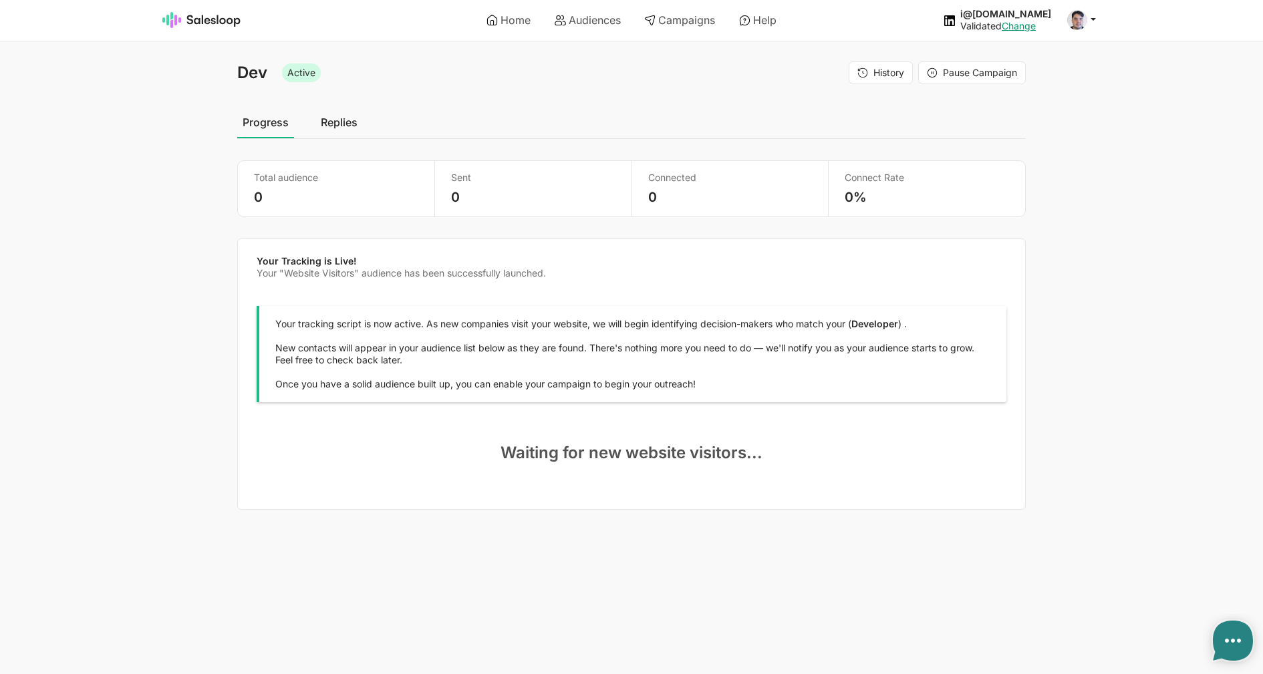
select select "21"
type textarea "x"
select select "21"
type textarea "x"
select select "21"
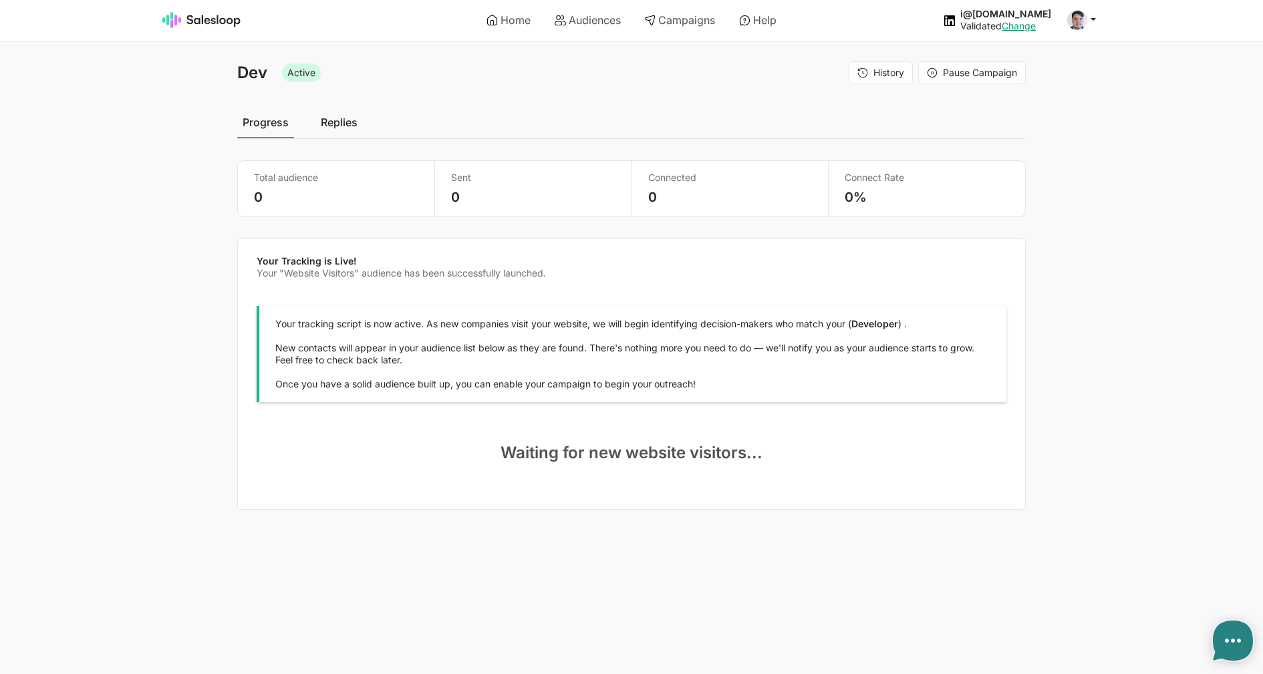
type textarea "x"
select select "21"
type textarea "x"
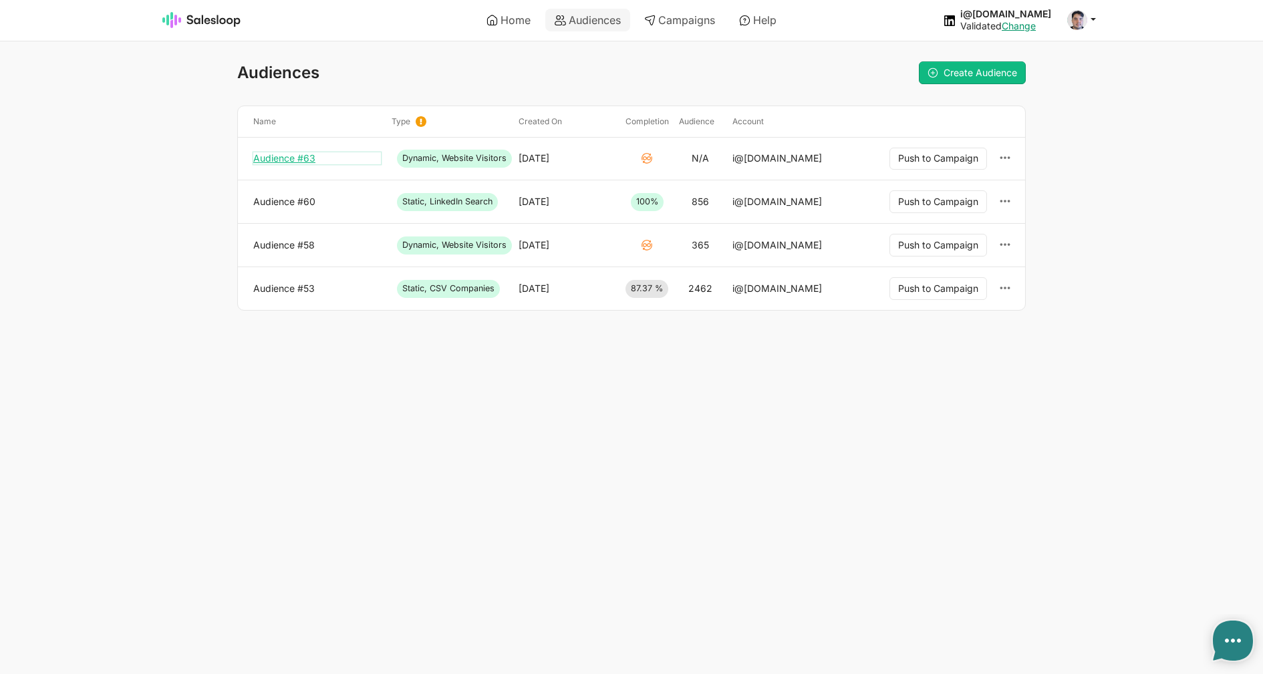
click at [289, 156] on link "Audience #63" at bounding box center [317, 158] width 128 height 12
type textarea "x"
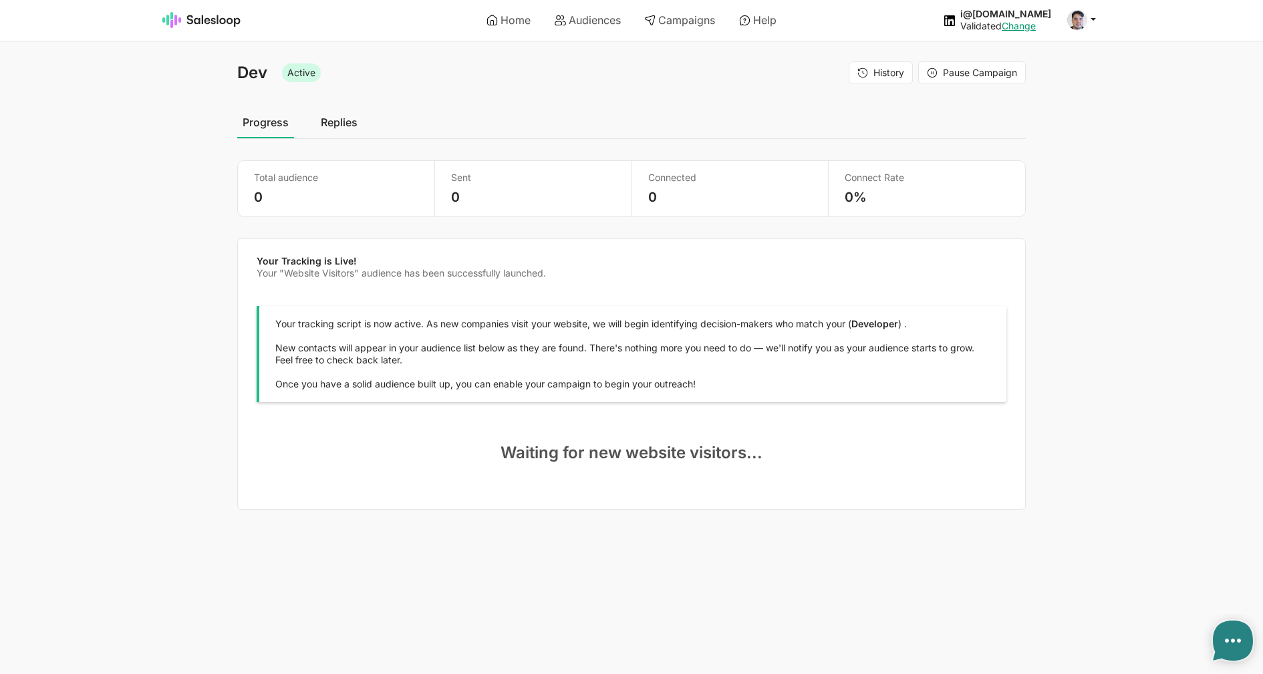
select select "21"
type textarea "x"
select select "21"
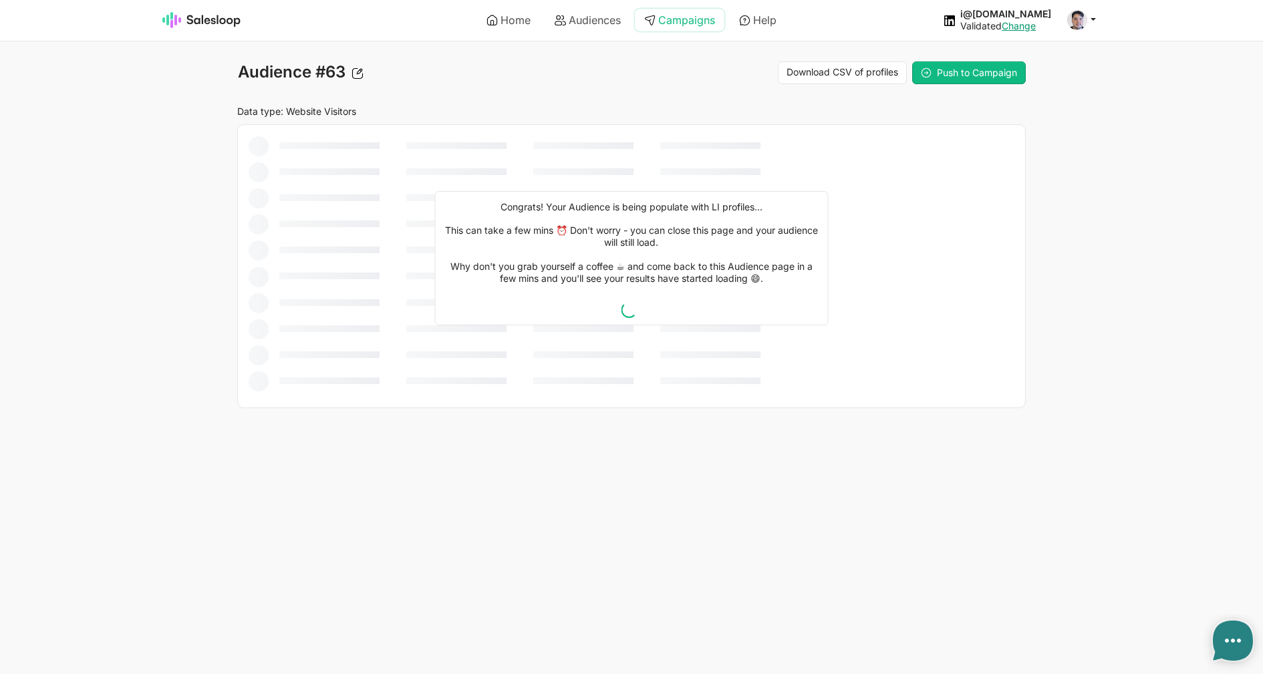
click at [670, 21] on link "Campaigns" at bounding box center [680, 20] width 90 height 23
type textarea "x"
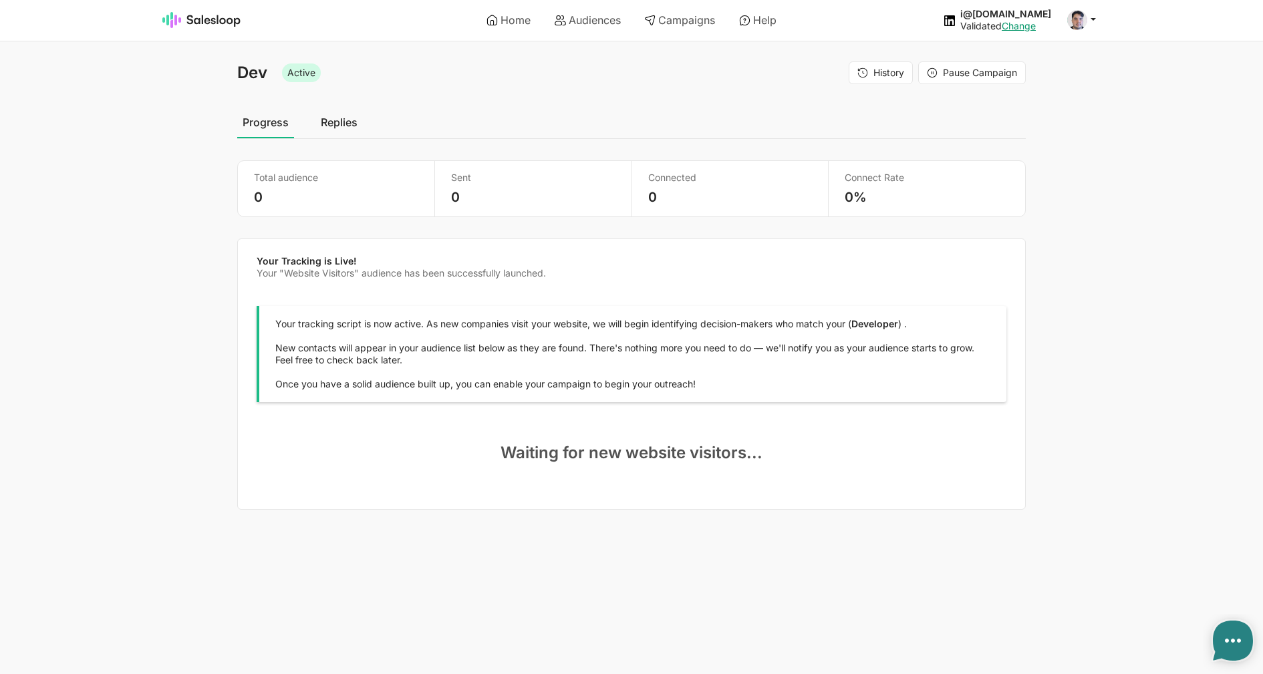
select select "21"
type textarea "x"
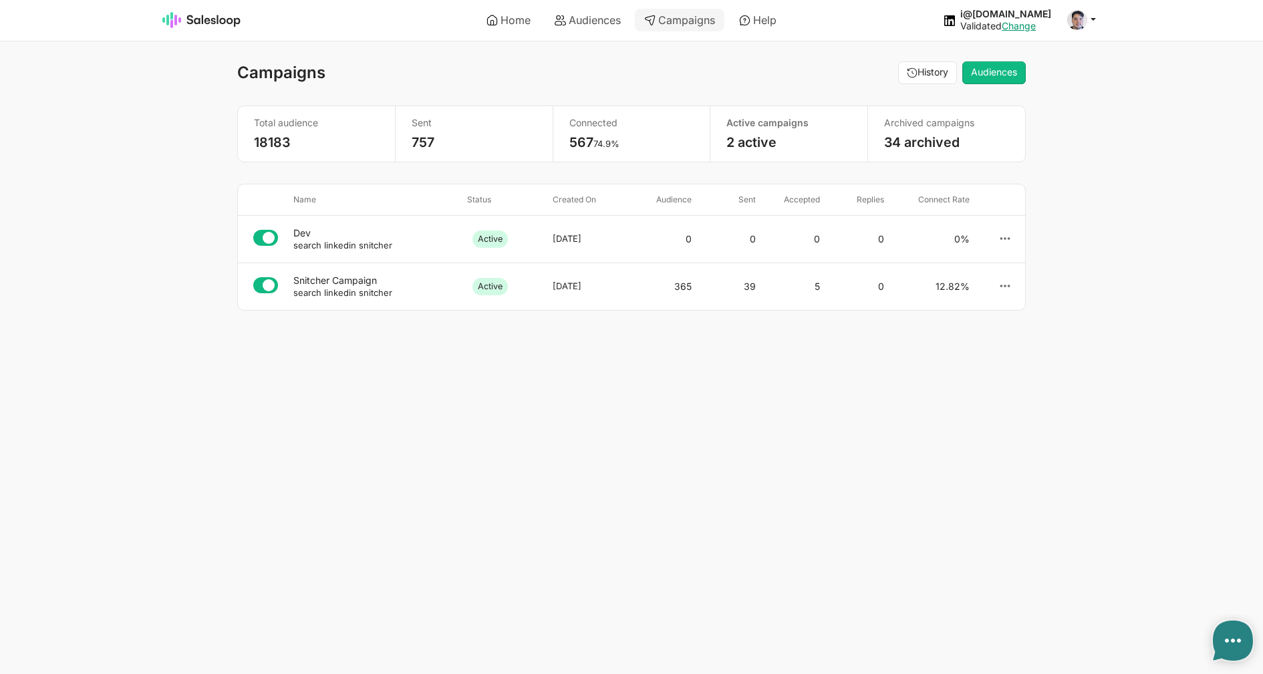
select select "21"
click at [376, 278] on div "Snitcher Campaign" at bounding box center [374, 281] width 163 height 12
type textarea "x"
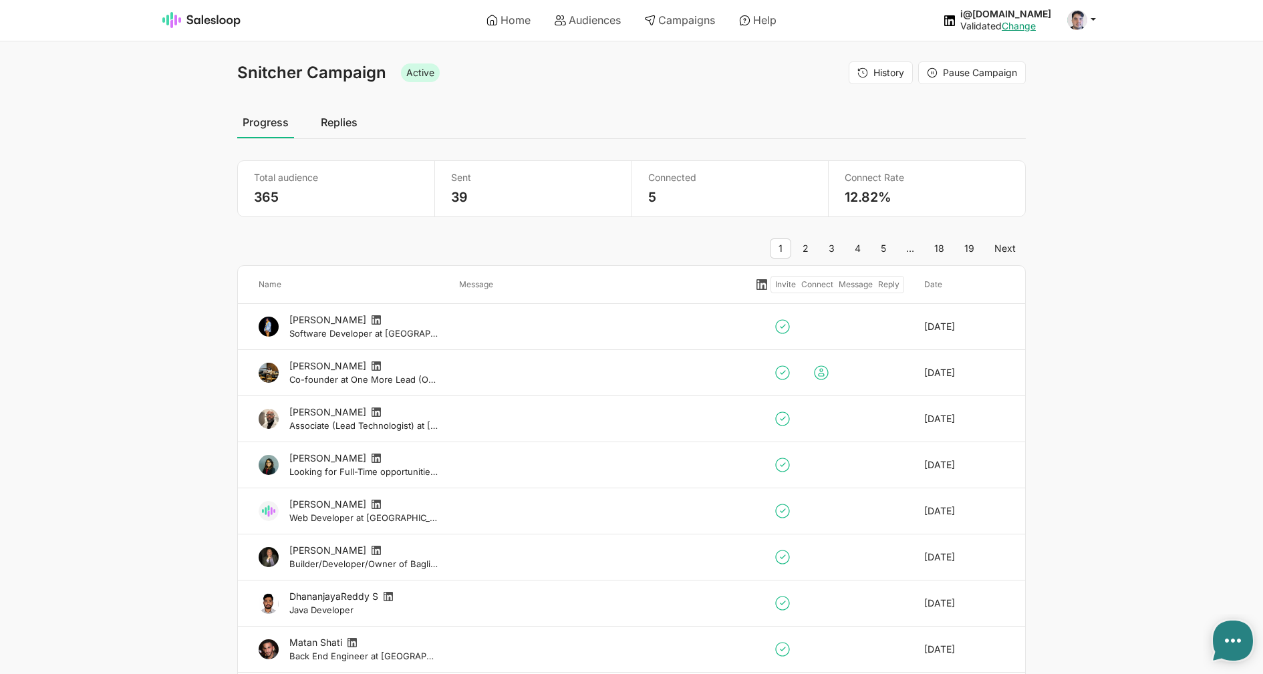
select select "21"
click at [886, 74] on span "History" at bounding box center [888, 72] width 31 height 11
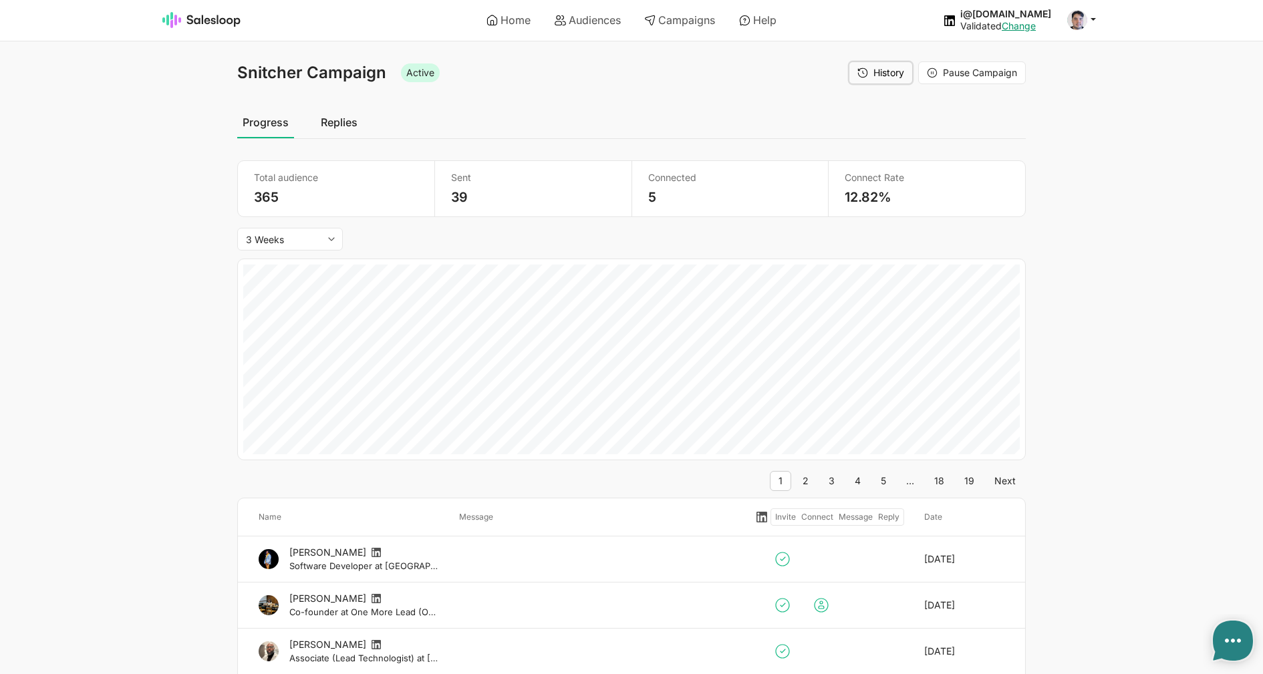
type textarea "x"
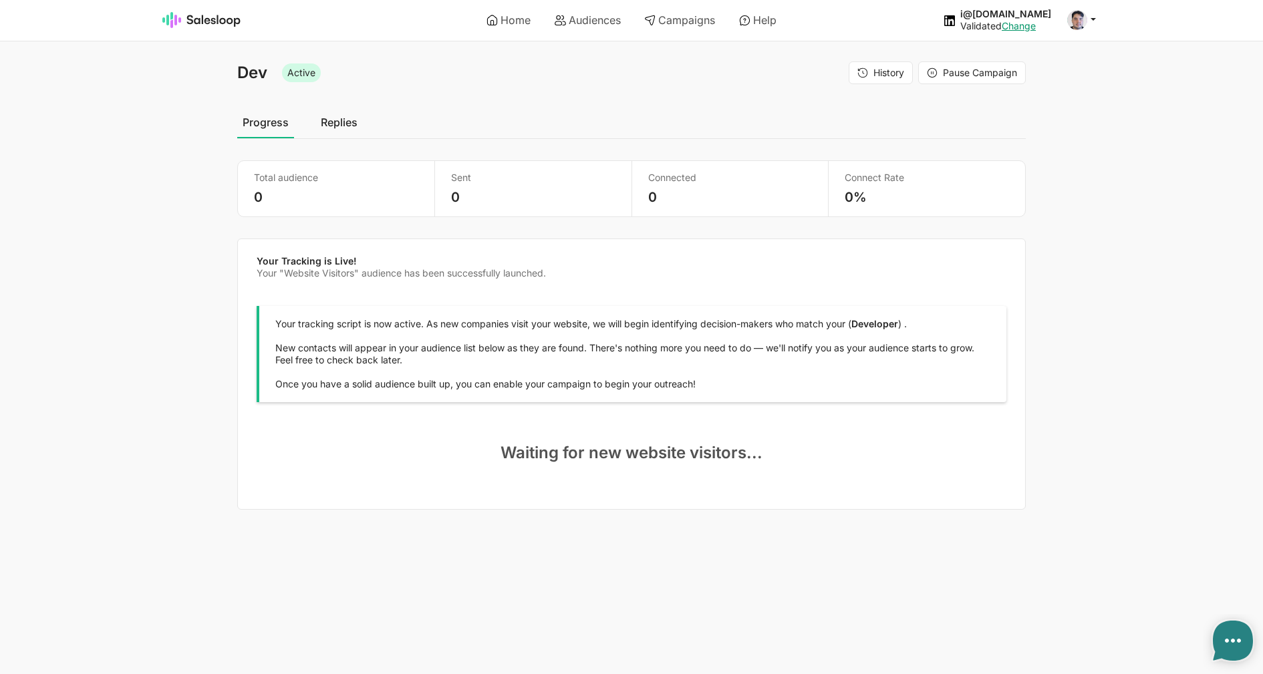
select select "21"
type textarea "x"
select select "21"
type textarea "x"
select select "21"
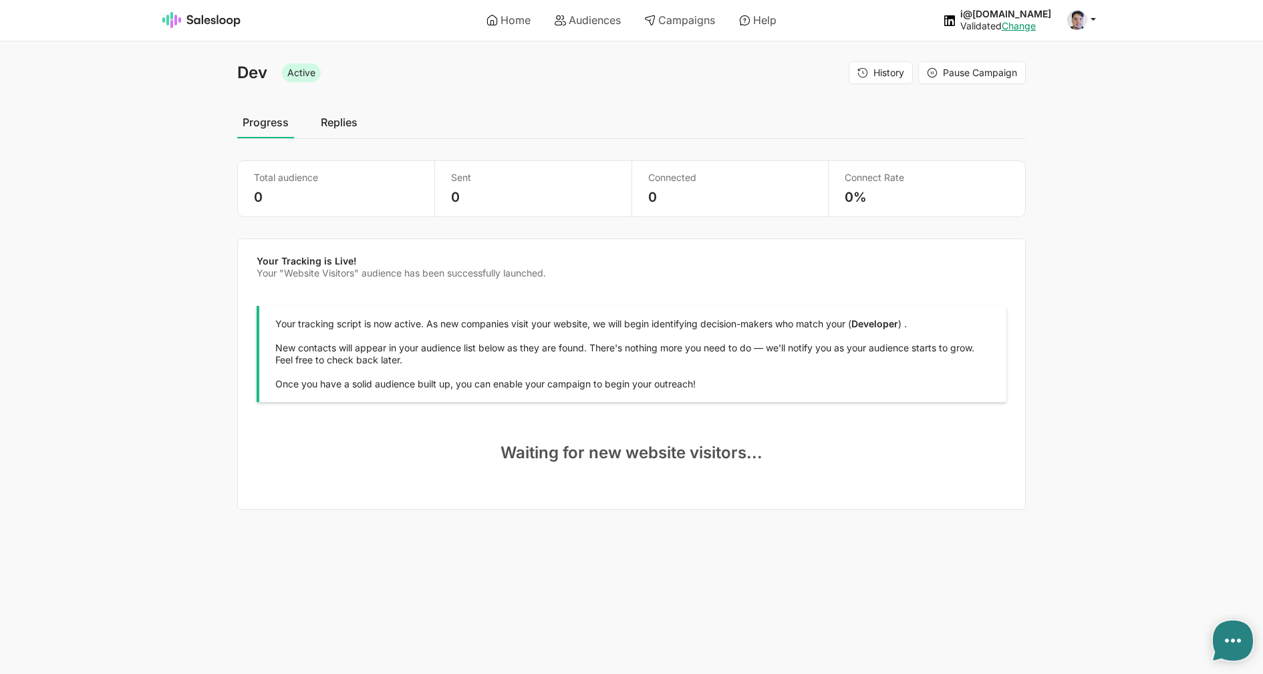
type textarea "x"
select select "21"
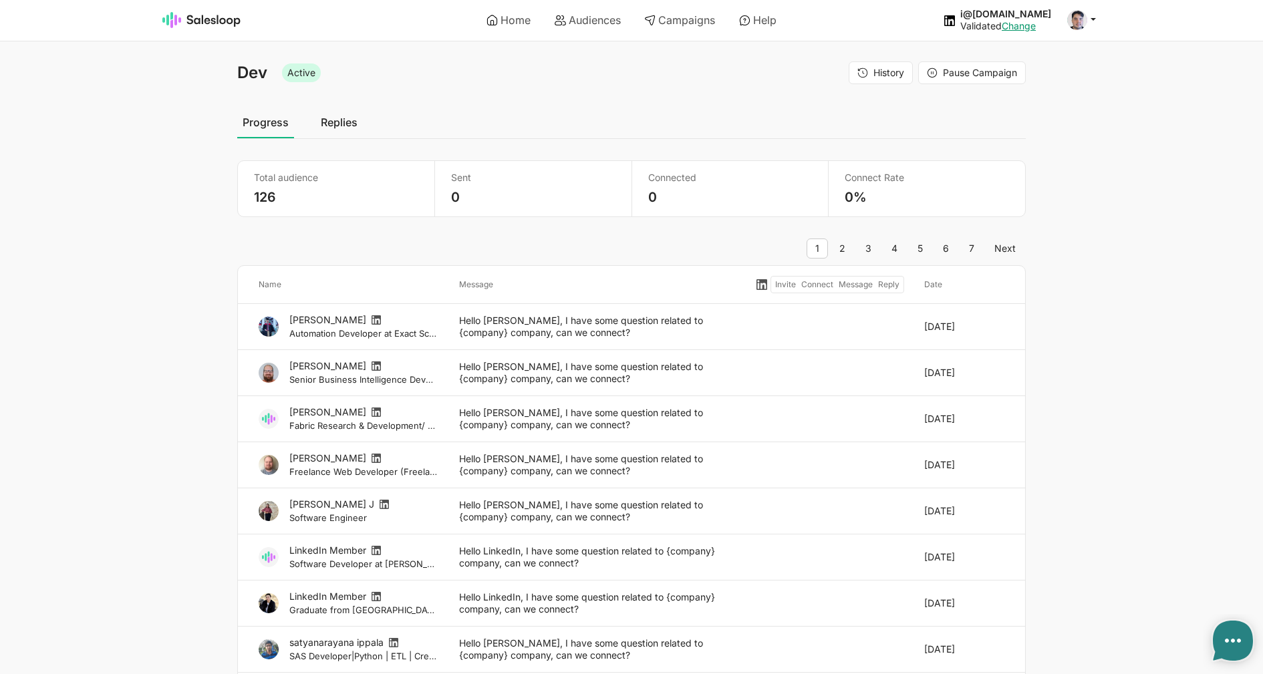
select select "21"
click at [601, 26] on link "Audiences" at bounding box center [587, 20] width 85 height 23
type textarea "x"
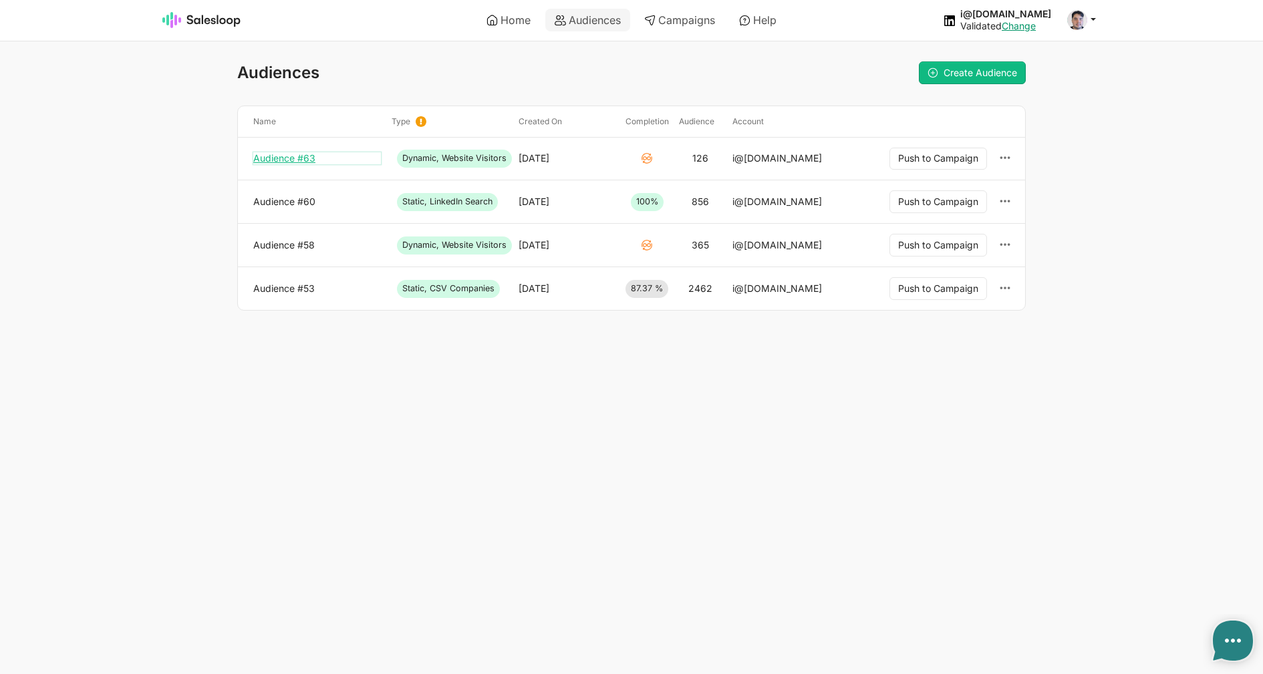
click at [309, 158] on link "Audience #63" at bounding box center [317, 158] width 128 height 12
type textarea "x"
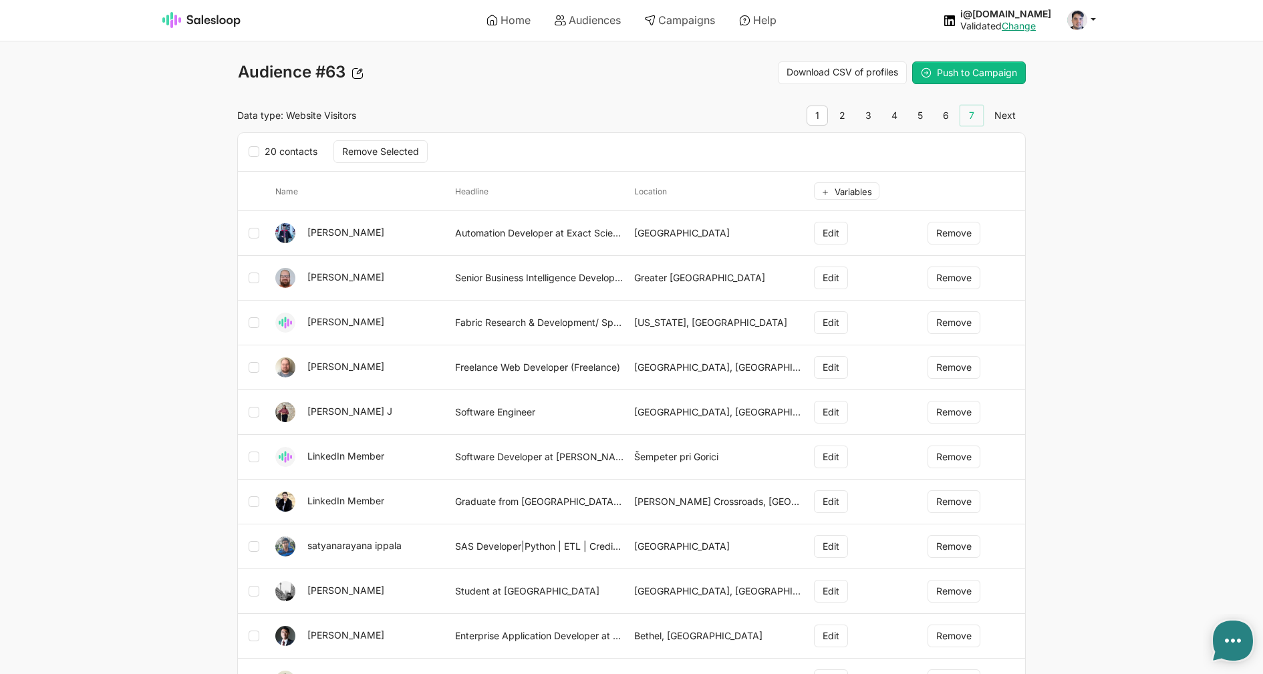
click at [975, 114] on link "7" at bounding box center [971, 116] width 23 height 20
type textarea "x"
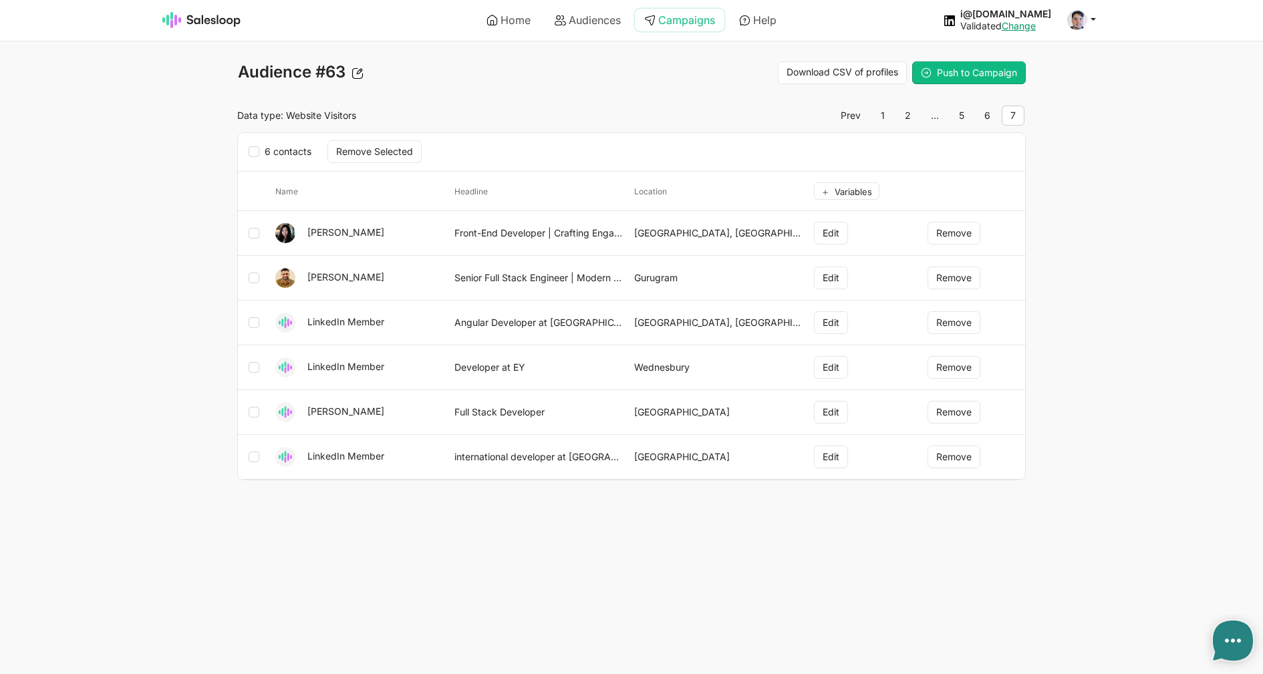
click at [669, 30] on link "Campaigns" at bounding box center [680, 20] width 90 height 23
type textarea "x"
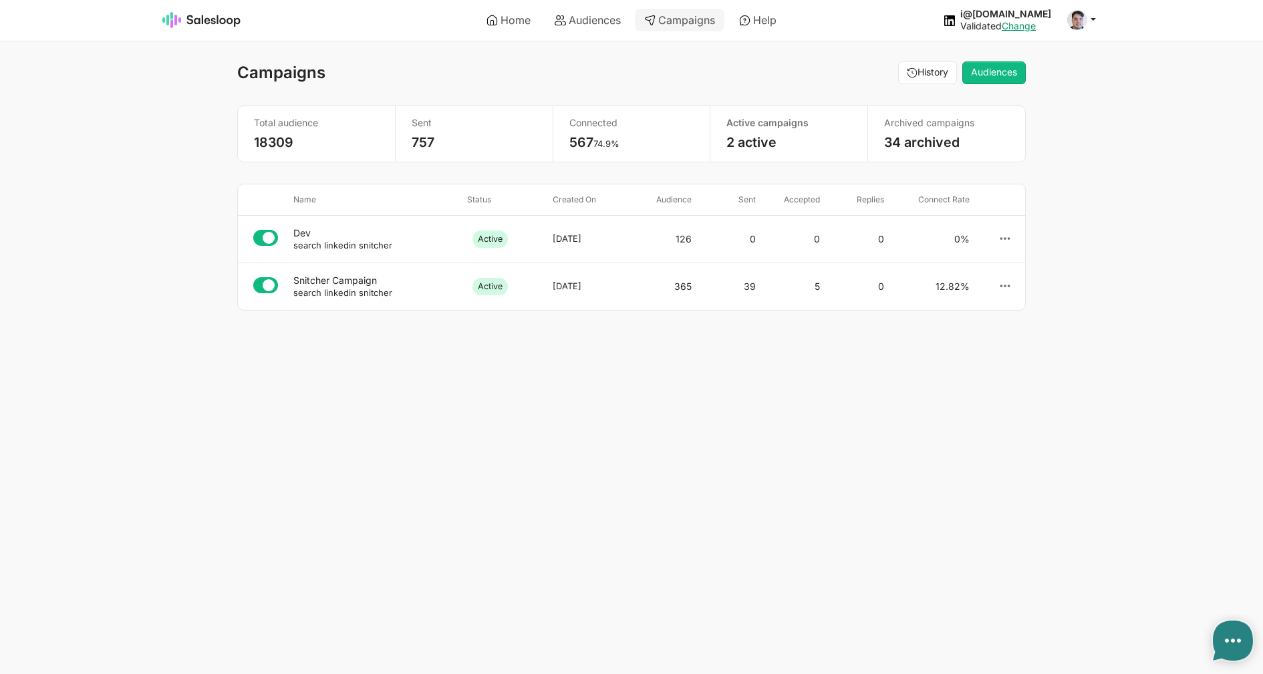
select select "21"
click at [358, 237] on div "Dev" at bounding box center [374, 233] width 163 height 12
type textarea "x"
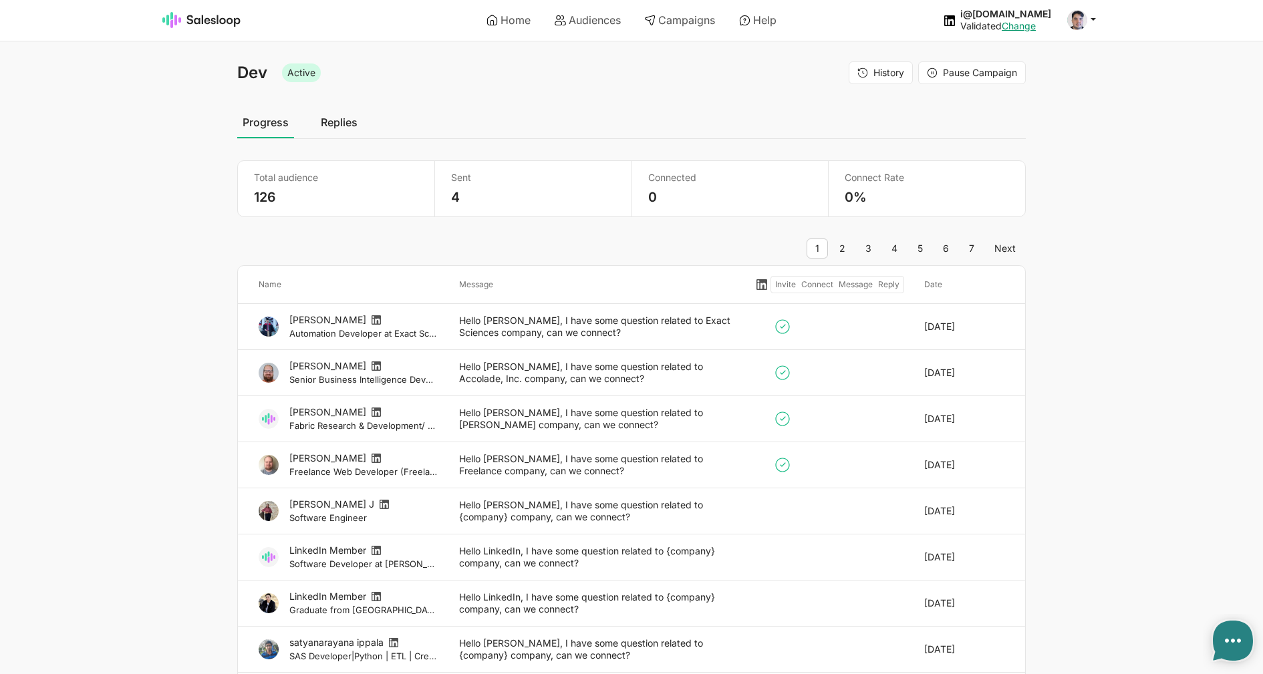
select select "21"
type textarea "x"
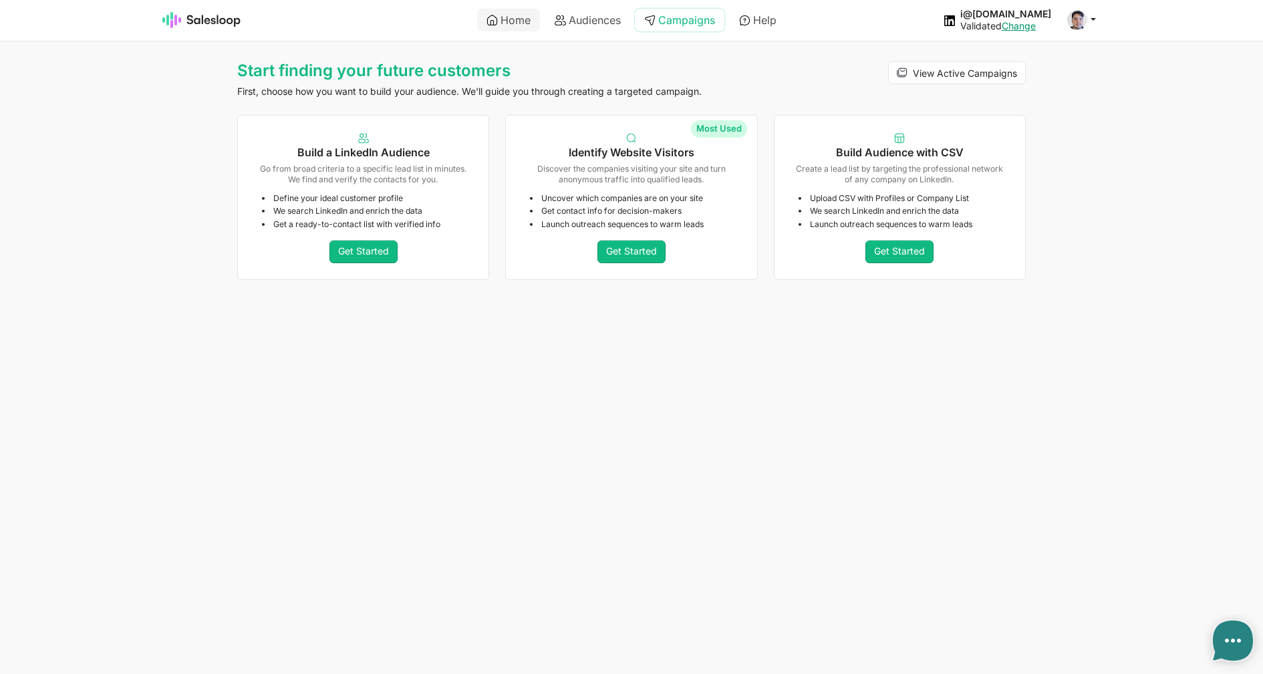
click at [678, 19] on link "Campaigns" at bounding box center [680, 20] width 90 height 23
type textarea "x"
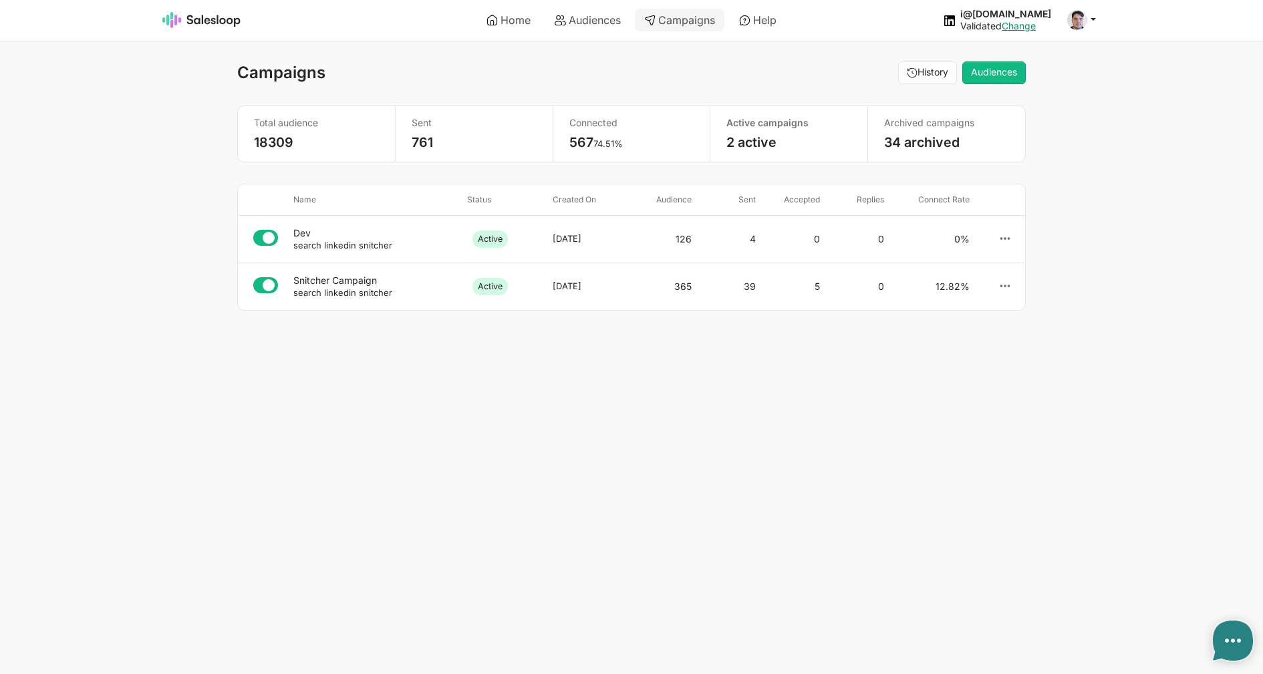
select select "21"
click at [1004, 236] on icon at bounding box center [1005, 239] width 12 height 12
click at [959, 273] on link "Archive" at bounding box center [932, 270] width 144 height 23
type textarea "x"
select select "21"
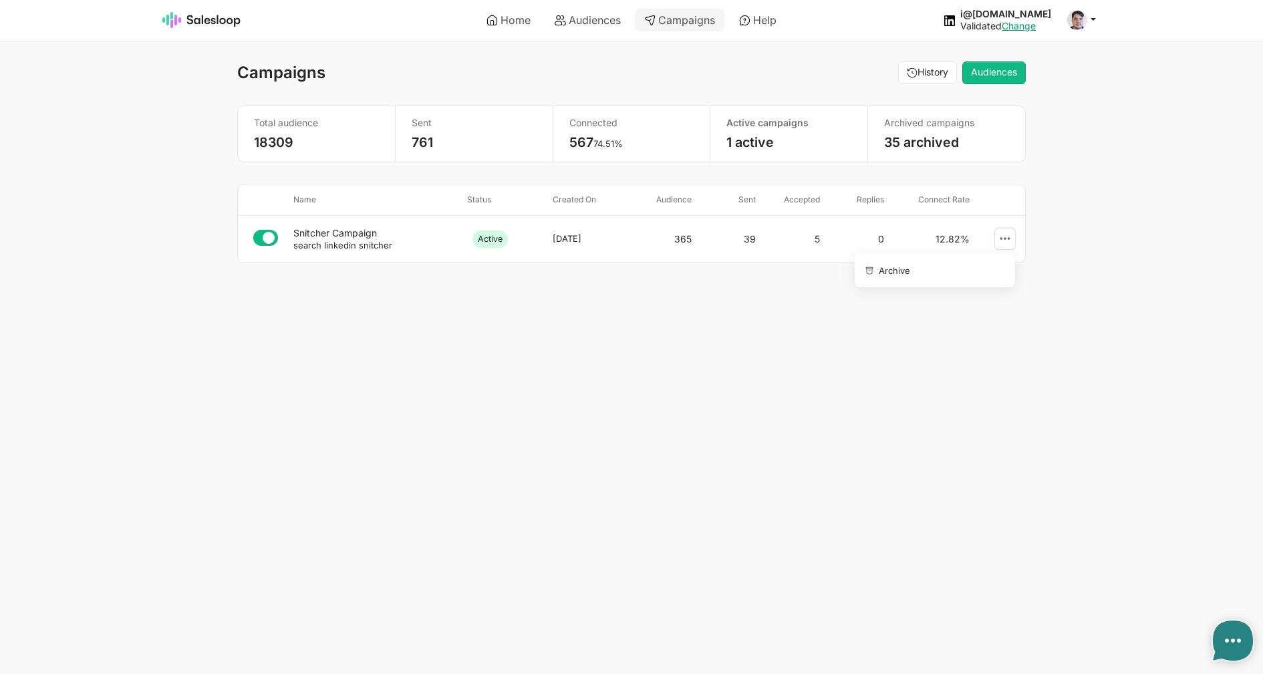
drag, startPoint x: 1012, startPoint y: 237, endPoint x: 1002, endPoint y: 241, distance: 10.8
click at [1010, 238] on link at bounding box center [1005, 239] width 20 height 21
click at [953, 281] on link "Archive" at bounding box center [932, 270] width 144 height 23
type textarea "x"
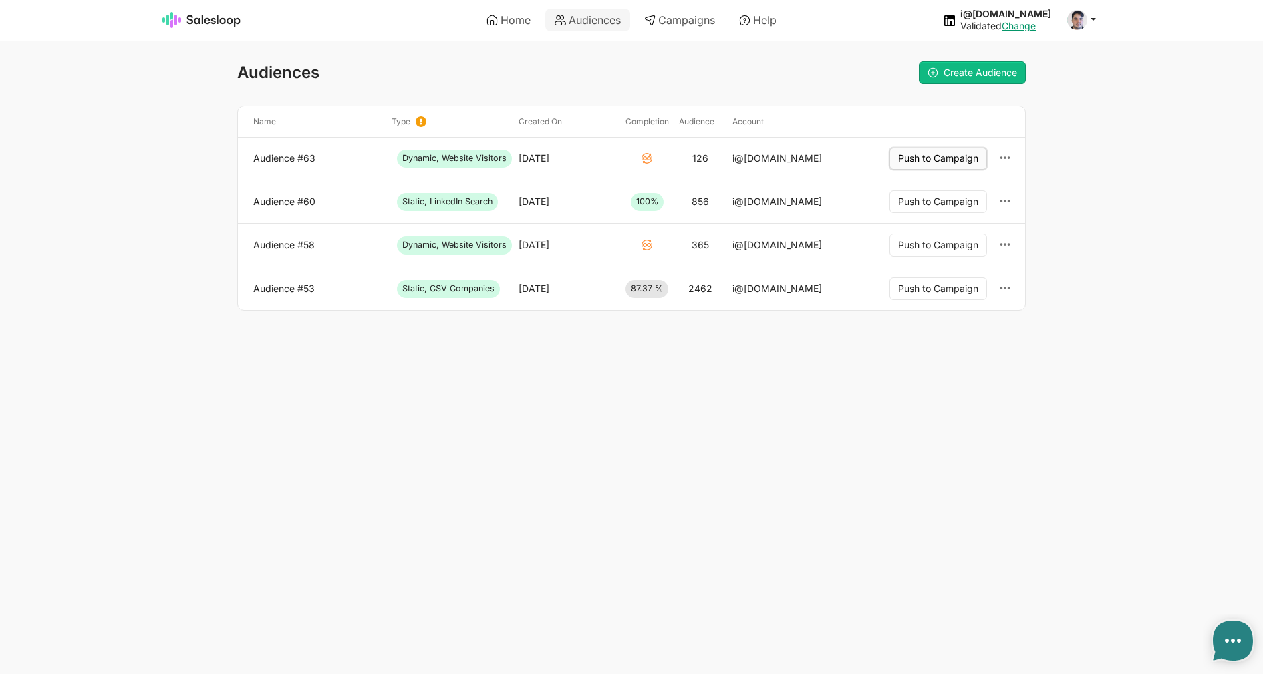
click at [964, 164] on button "Push to Campaign" at bounding box center [939, 159] width 98 height 23
type textarea "x"
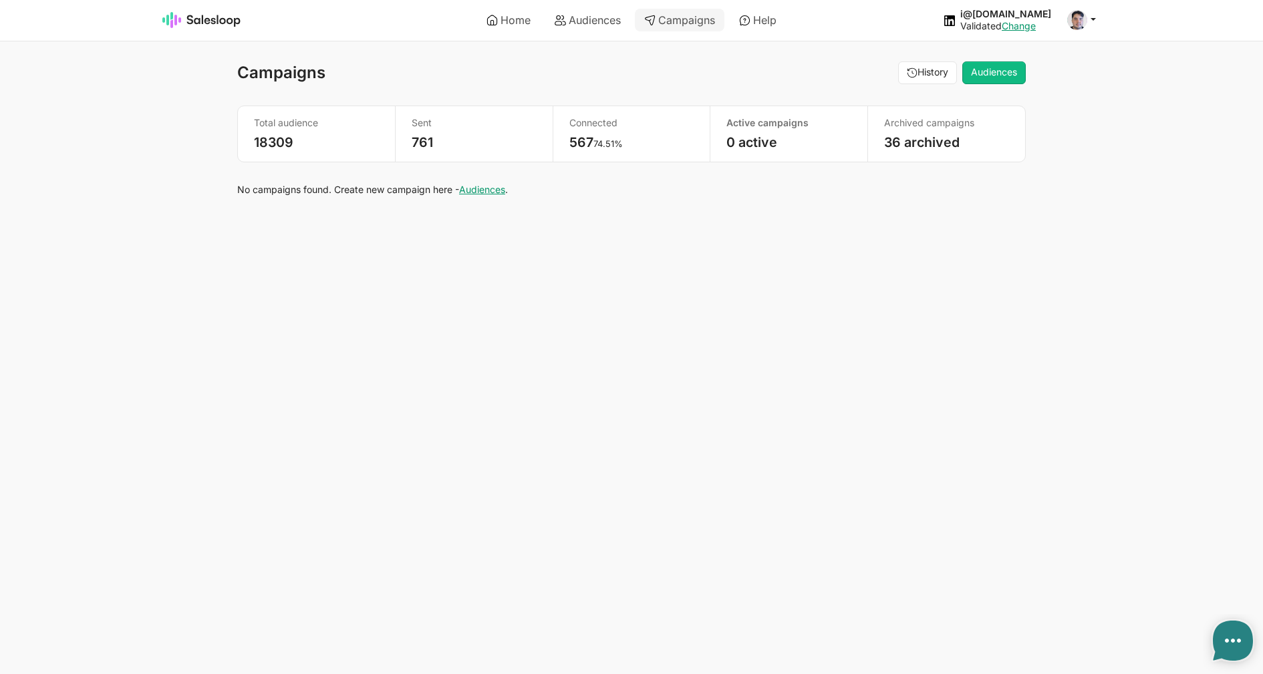
select select "21"
type textarea "x"
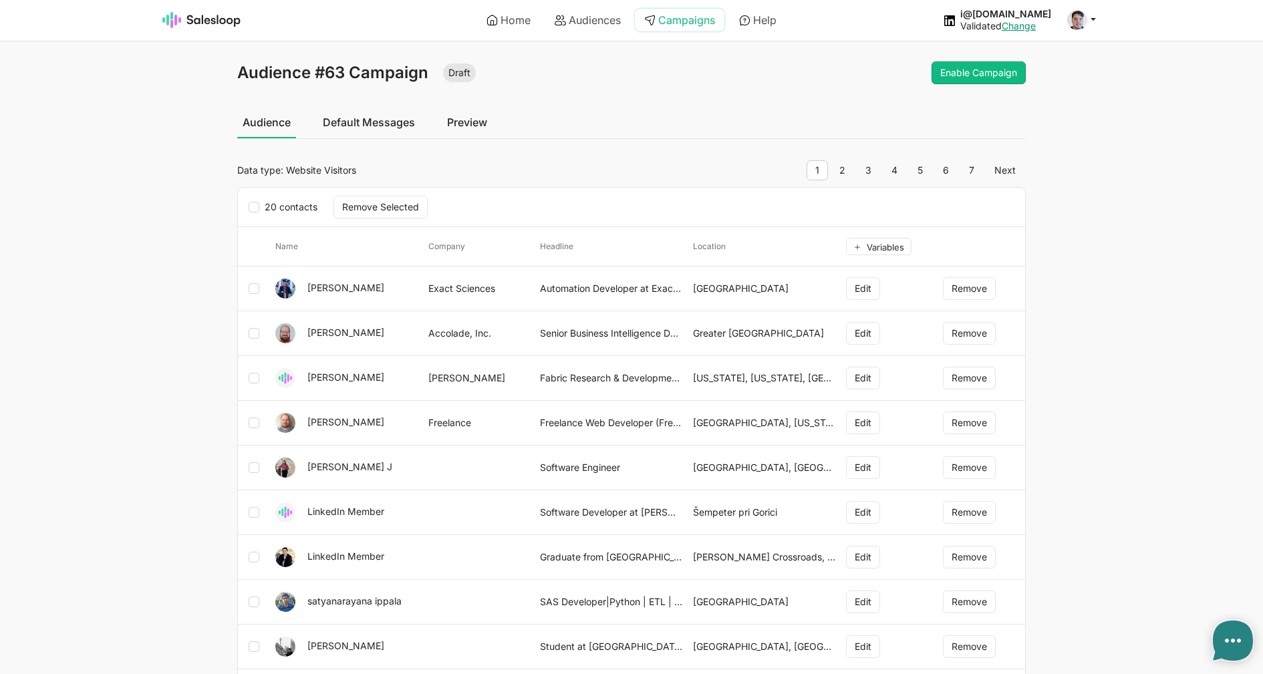
click at [699, 18] on link "Campaigns" at bounding box center [680, 20] width 90 height 23
type textarea "x"
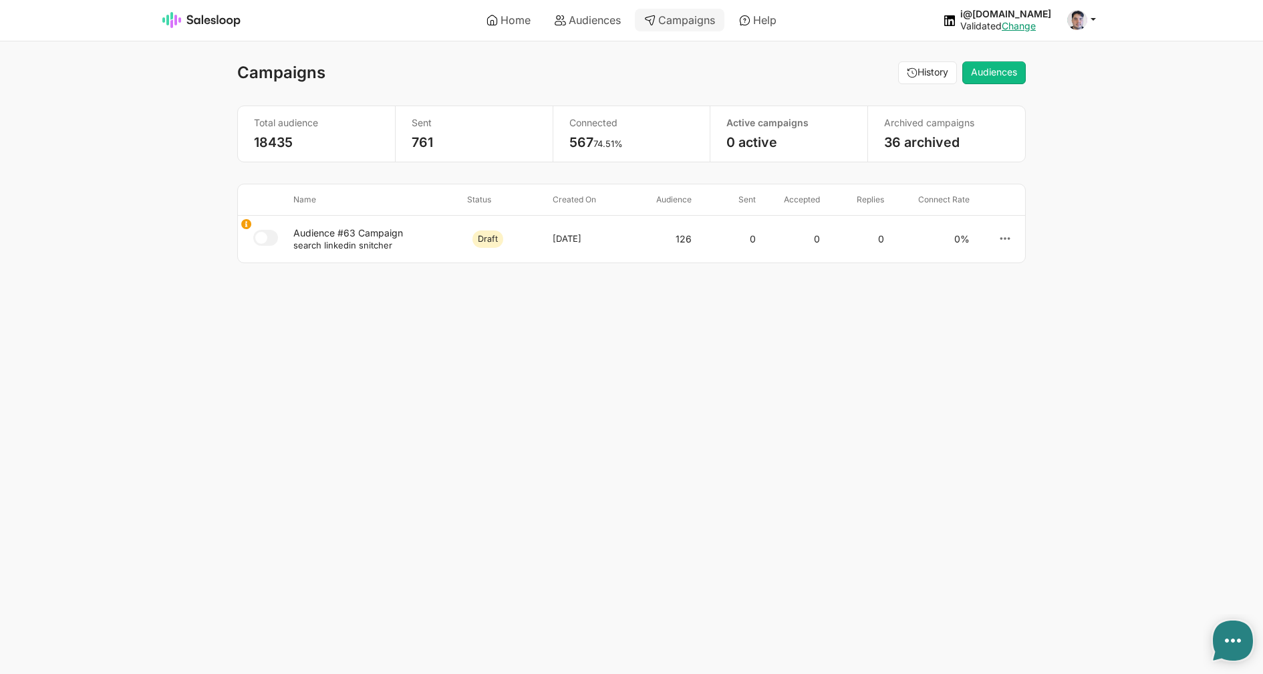
select select "21"
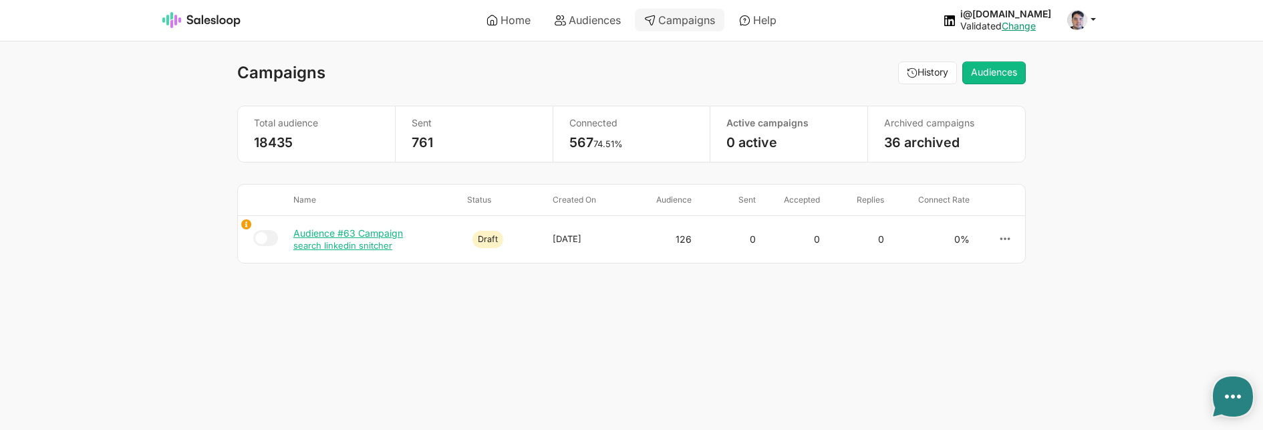
type textarea "x"
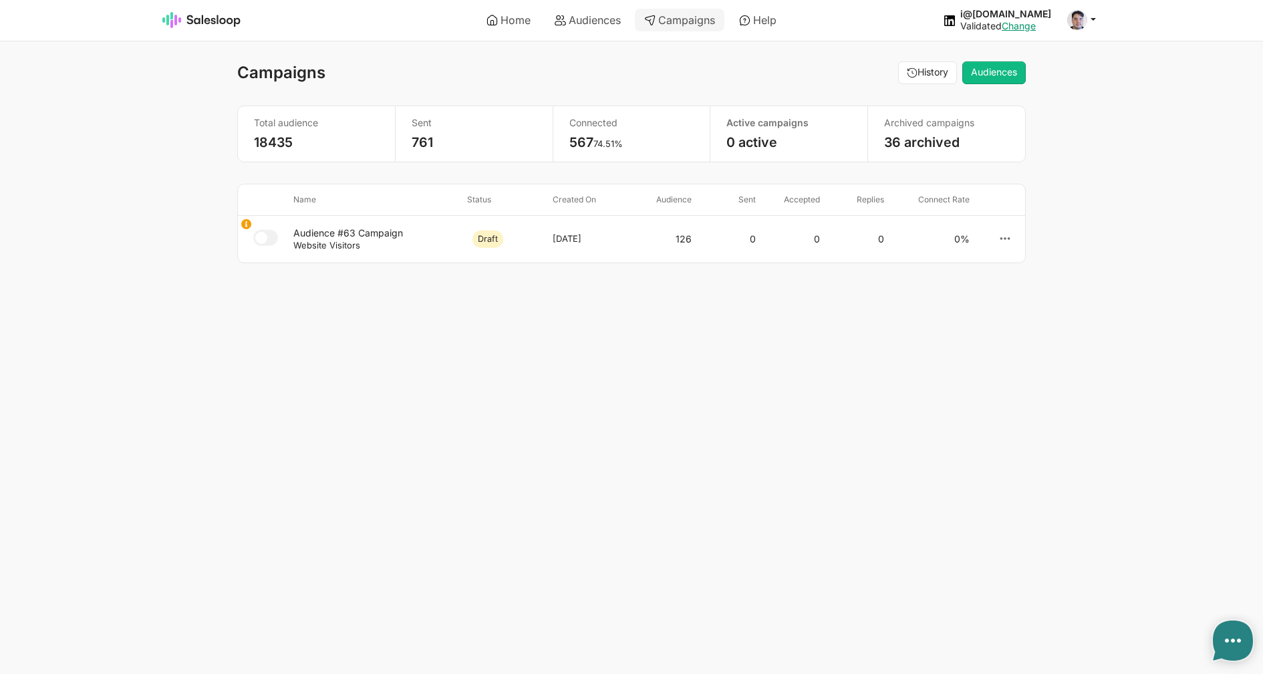
select select "21"
click at [916, 144] on link "36 archived" at bounding box center [922, 142] width 76 height 16
type textarea "x"
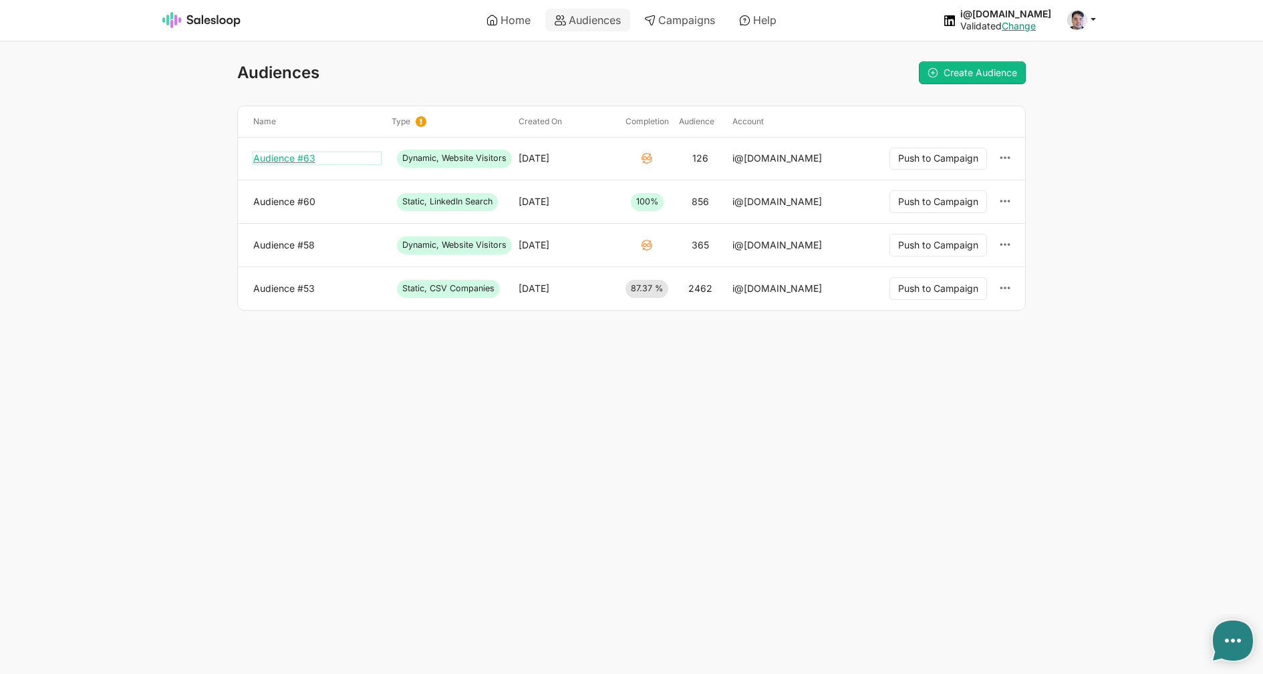
click at [293, 164] on link "Audience #63" at bounding box center [317, 158] width 128 height 12
type textarea "x"
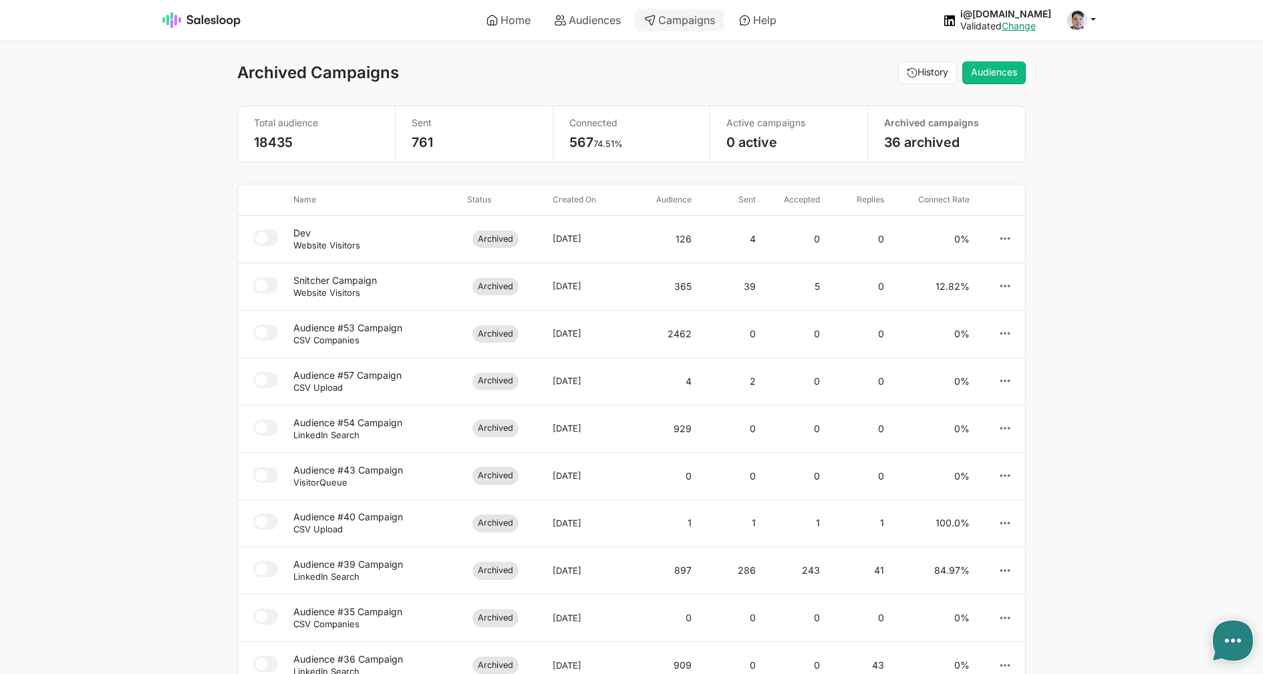
select select "21"
type textarea "x"
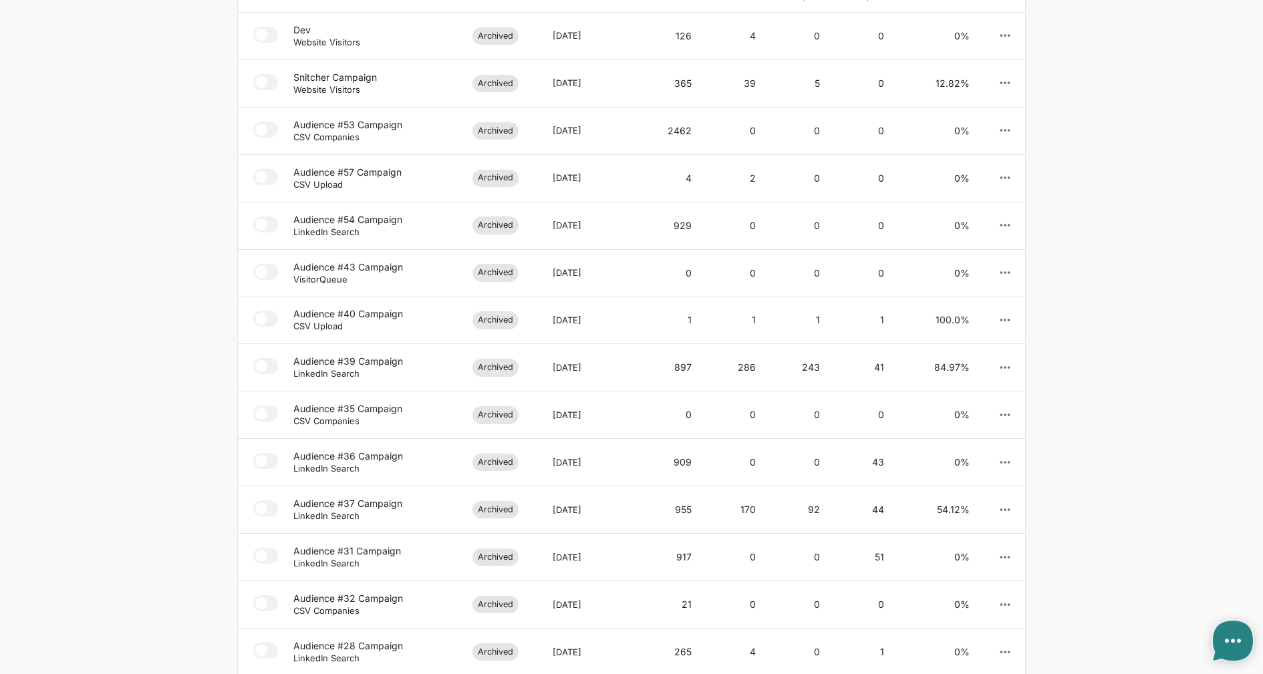
scroll to position [271, 0]
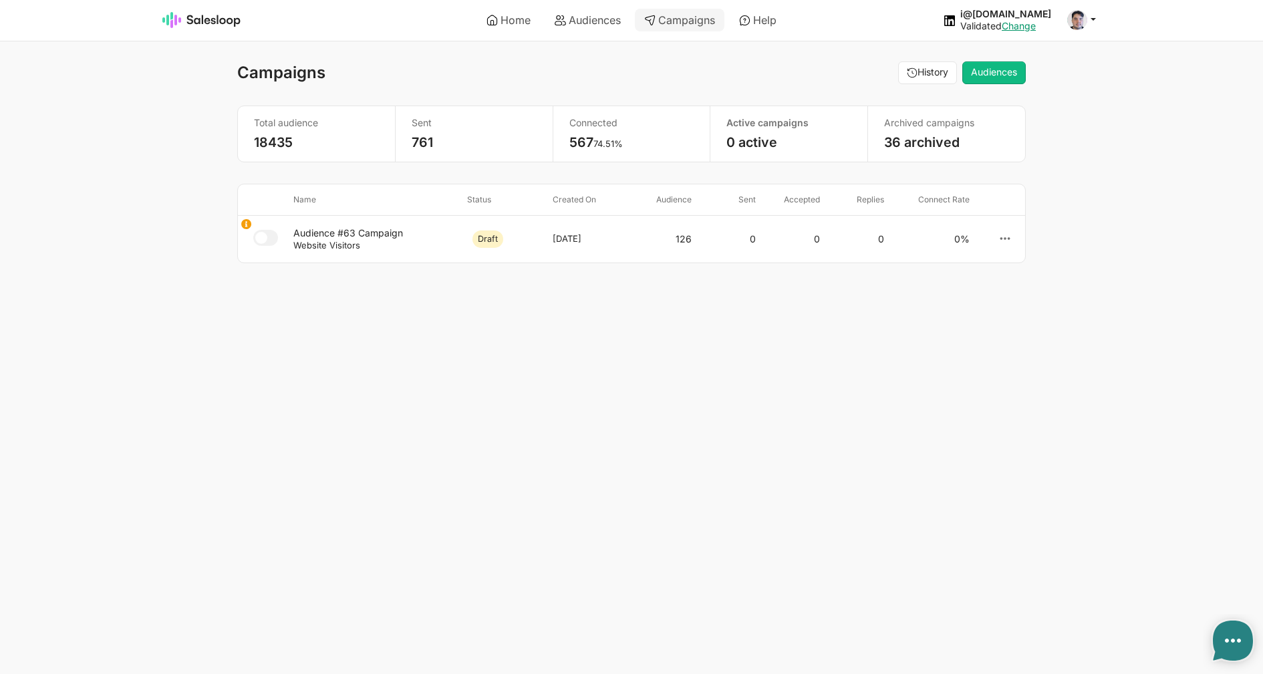
select select "21"
type textarea "x"
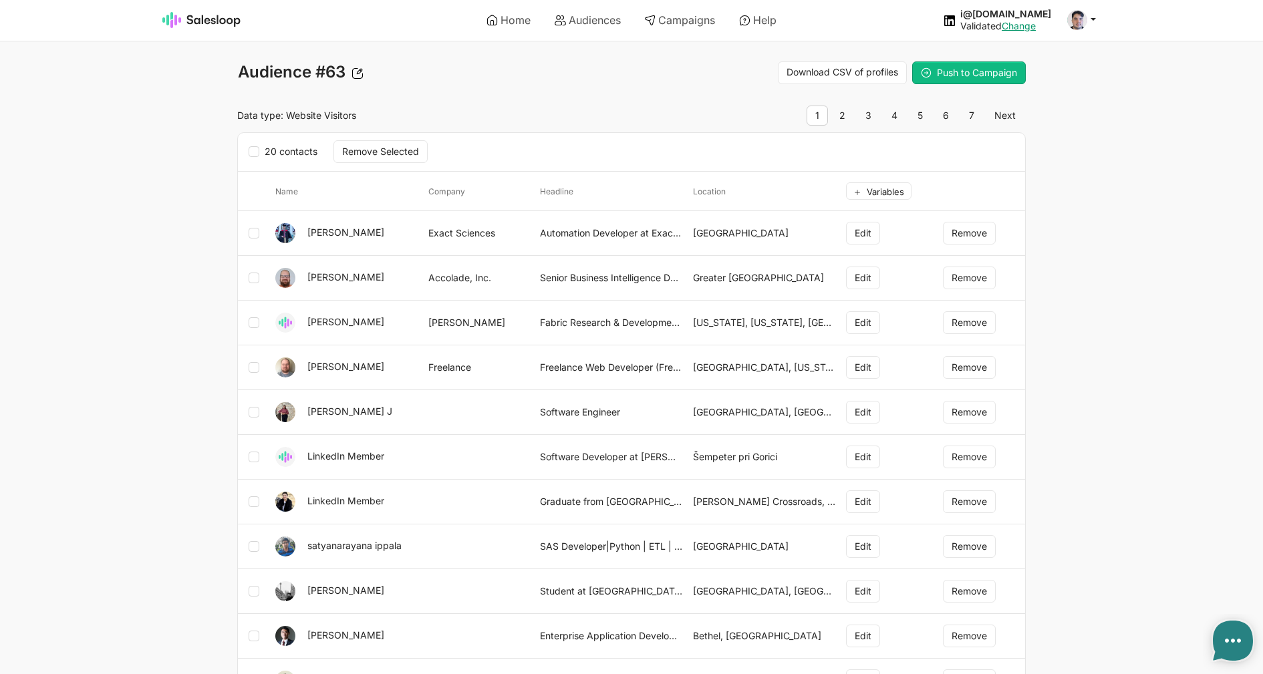
type textarea "x"
